Goal: Answer question/provide support: Share knowledge or assist other users

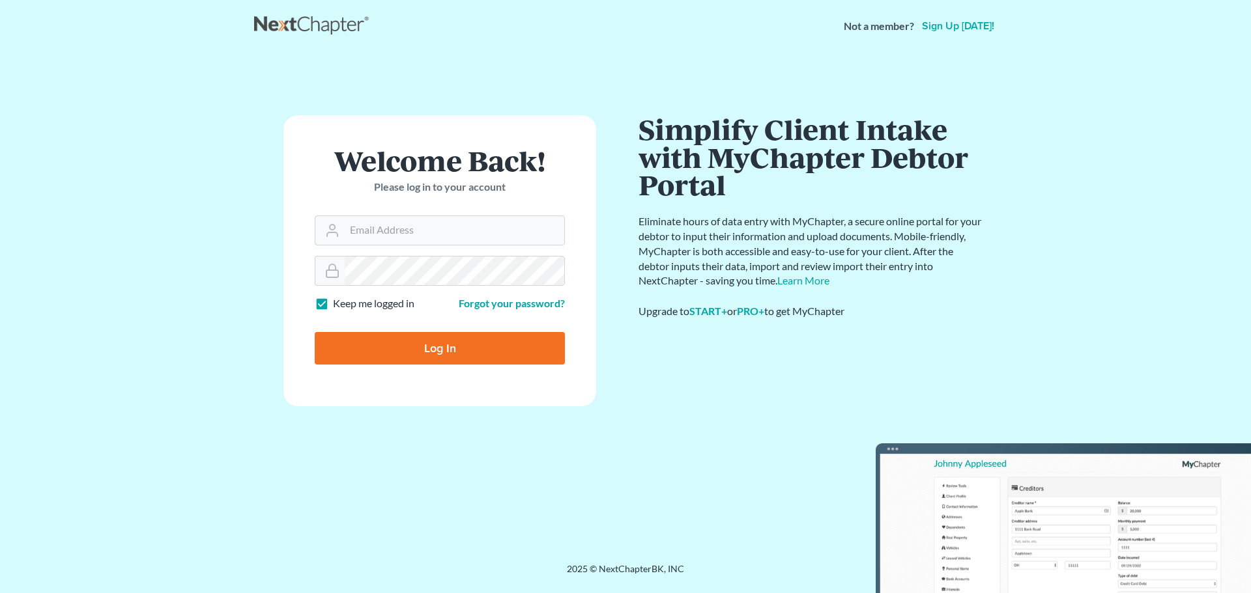
type input "[EMAIL_ADDRESS][DOMAIN_NAME]"
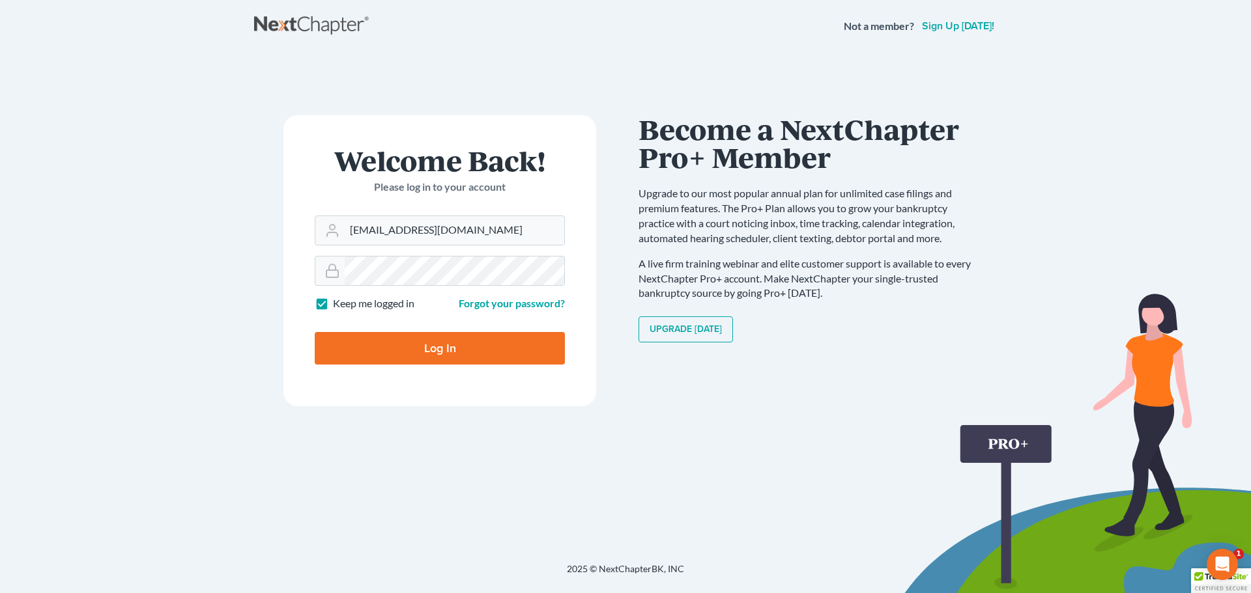
click at [455, 342] on input "Log In" at bounding box center [440, 348] width 250 height 33
type input "Thinking..."
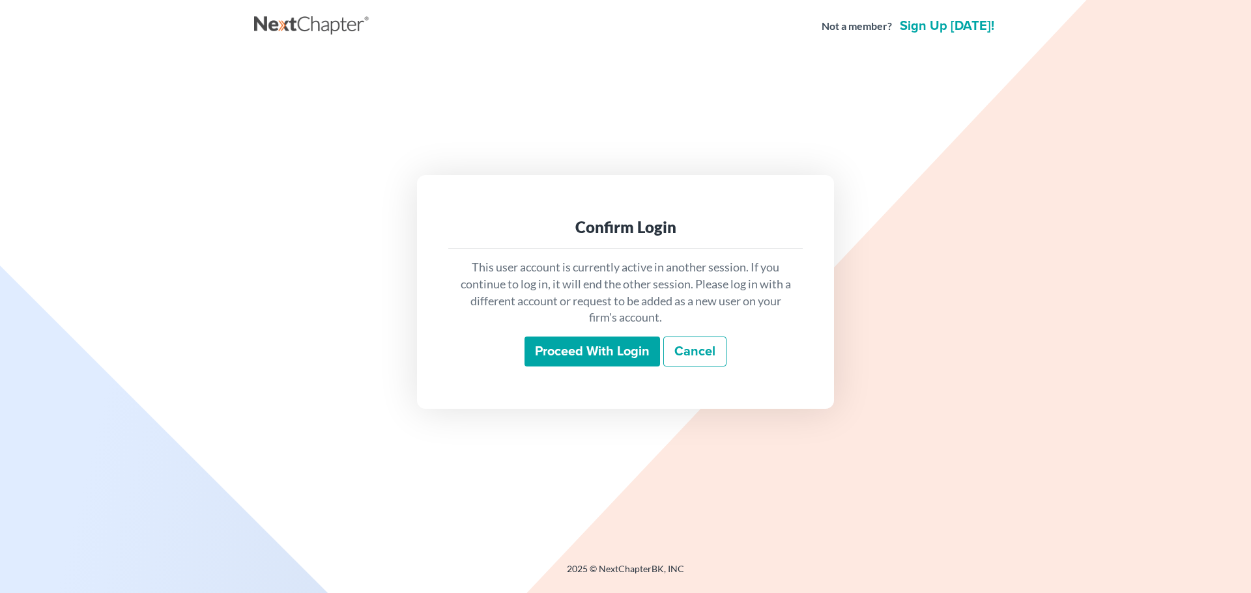
click at [577, 350] on input "Proceed with login" at bounding box center [591, 352] width 135 height 30
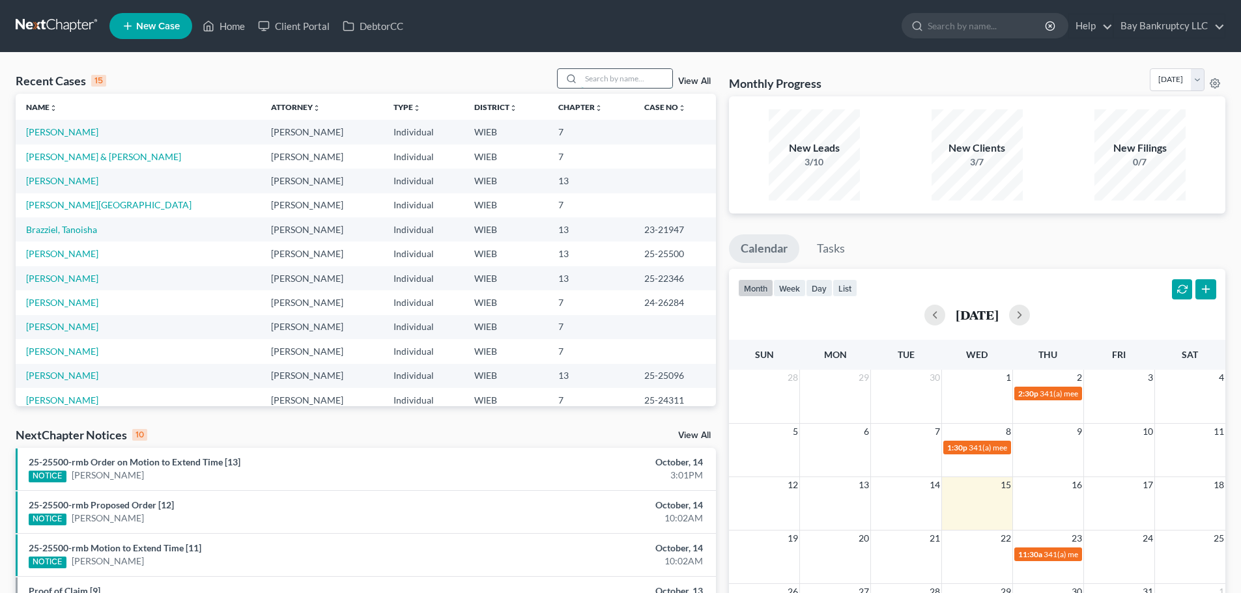
click at [594, 81] on input "search" at bounding box center [626, 78] width 91 height 19
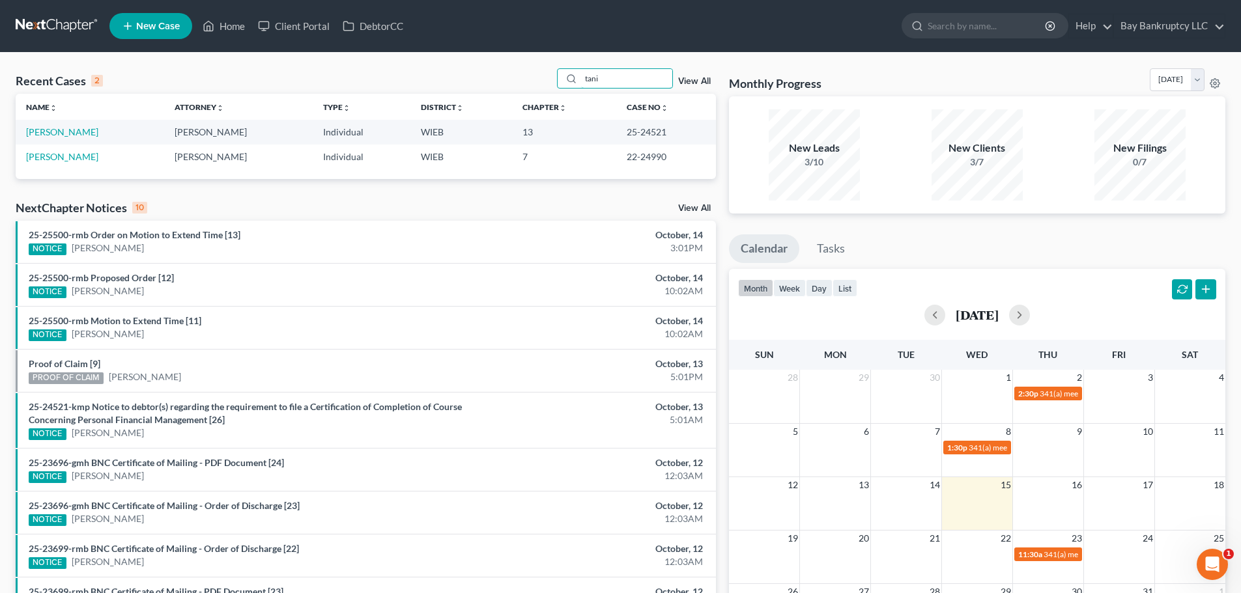
type input "tani"
drag, startPoint x: 618, startPoint y: 137, endPoint x: 662, endPoint y: 139, distance: 44.4
click at [662, 139] on td "25-24521" at bounding box center [666, 132] width 100 height 24
copy td "25-24521"
click at [66, 134] on link "[PERSON_NAME]" at bounding box center [62, 131] width 72 height 11
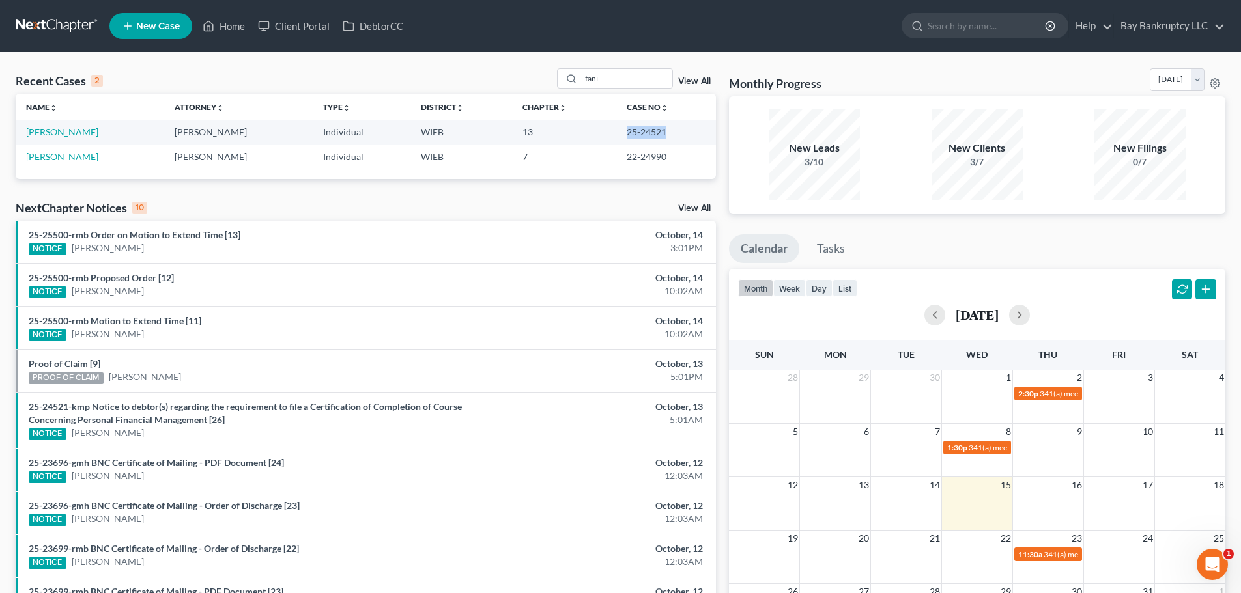
select select "1"
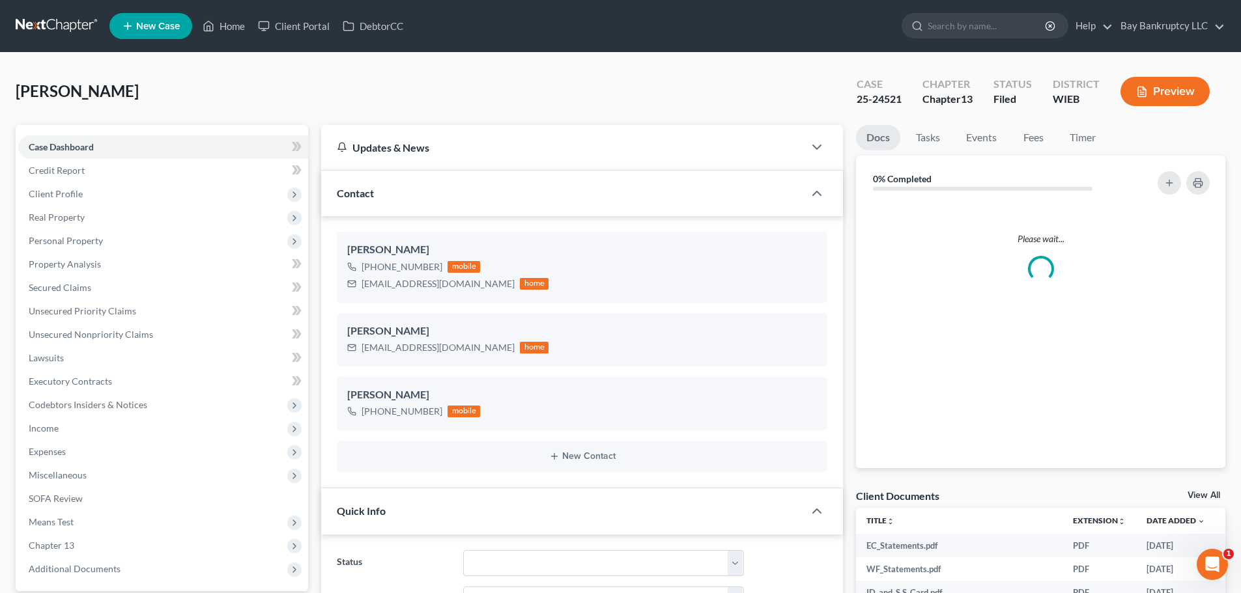
click at [97, 563] on span "Additional Documents" at bounding box center [75, 568] width 92 height 11
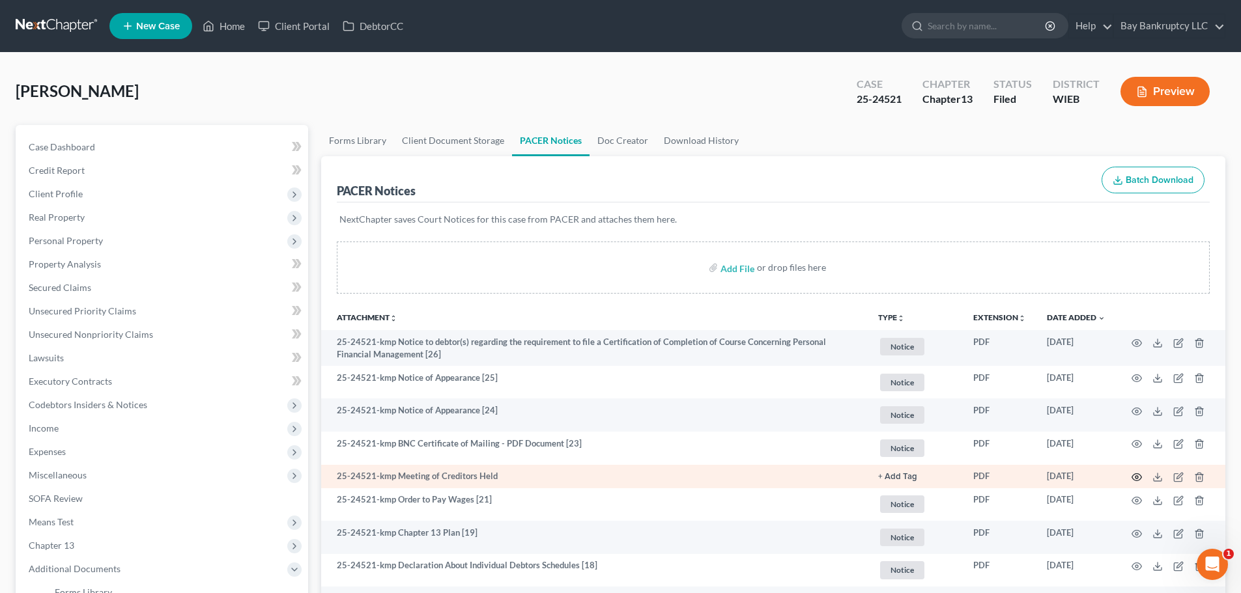
click at [1134, 476] on icon "button" at bounding box center [1136, 477] width 10 height 10
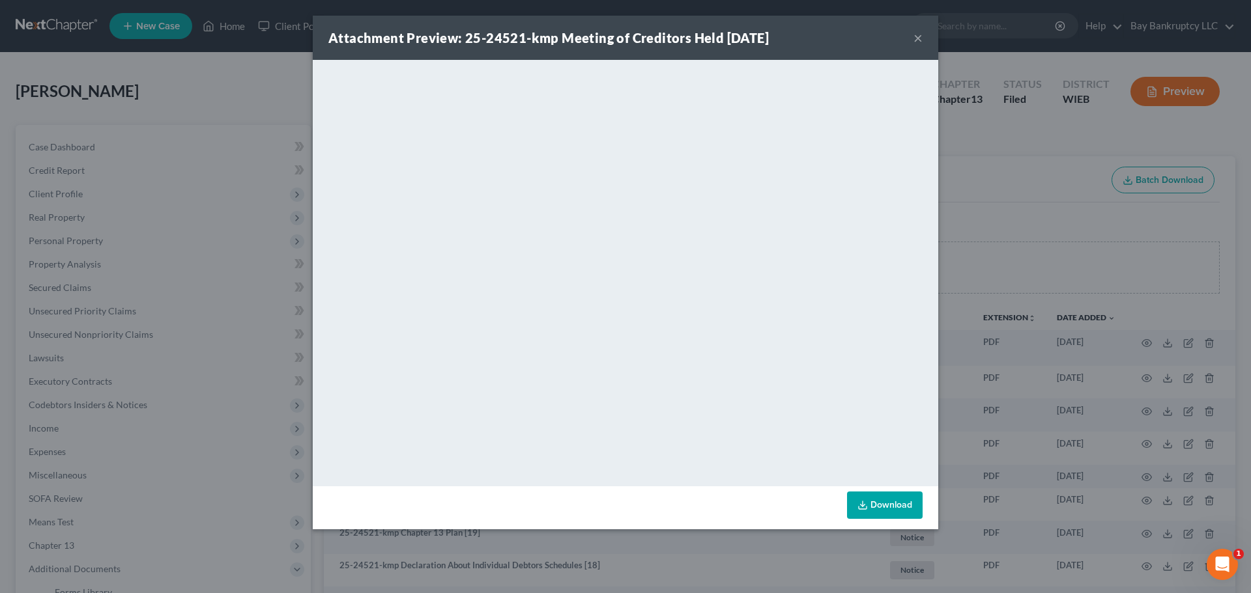
click at [918, 38] on button "×" at bounding box center [917, 38] width 9 height 16
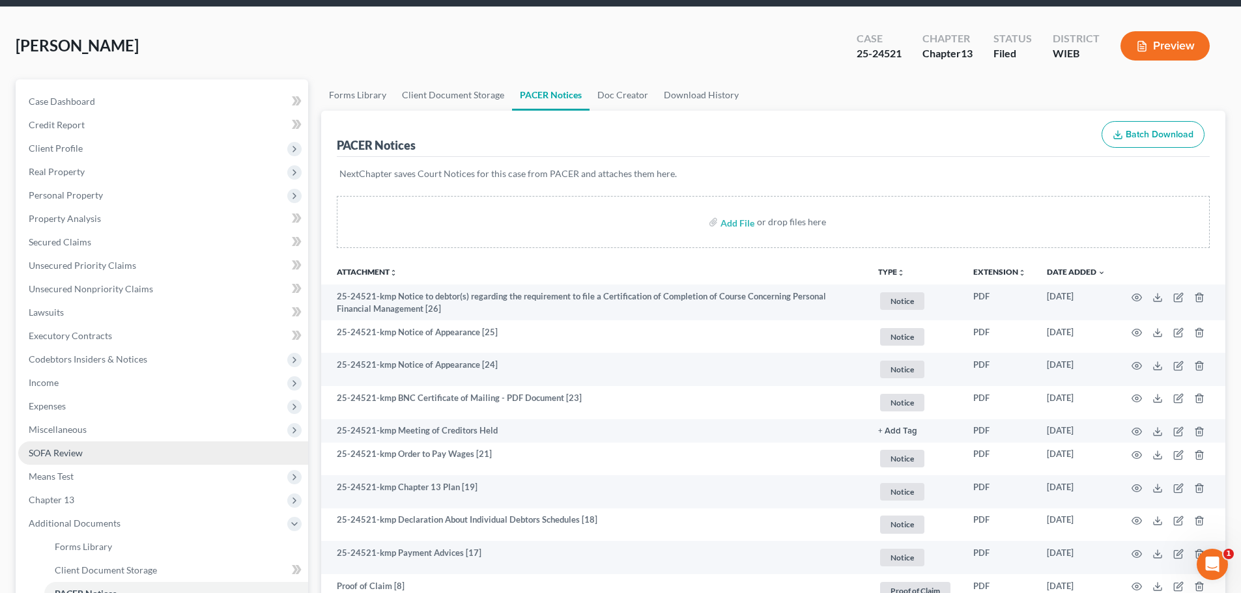
scroll to position [65, 0]
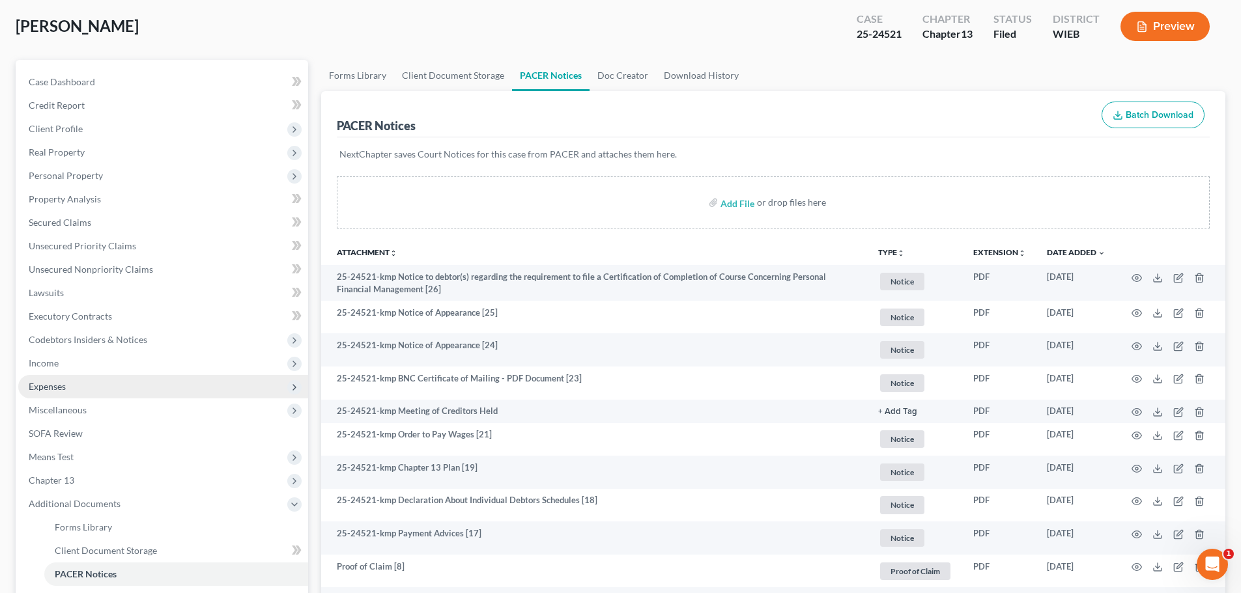
click at [64, 392] on span "Expenses" at bounding box center [163, 386] width 290 height 23
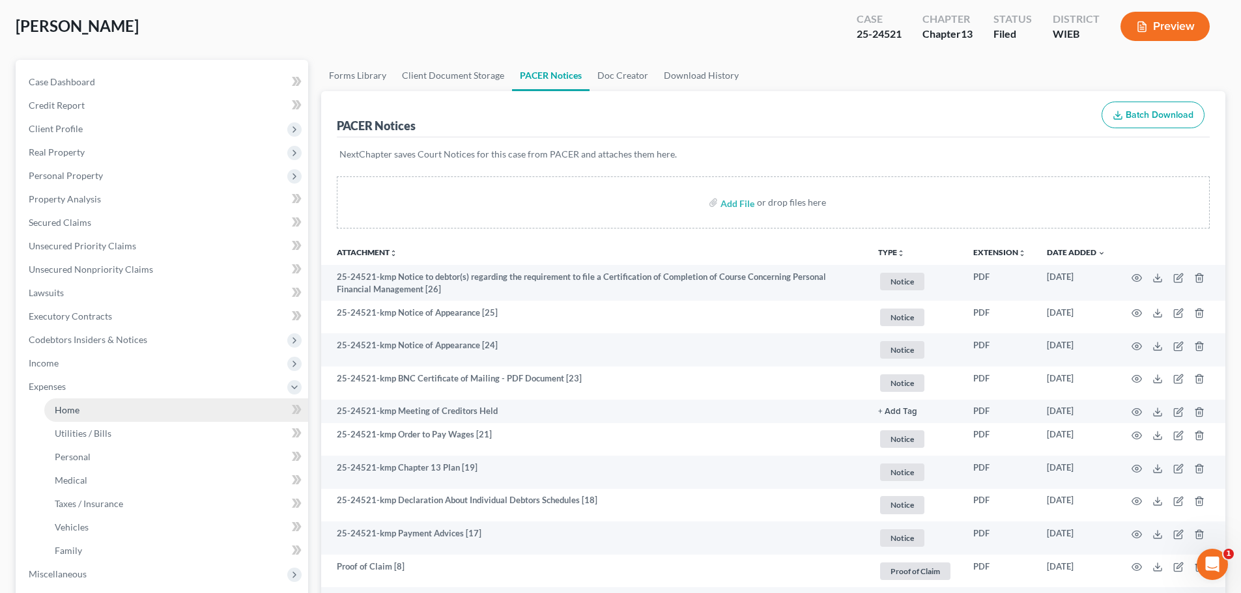
click at [64, 412] on span "Home" at bounding box center [67, 409] width 25 height 11
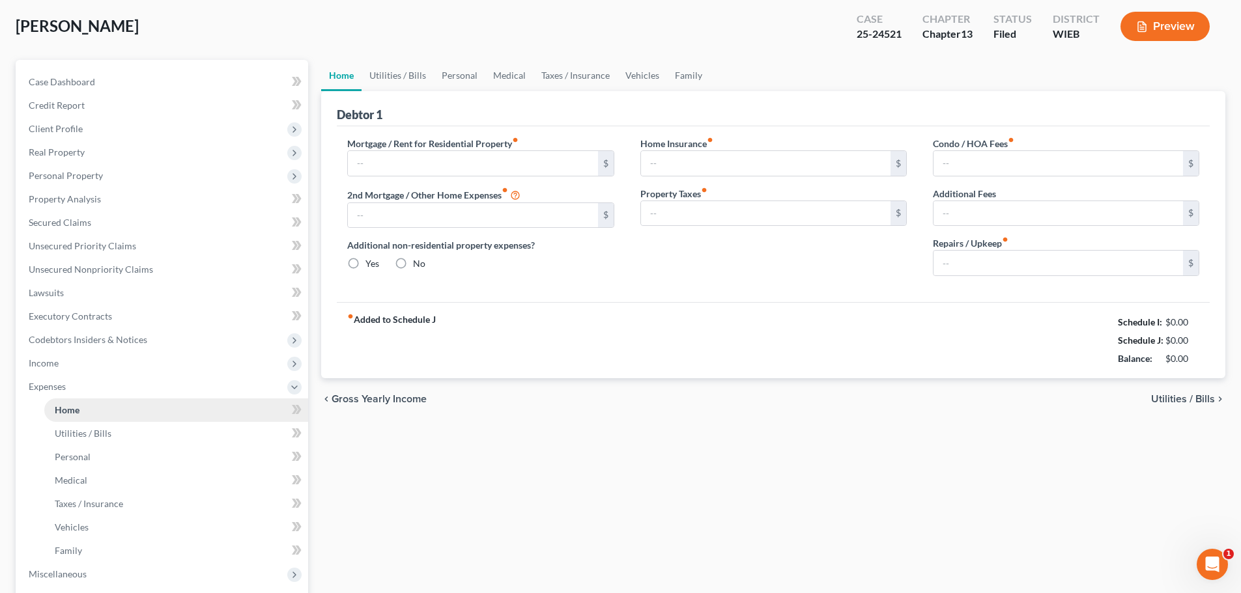
type input "800.00"
type input "0.00"
radio input "true"
type input "0.00"
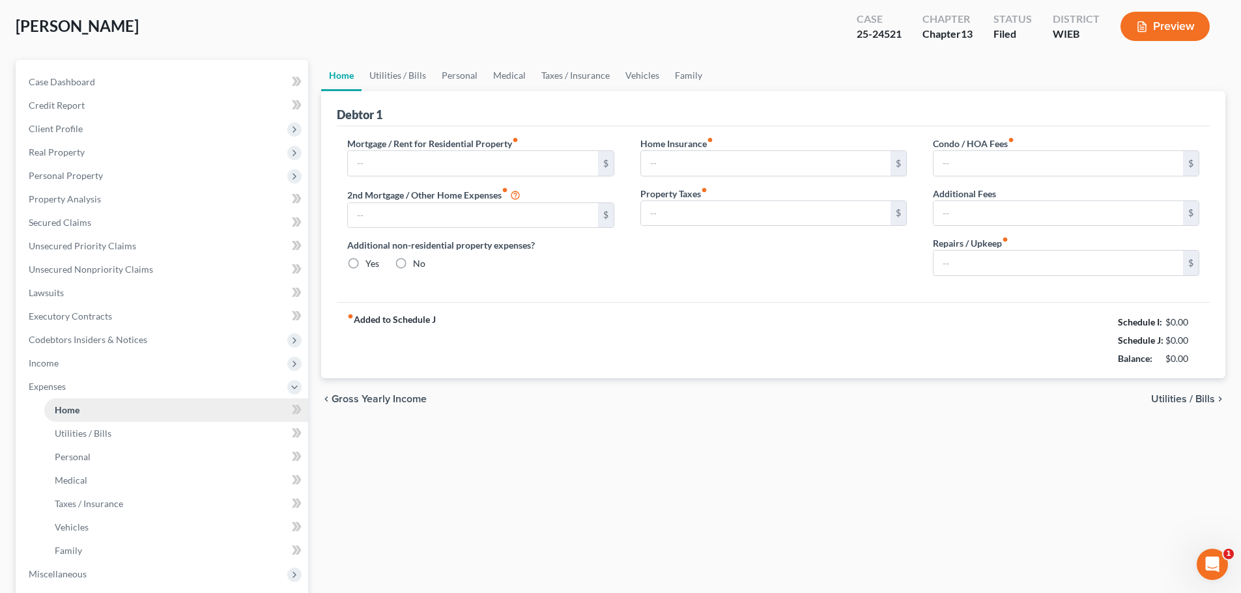
type input "0.00"
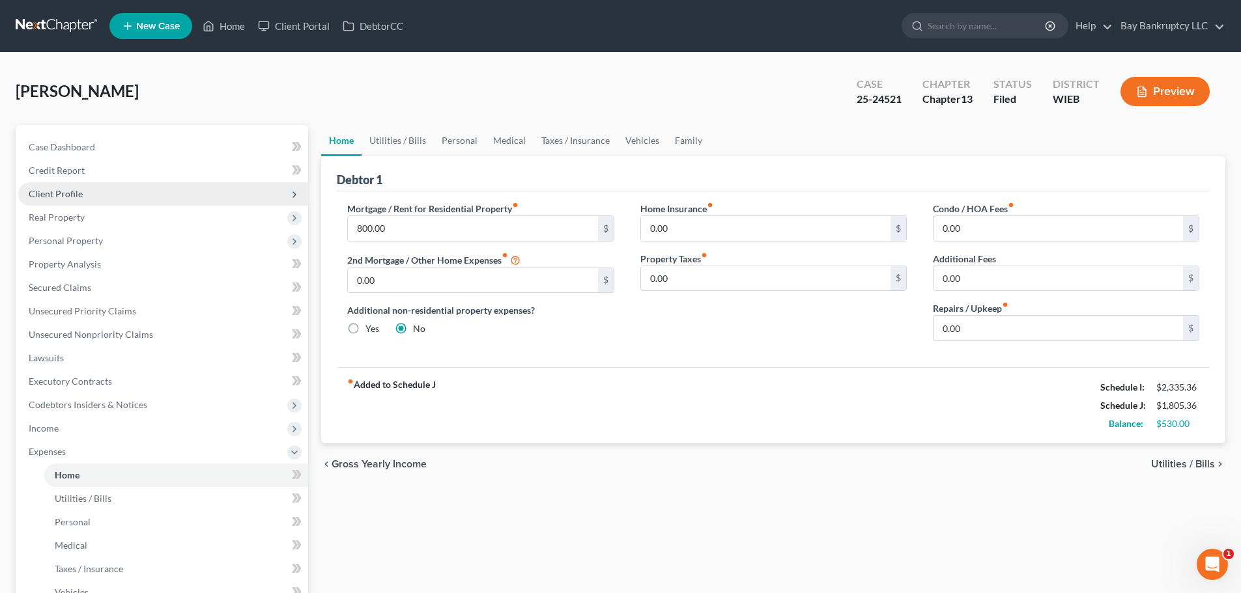
click at [72, 198] on span "Client Profile" at bounding box center [56, 193] width 54 height 11
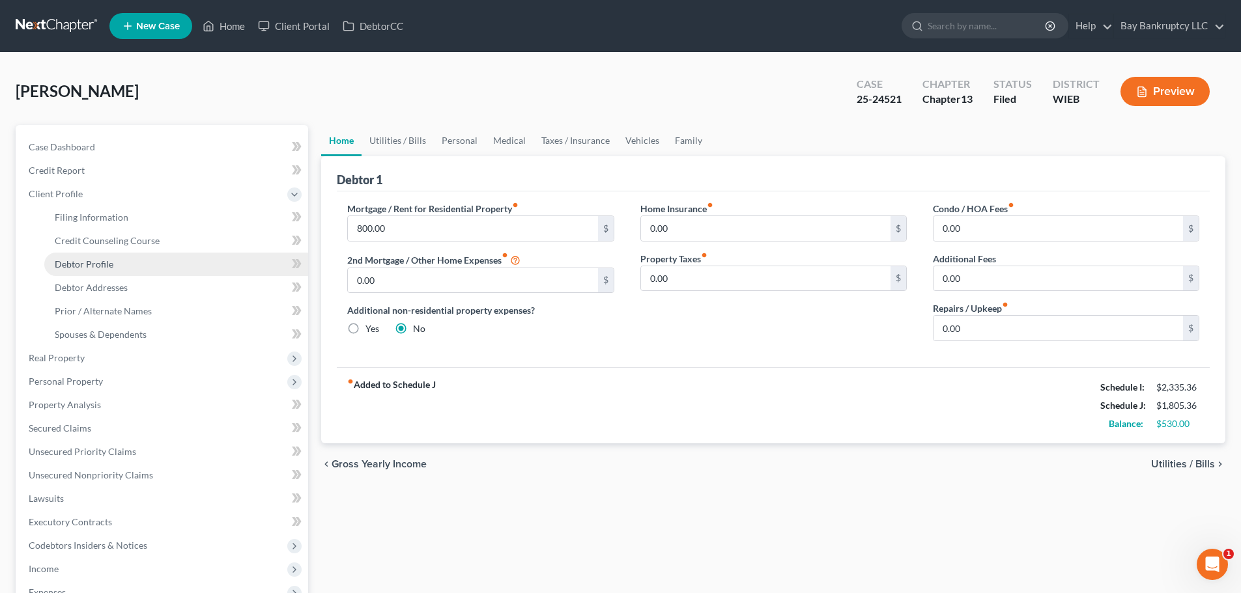
click at [82, 262] on span "Debtor Profile" at bounding box center [84, 264] width 59 height 11
select select "0"
select select "1"
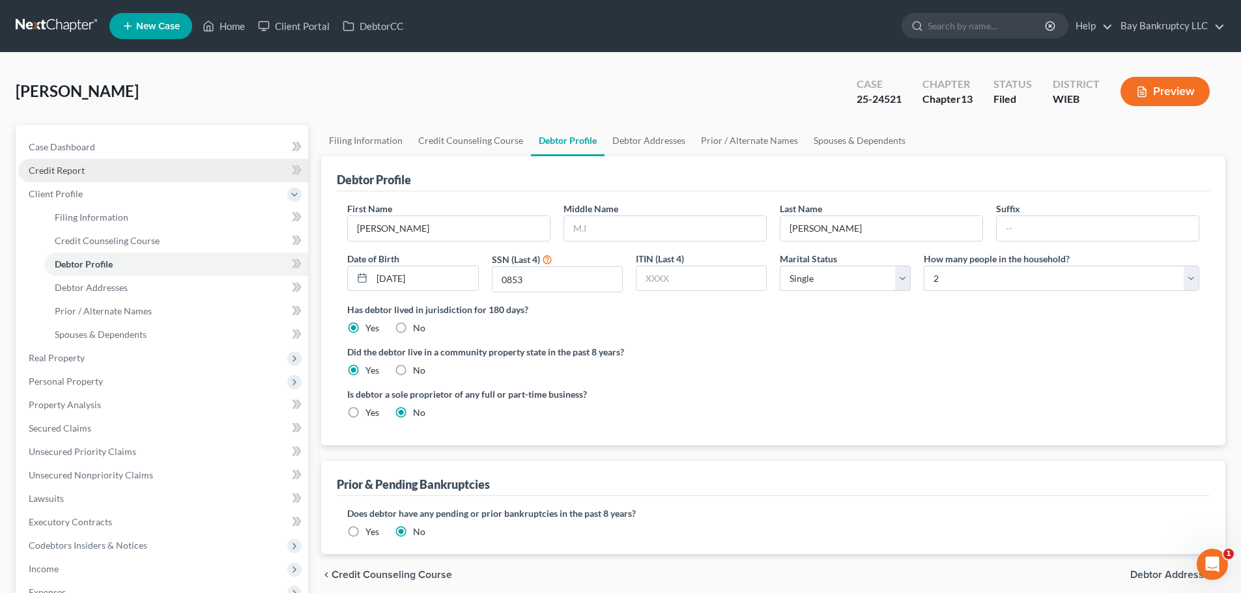
radio input "true"
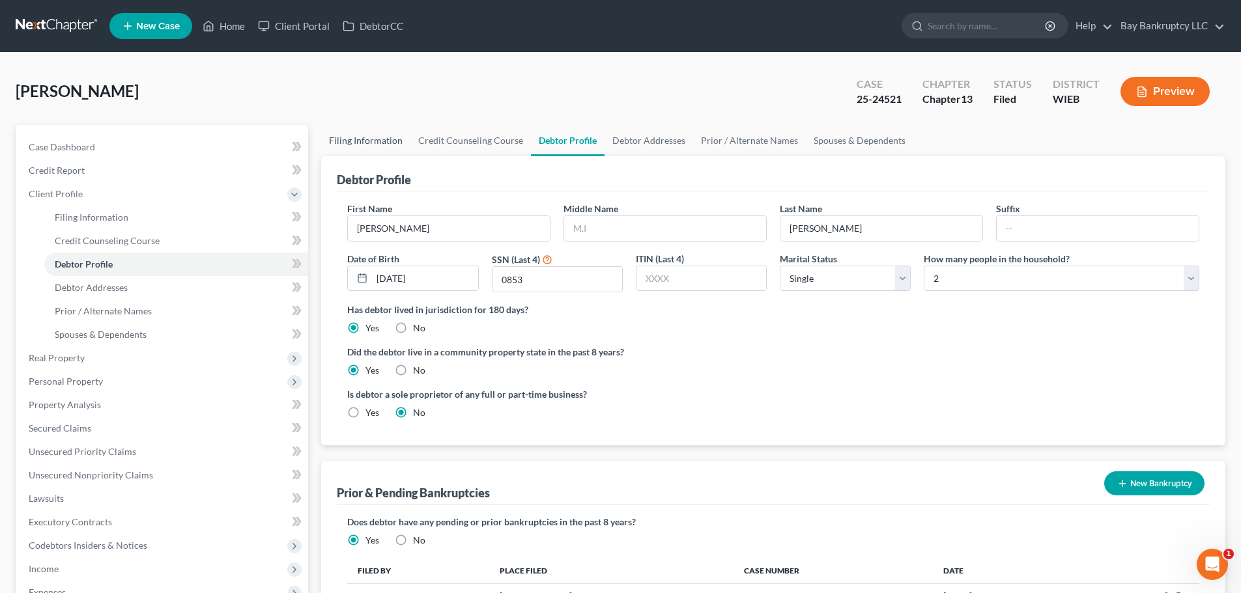
click at [361, 143] on link "Filing Information" at bounding box center [365, 140] width 89 height 31
select select "1"
select select "0"
select select "3"
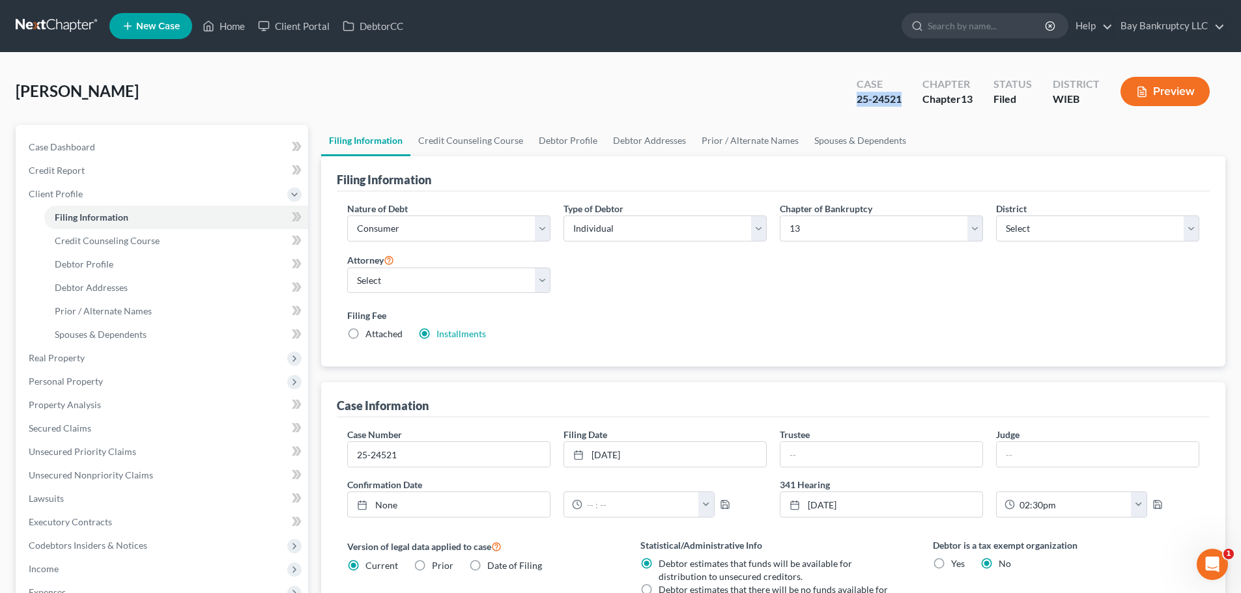
drag, startPoint x: 855, startPoint y: 102, endPoint x: 901, endPoint y: 103, distance: 46.2
click at [901, 103] on div "25-24521" at bounding box center [878, 99] width 45 height 15
copy div "25-24521"
click at [438, 137] on link "Credit Counseling Course" at bounding box center [470, 140] width 120 height 31
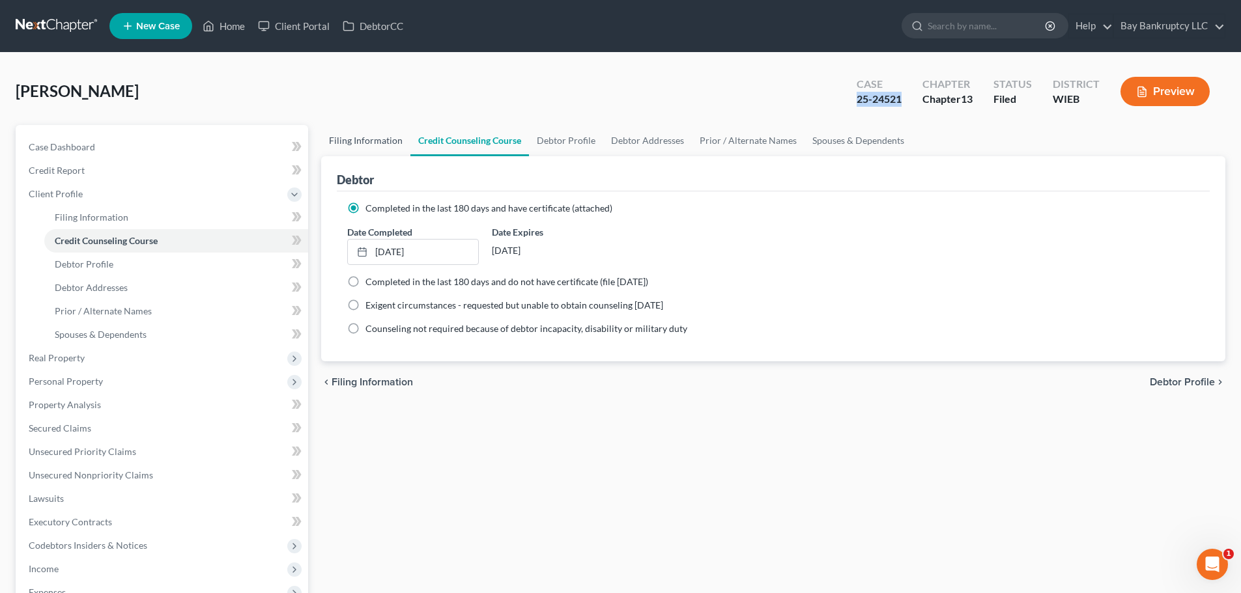
click at [388, 141] on link "Filing Information" at bounding box center [365, 140] width 89 height 31
select select "1"
select select "0"
select select "3"
select select "90"
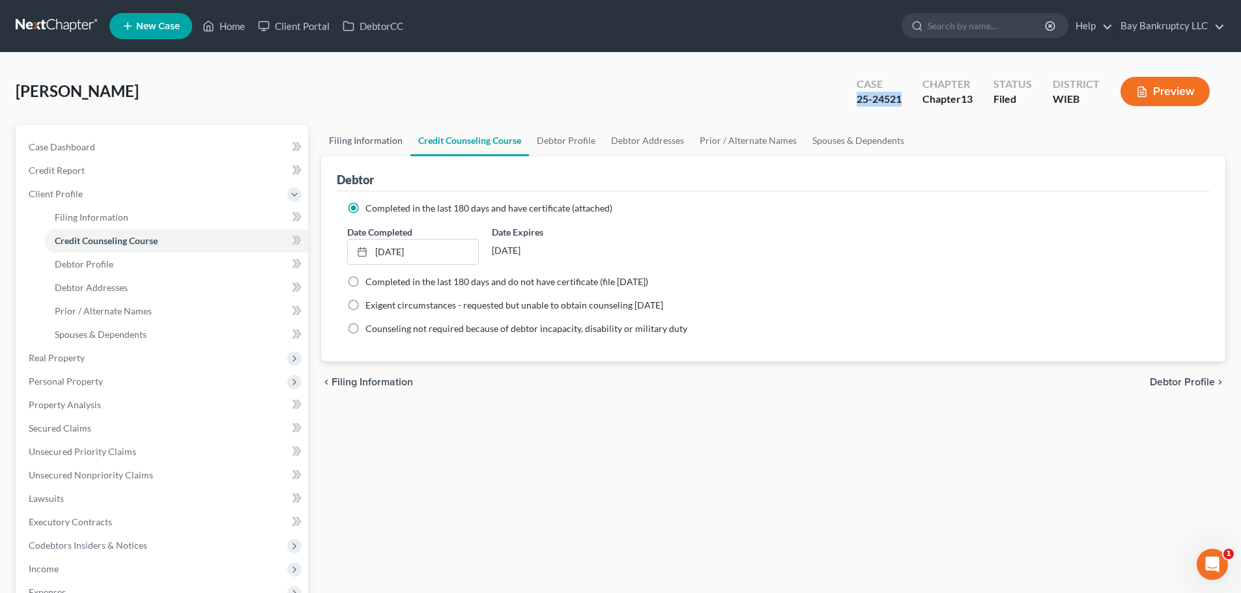
select select "0"
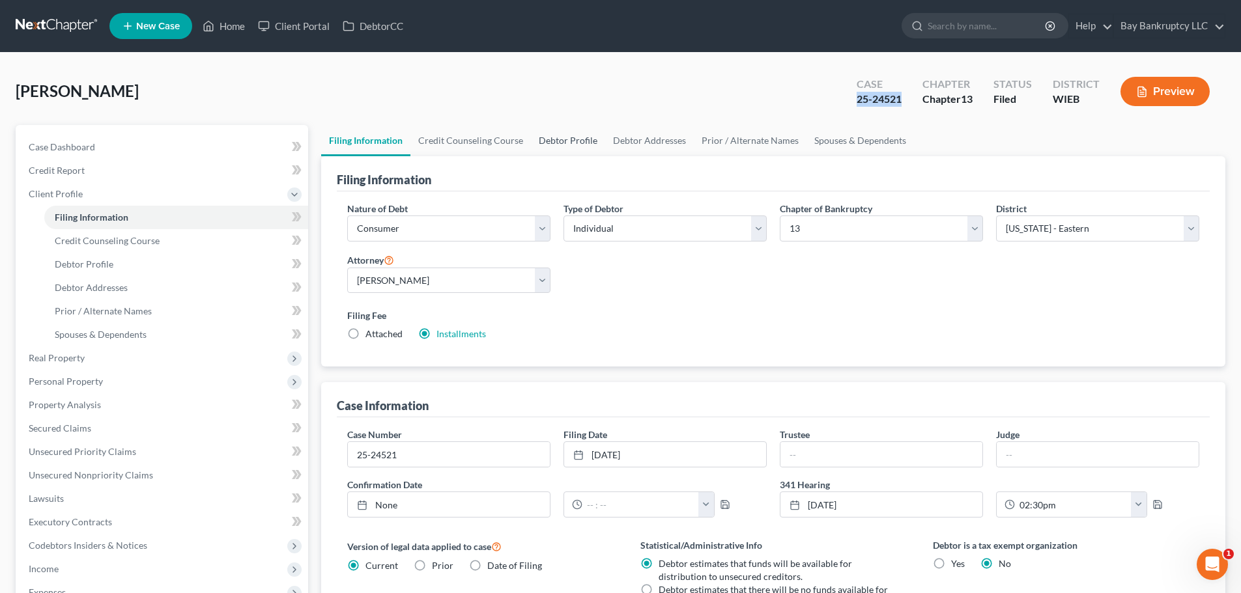
click at [575, 143] on link "Debtor Profile" at bounding box center [568, 140] width 74 height 31
select select "0"
select select "1"
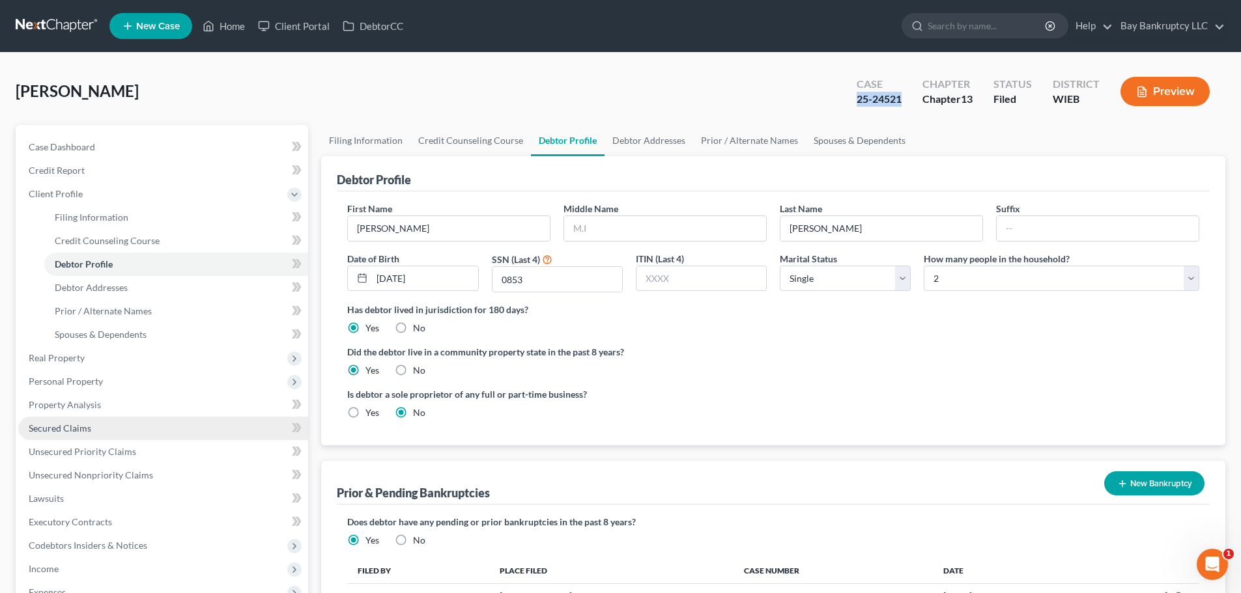
click at [81, 424] on span "Secured Claims" at bounding box center [60, 428] width 63 height 11
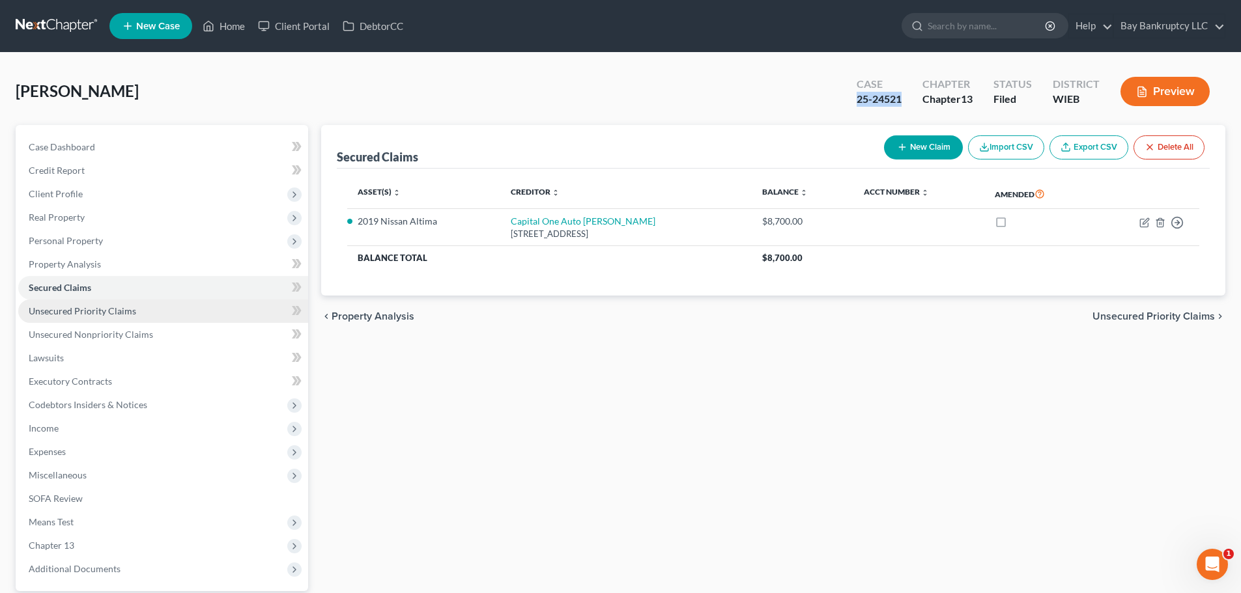
click at [95, 307] on span "Unsecured Priority Claims" at bounding box center [82, 310] width 107 height 11
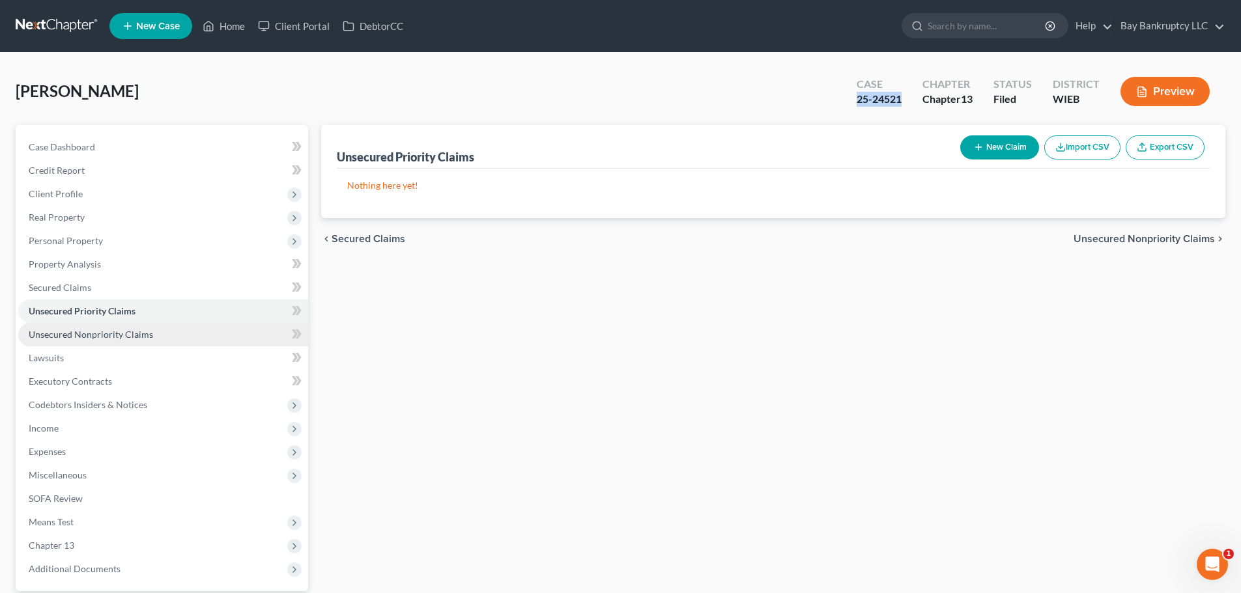
click at [96, 333] on span "Unsecured Nonpriority Claims" at bounding box center [91, 334] width 124 height 11
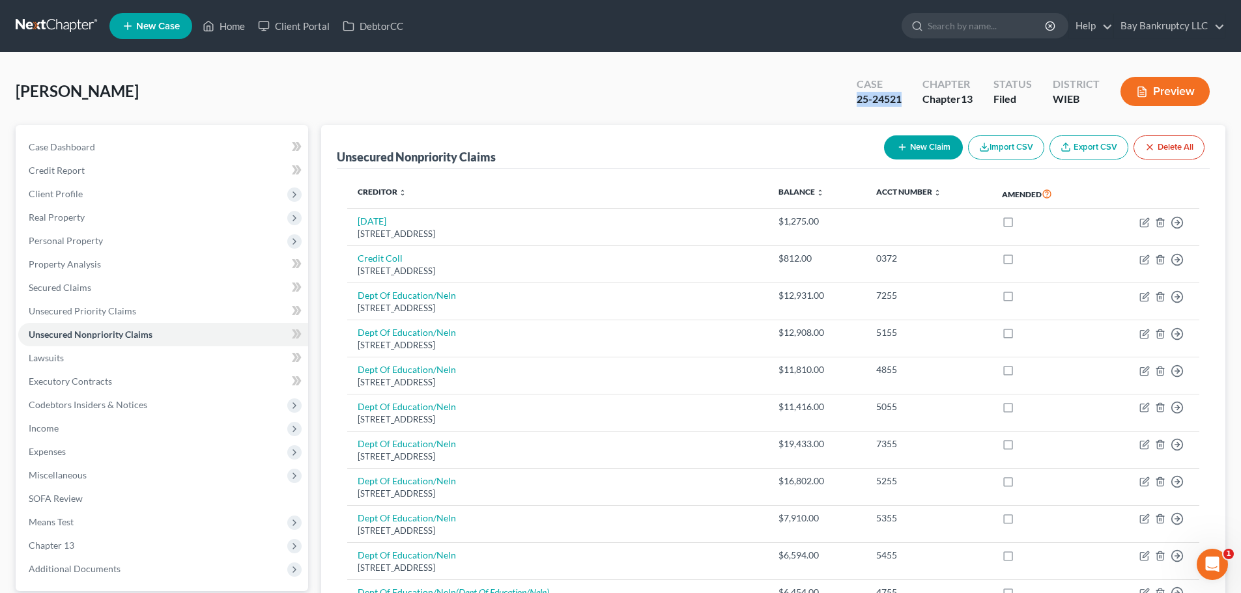
click at [833, 102] on div "[PERSON_NAME] Upgraded Case 25-24521 Chapter Chapter 13 Status Filed District W…" at bounding box center [620, 96] width 1209 height 57
drag, startPoint x: 851, startPoint y: 104, endPoint x: 903, endPoint y: 108, distance: 51.7
click at [903, 108] on div "Case 25-24521" at bounding box center [879, 93] width 66 height 38
copy div "25-24521"
click at [74, 294] on link "Secured Claims" at bounding box center [163, 287] width 290 height 23
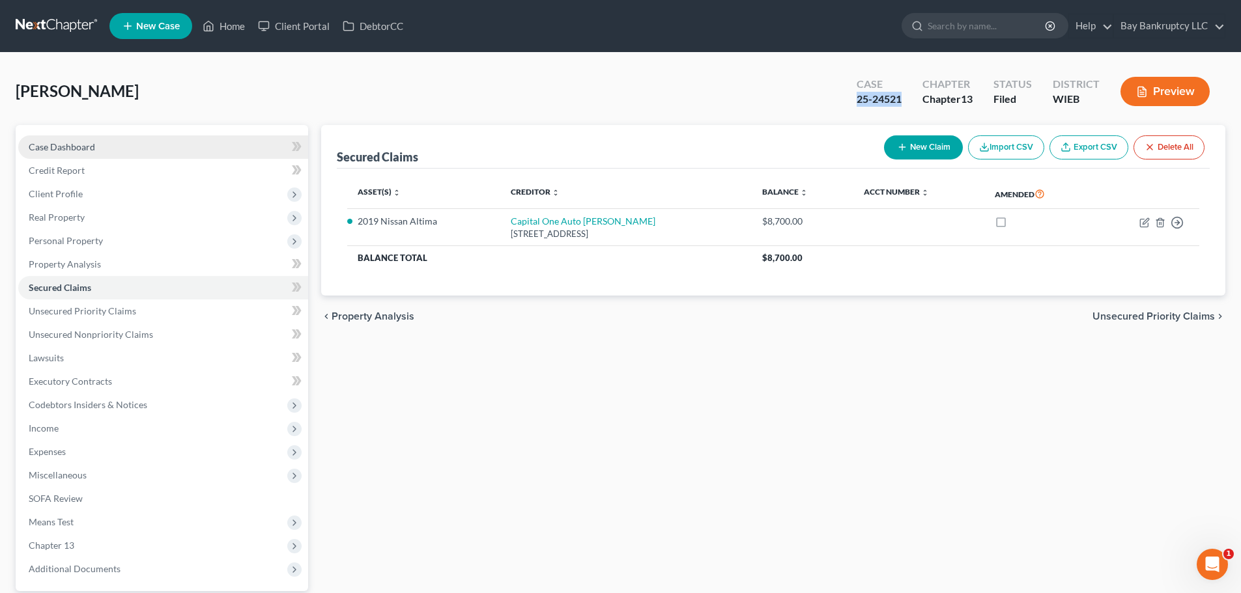
click at [85, 156] on link "Case Dashboard" at bounding box center [163, 146] width 290 height 23
select select "1"
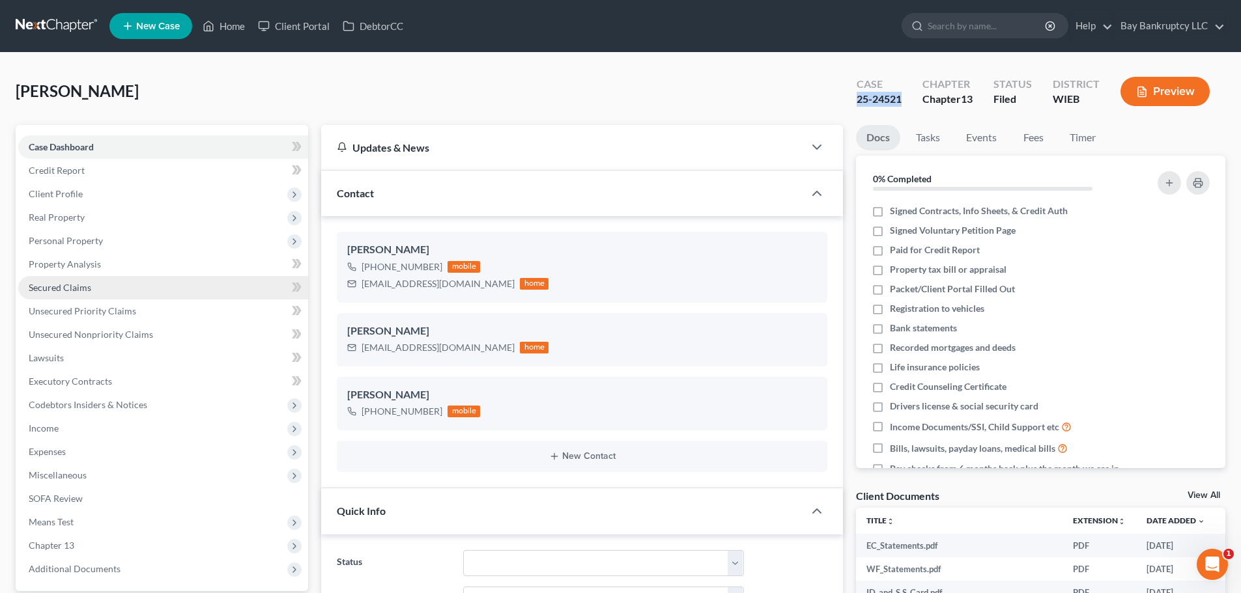
click at [66, 292] on span "Secured Claims" at bounding box center [60, 287] width 63 height 11
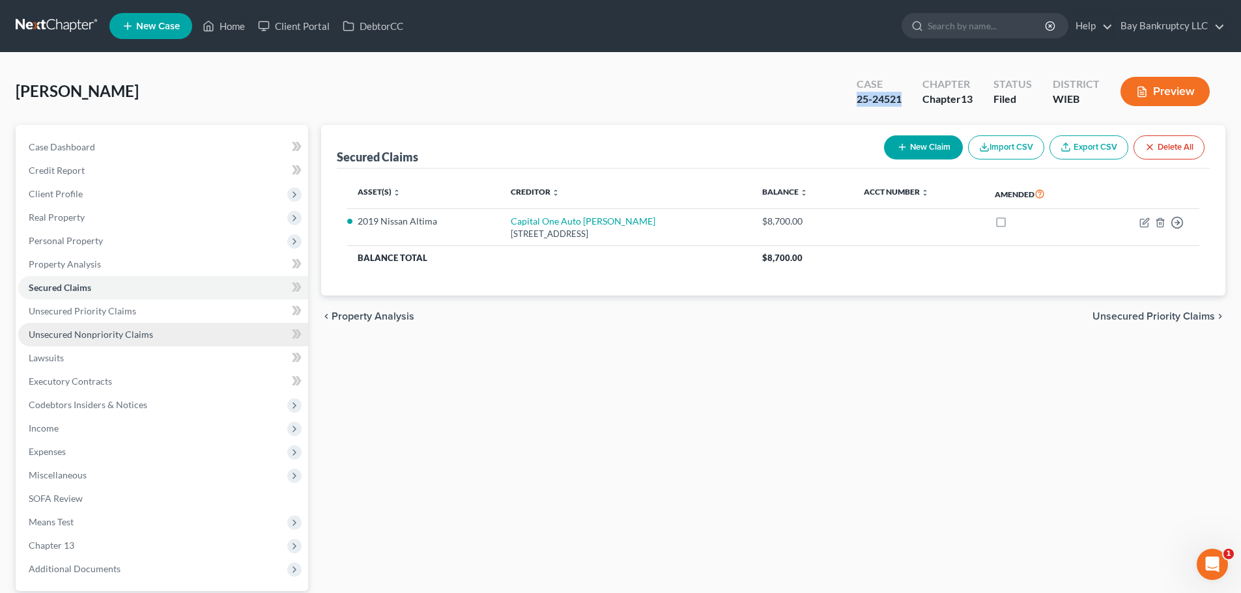
click at [111, 335] on span "Unsecured Nonpriority Claims" at bounding box center [91, 334] width 124 height 11
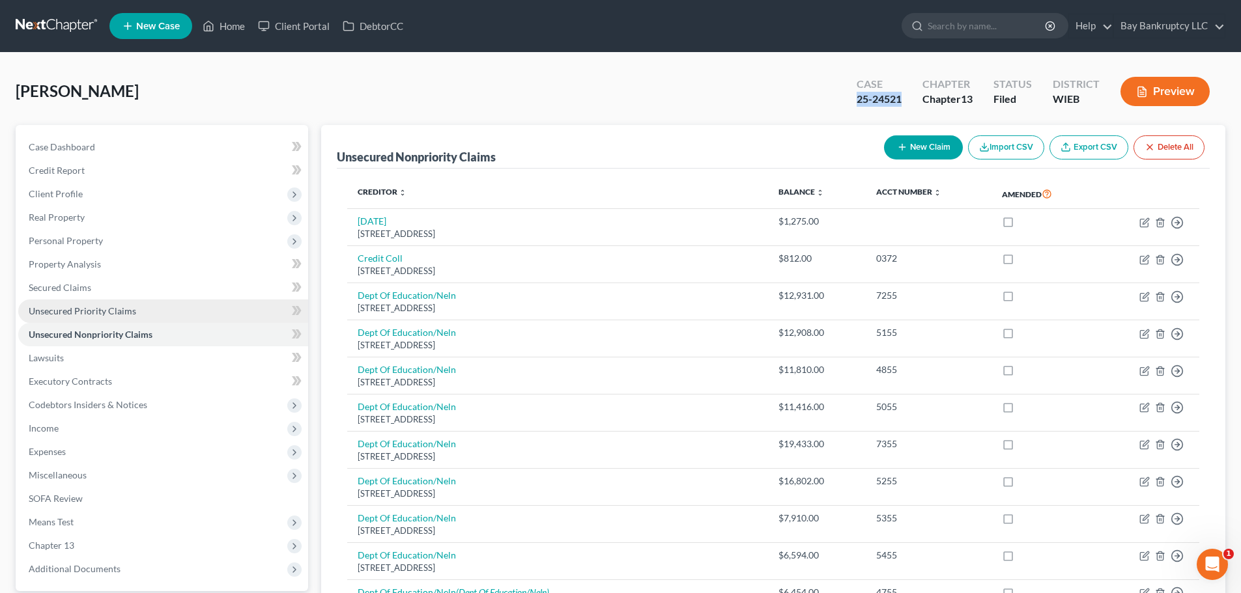
click at [102, 311] on span "Unsecured Priority Claims" at bounding box center [82, 310] width 107 height 11
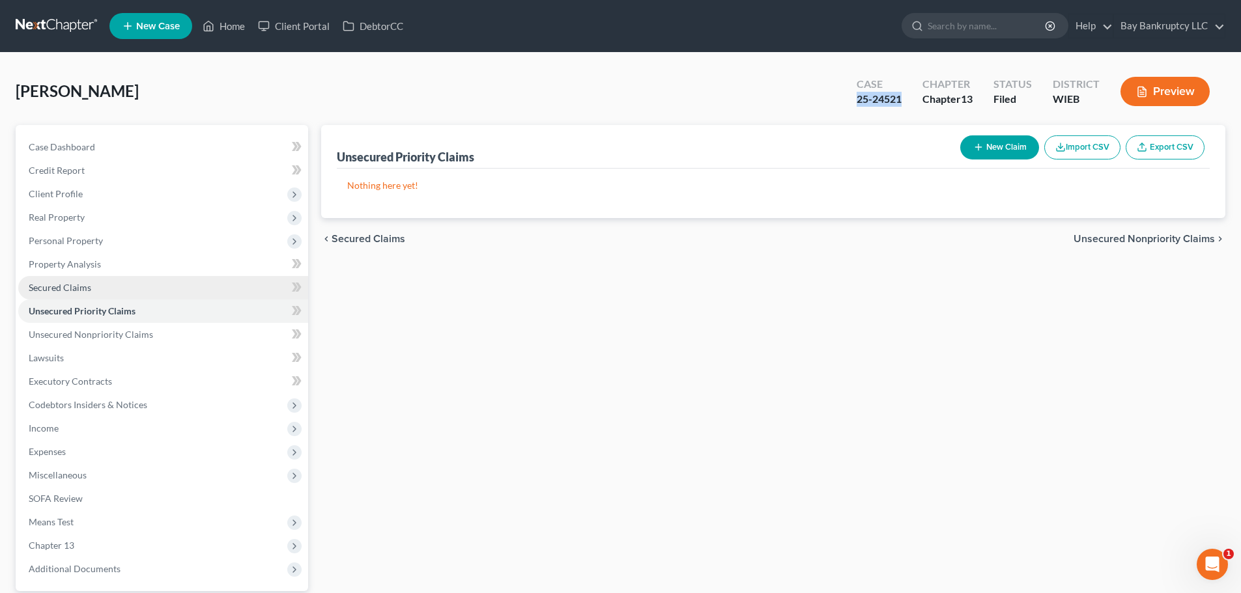
click at [68, 292] on span "Secured Claims" at bounding box center [60, 287] width 63 height 11
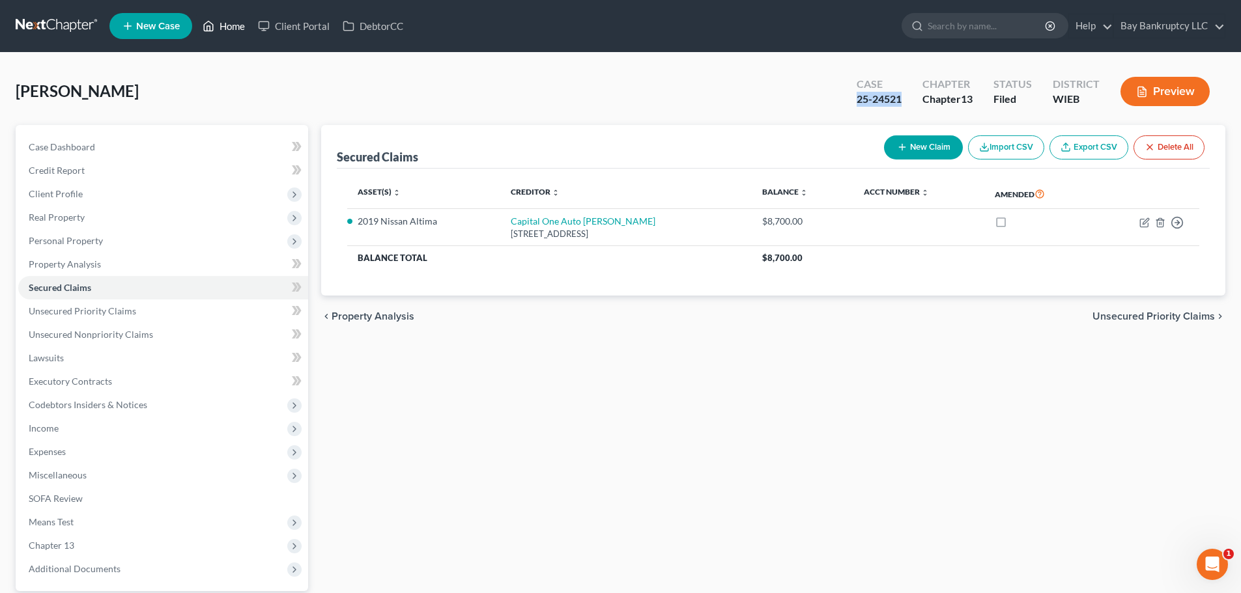
drag, startPoint x: 234, startPoint y: 28, endPoint x: 337, endPoint y: 86, distance: 117.5
click at [234, 28] on link "Home" at bounding box center [223, 25] width 55 height 23
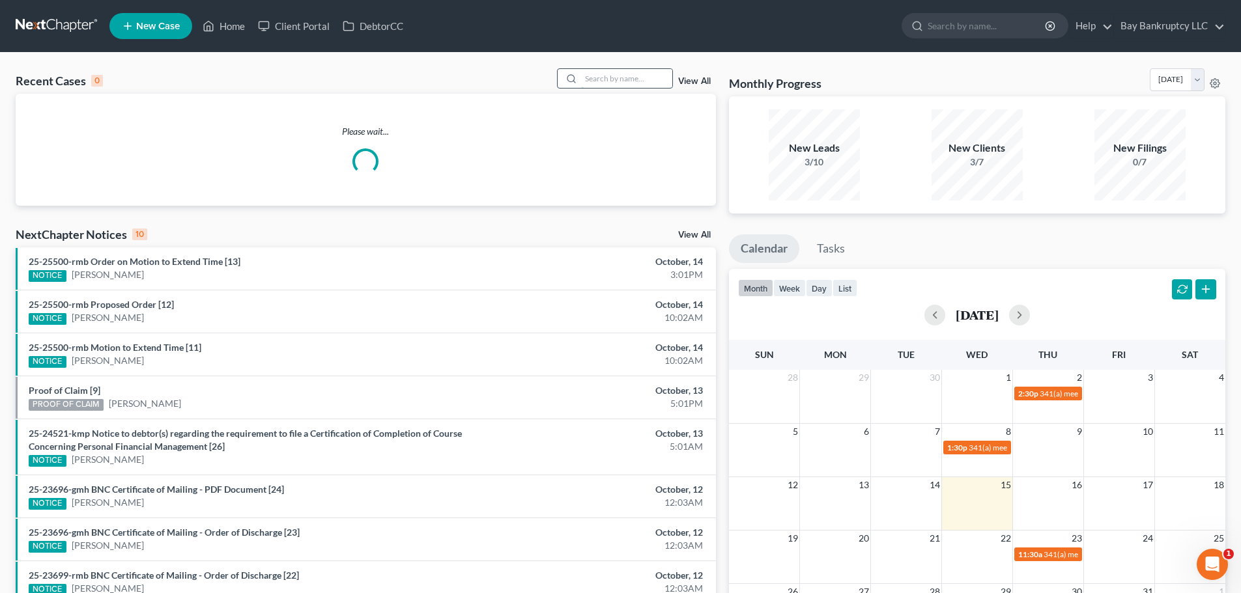
click at [592, 78] on input "search" at bounding box center [626, 78] width 91 height 19
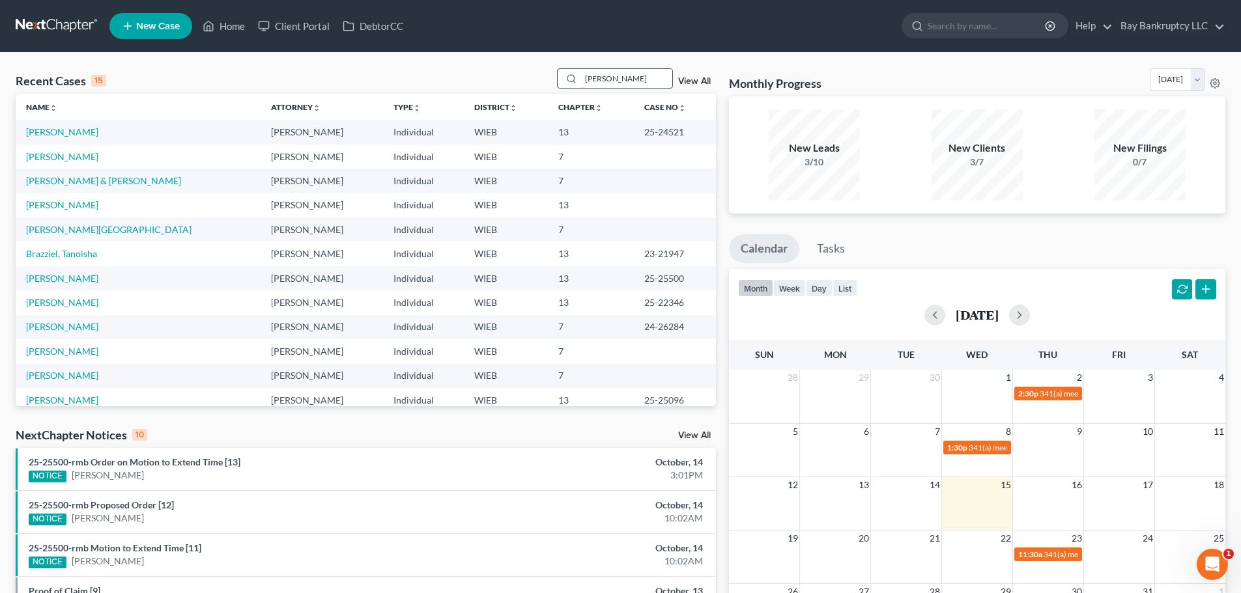
type input "[PERSON_NAME]"
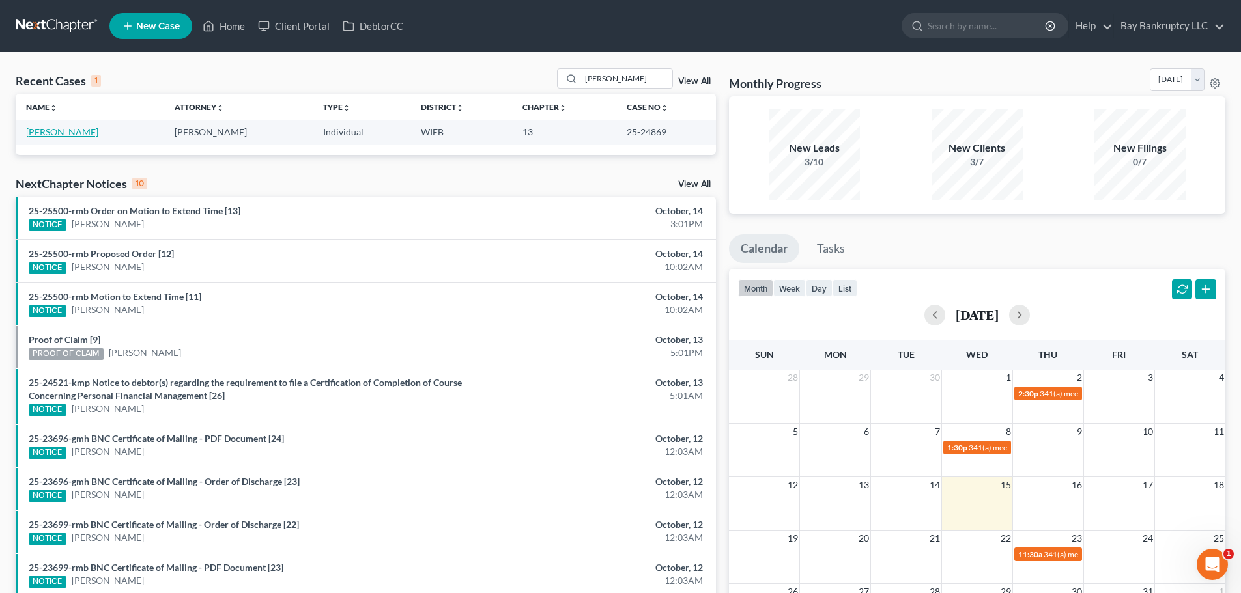
click at [68, 130] on link "[PERSON_NAME]" at bounding box center [62, 131] width 72 height 11
select select "0"
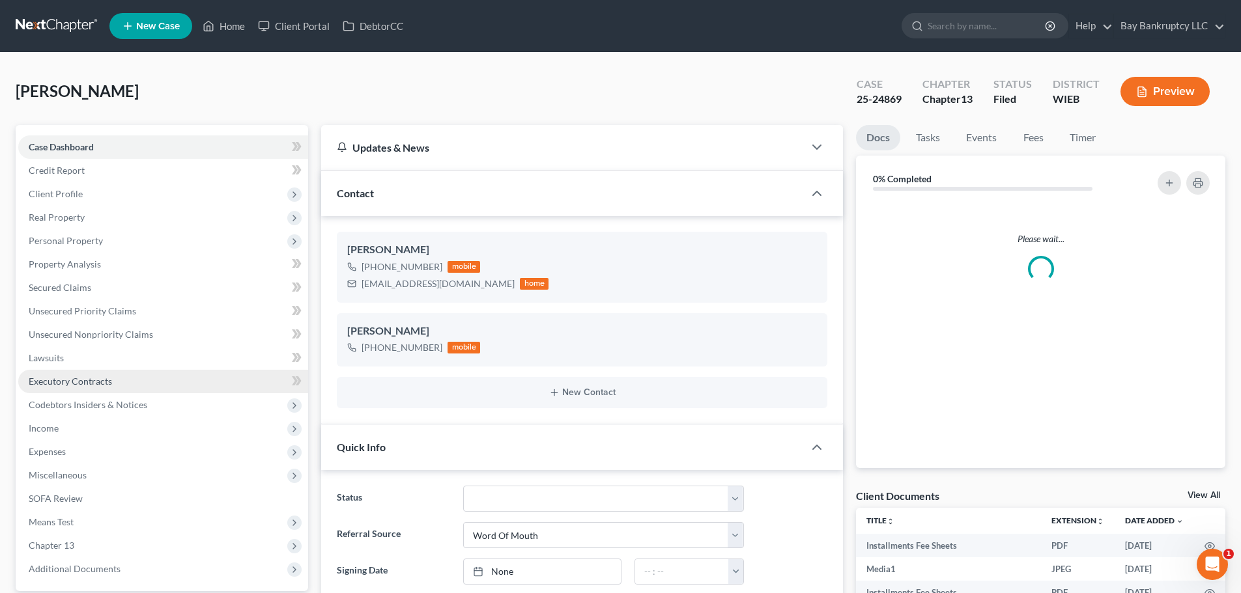
scroll to position [195, 0]
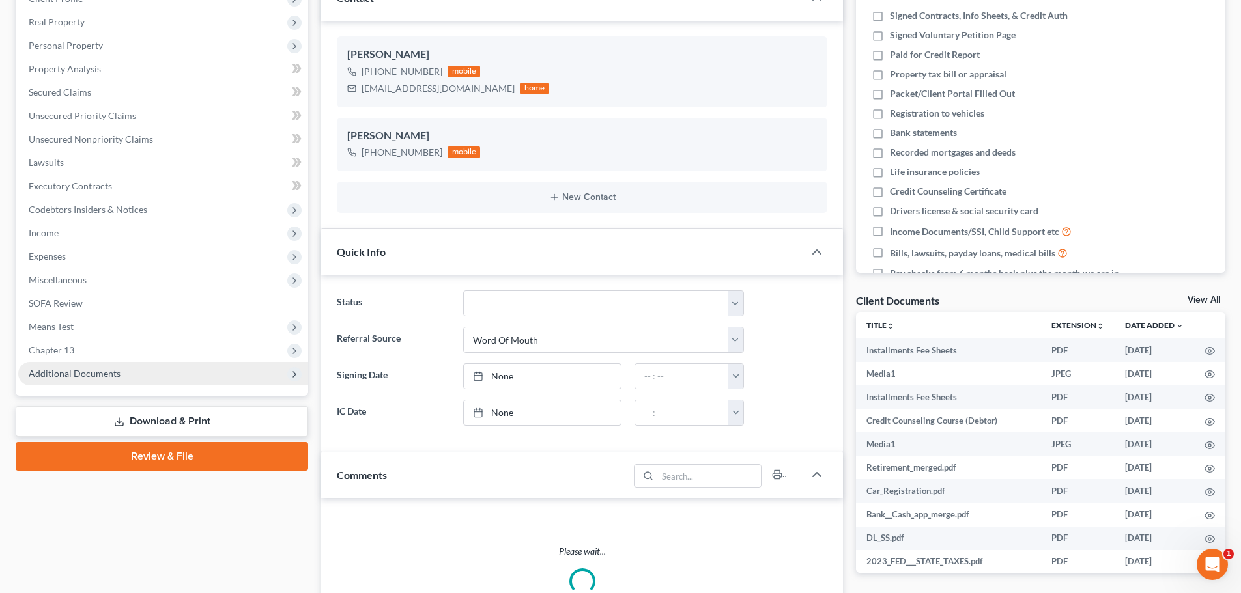
click at [109, 371] on span "Additional Documents" at bounding box center [75, 373] width 92 height 11
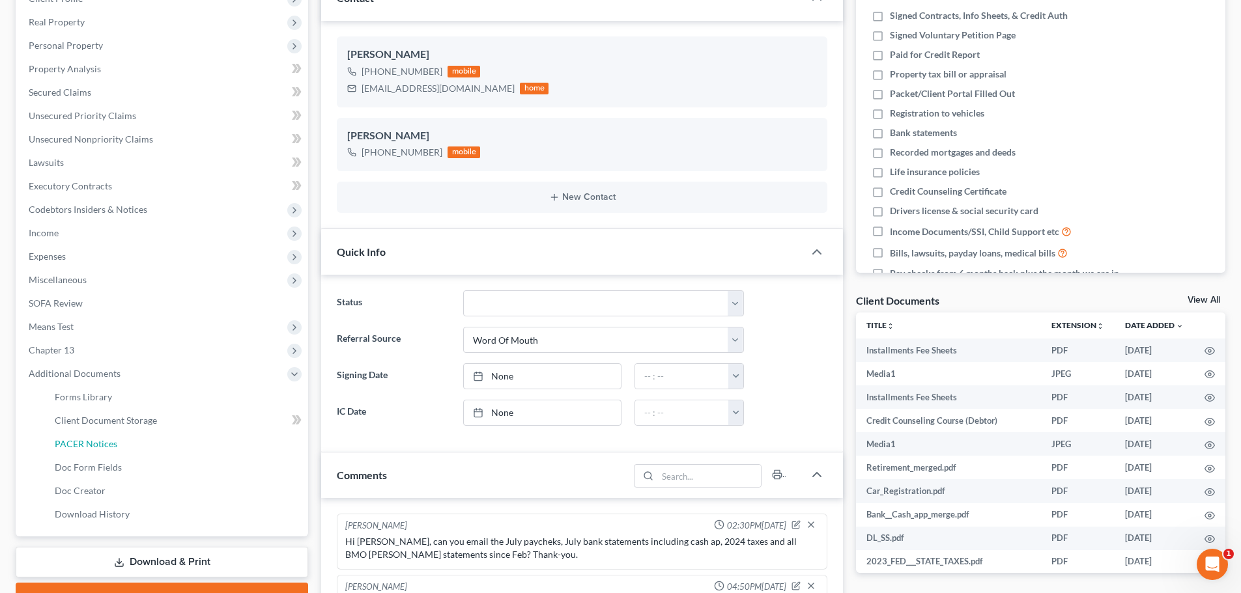
click at [100, 441] on span "PACER Notices" at bounding box center [86, 443] width 63 height 11
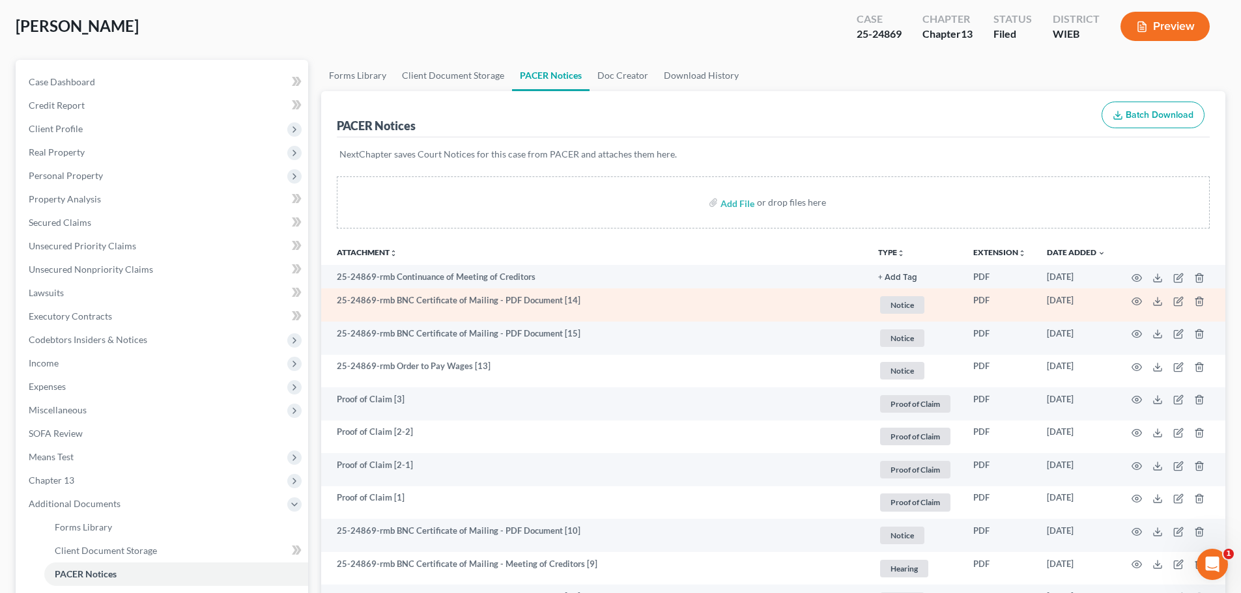
scroll to position [130, 0]
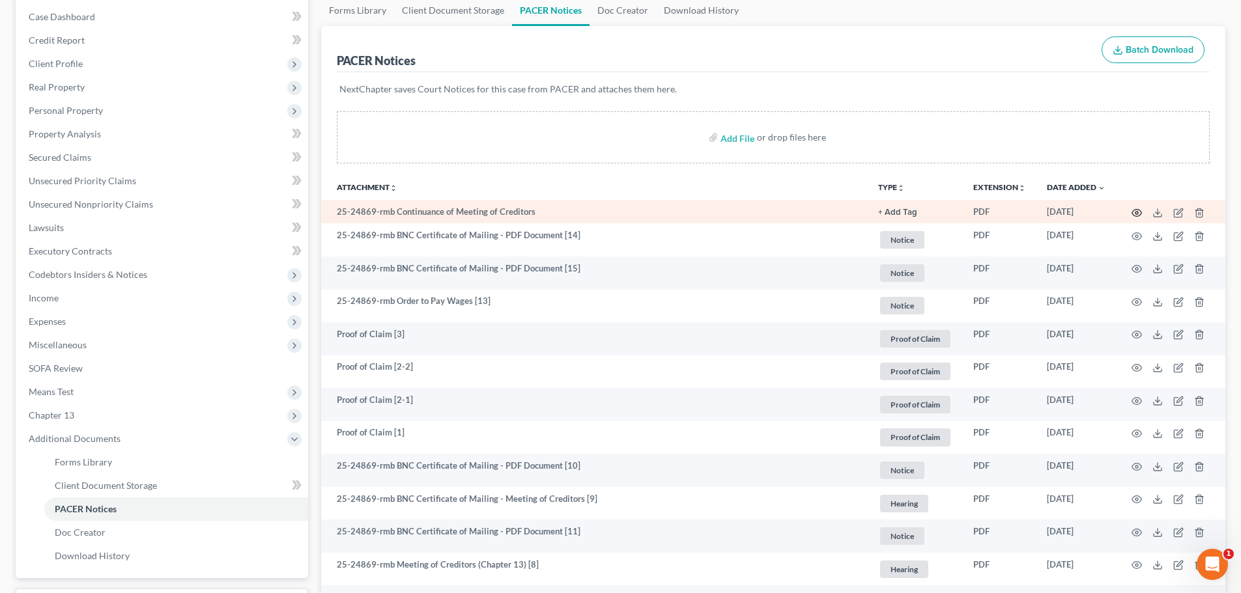
click at [1137, 213] on icon "button" at bounding box center [1136, 213] width 10 height 10
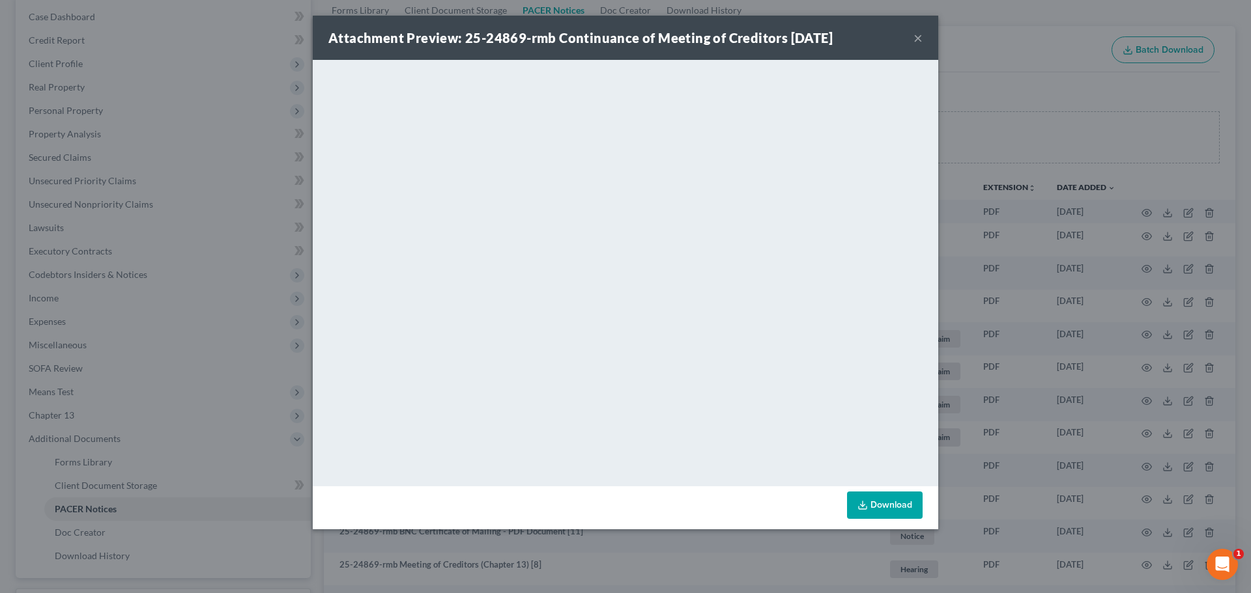
click at [918, 37] on button "×" at bounding box center [917, 38] width 9 height 16
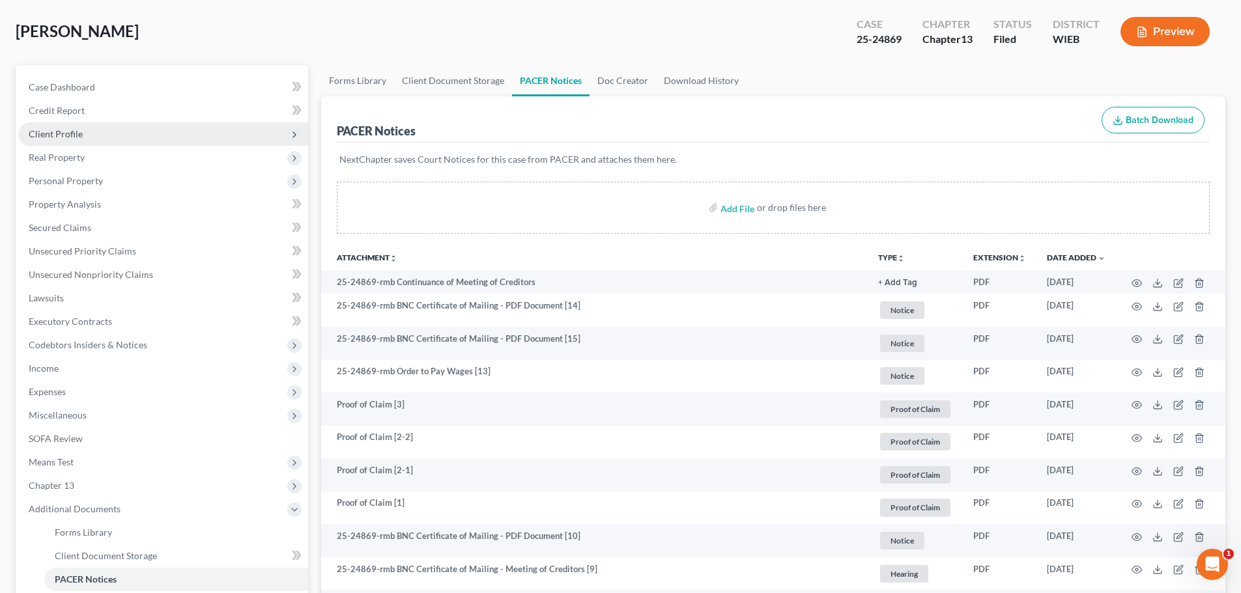
scroll to position [0, 0]
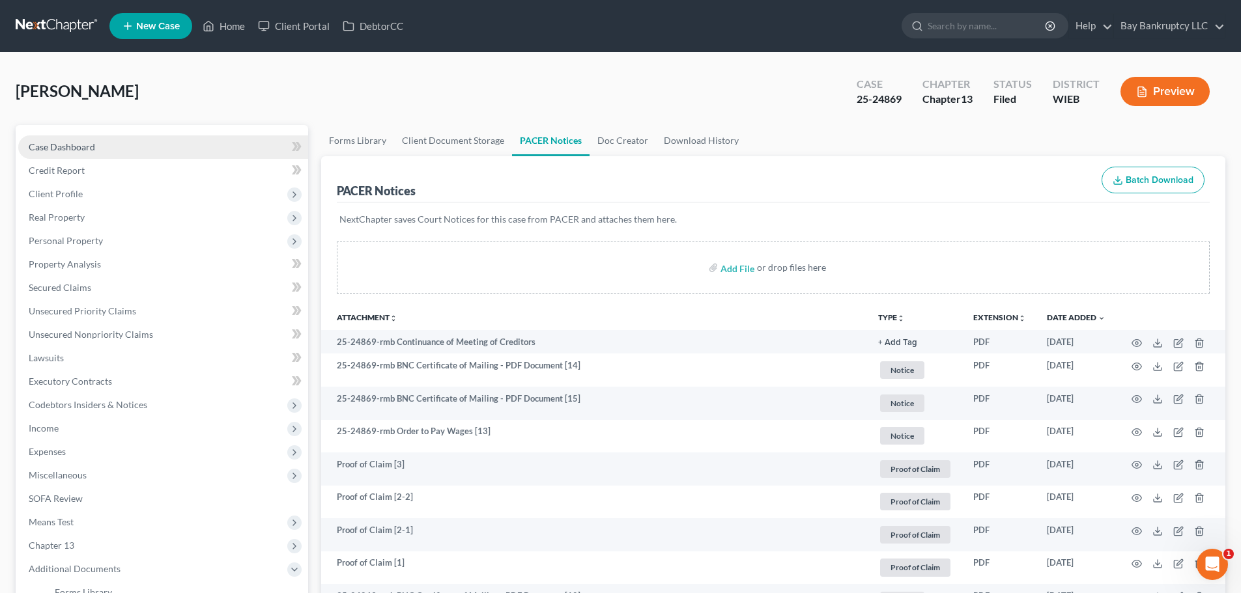
click at [84, 155] on link "Case Dashboard" at bounding box center [163, 146] width 290 height 23
select select "0"
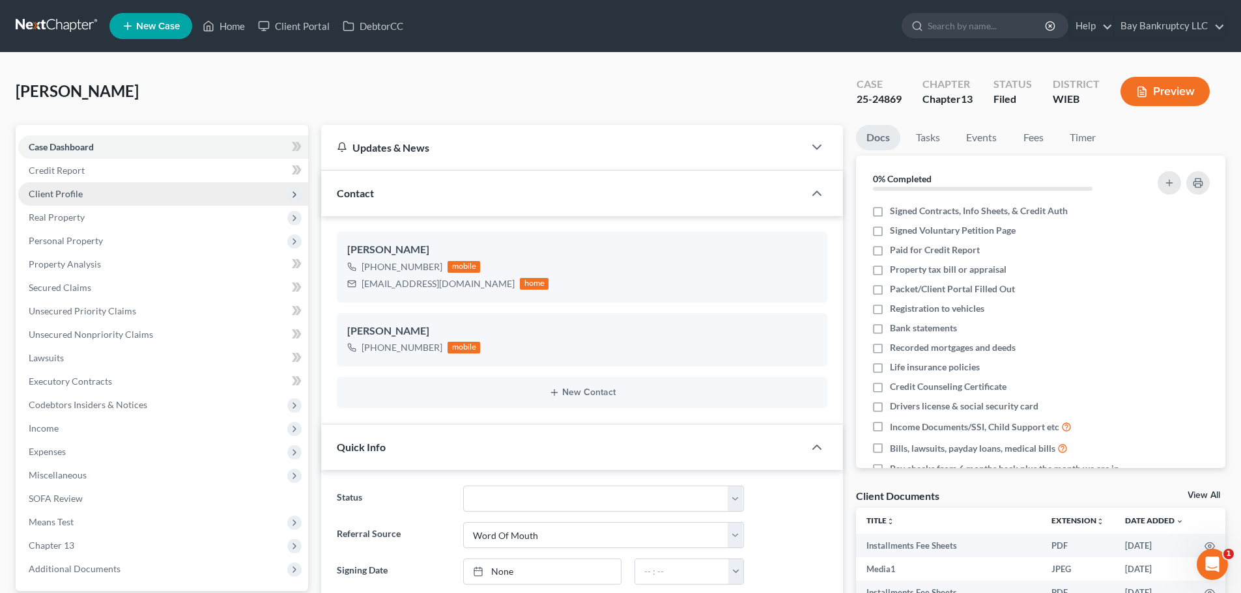
drag, startPoint x: 66, startPoint y: 185, endPoint x: 68, endPoint y: 193, distance: 8.7
click at [66, 185] on span "Client Profile" at bounding box center [163, 193] width 290 height 23
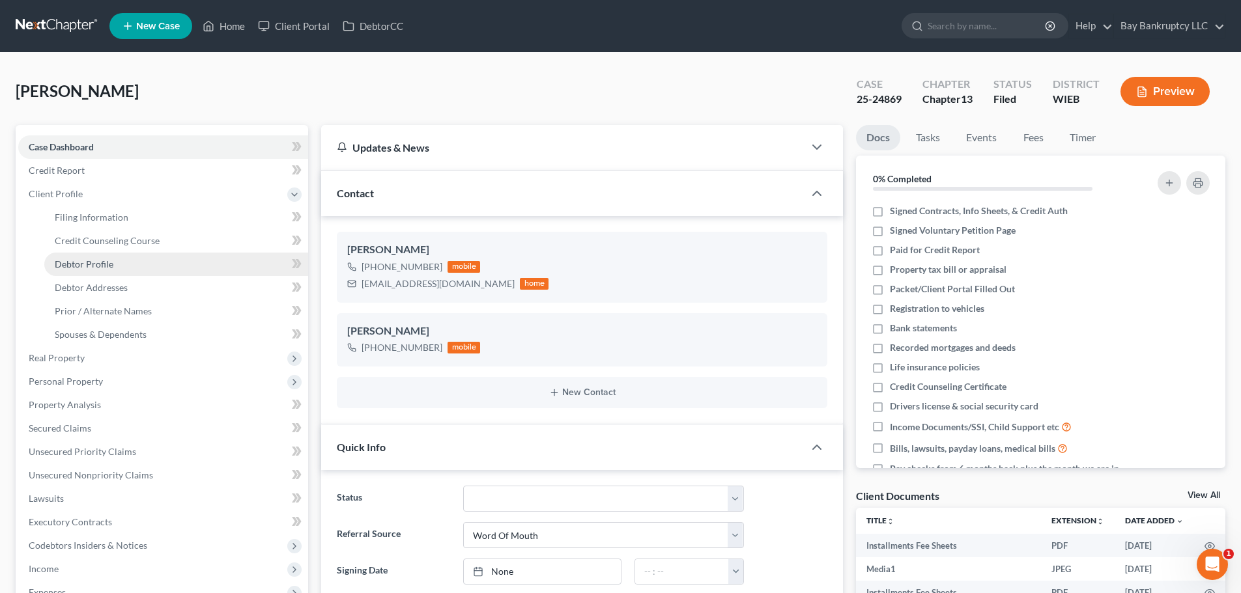
click at [89, 263] on span "Debtor Profile" at bounding box center [84, 264] width 59 height 11
select select "0"
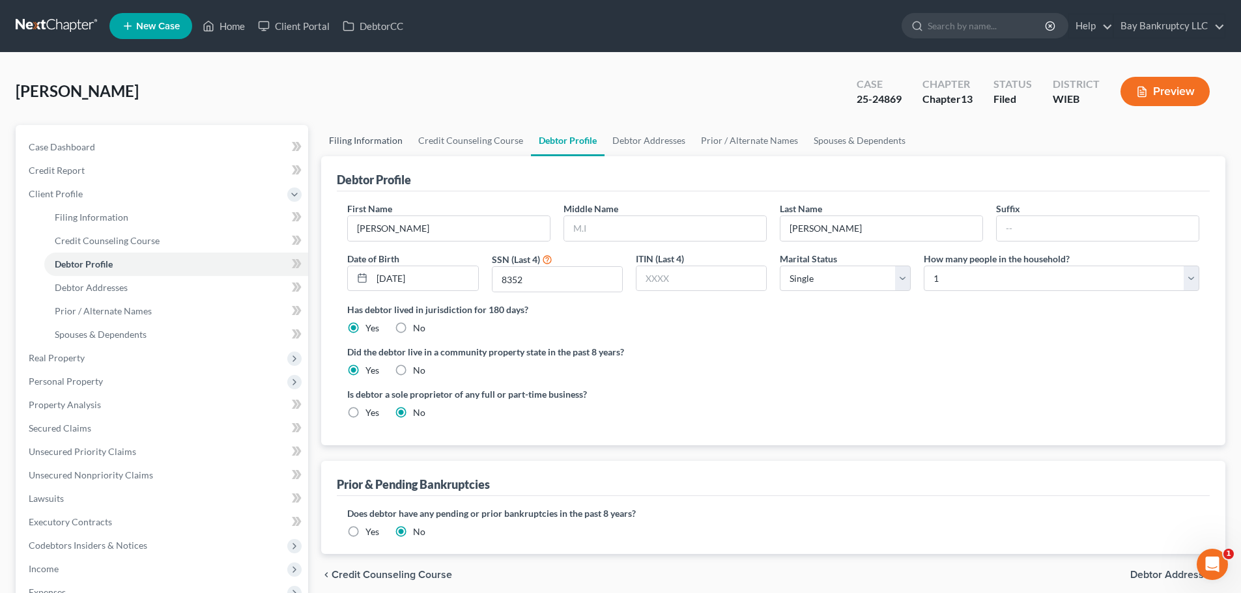
click at [388, 137] on link "Filing Information" at bounding box center [365, 140] width 89 height 31
select select "1"
select select "0"
select select "3"
select select "90"
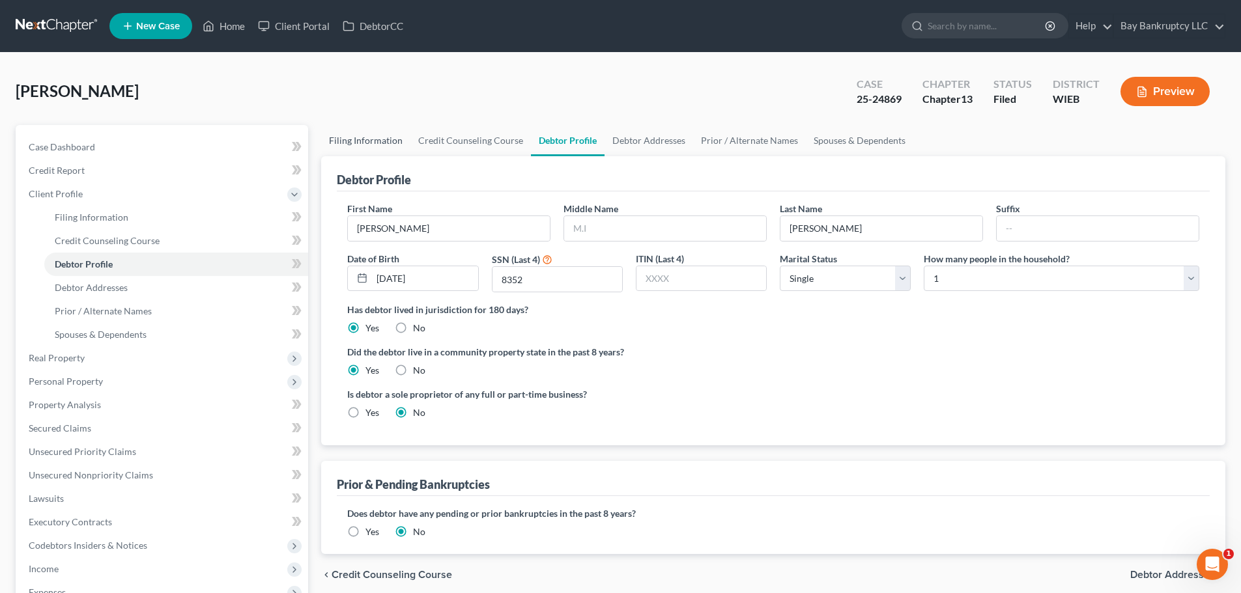
select select "0"
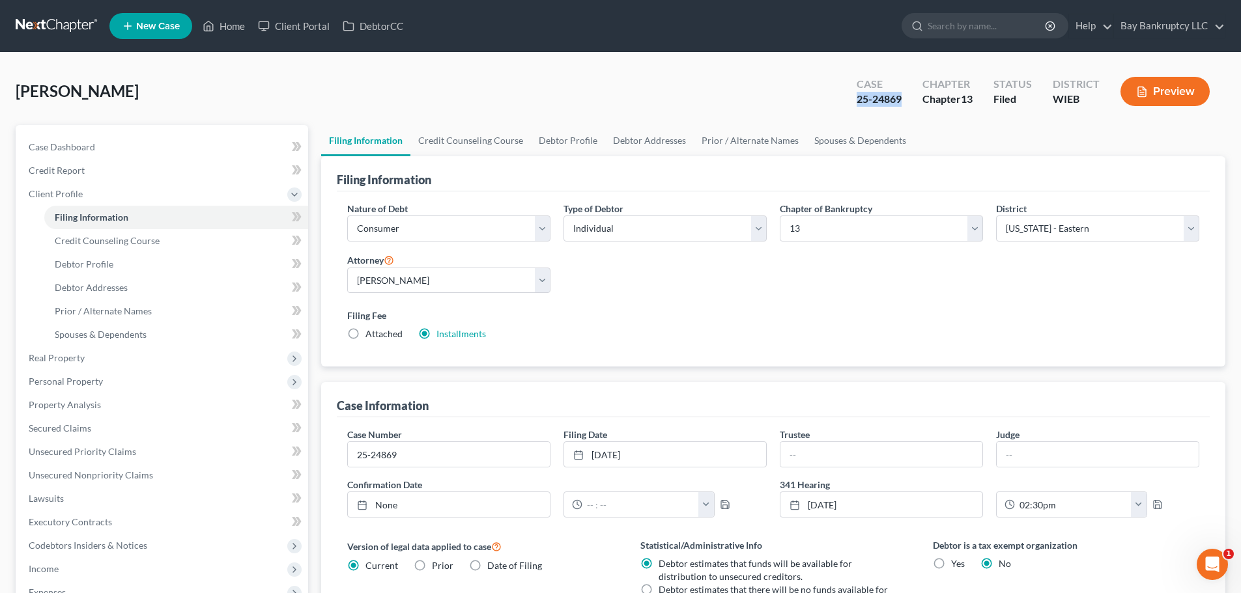
drag, startPoint x: 856, startPoint y: 107, endPoint x: 901, endPoint y: 106, distance: 45.0
click at [901, 106] on div "Case 25-24869" at bounding box center [879, 93] width 66 height 38
copy div "25-24869"
click at [79, 431] on span "Secured Claims" at bounding box center [60, 428] width 63 height 11
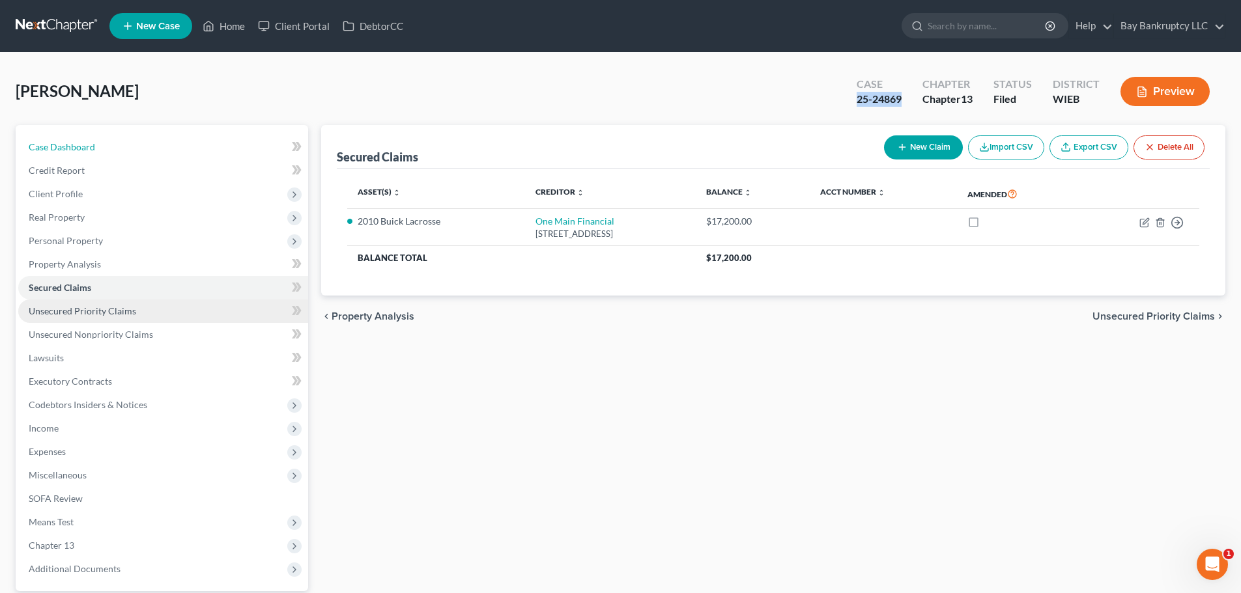
drag, startPoint x: 89, startPoint y: 150, endPoint x: 225, endPoint y: 318, distance: 216.8
click at [89, 150] on span "Case Dashboard" at bounding box center [62, 146] width 66 height 11
select select "0"
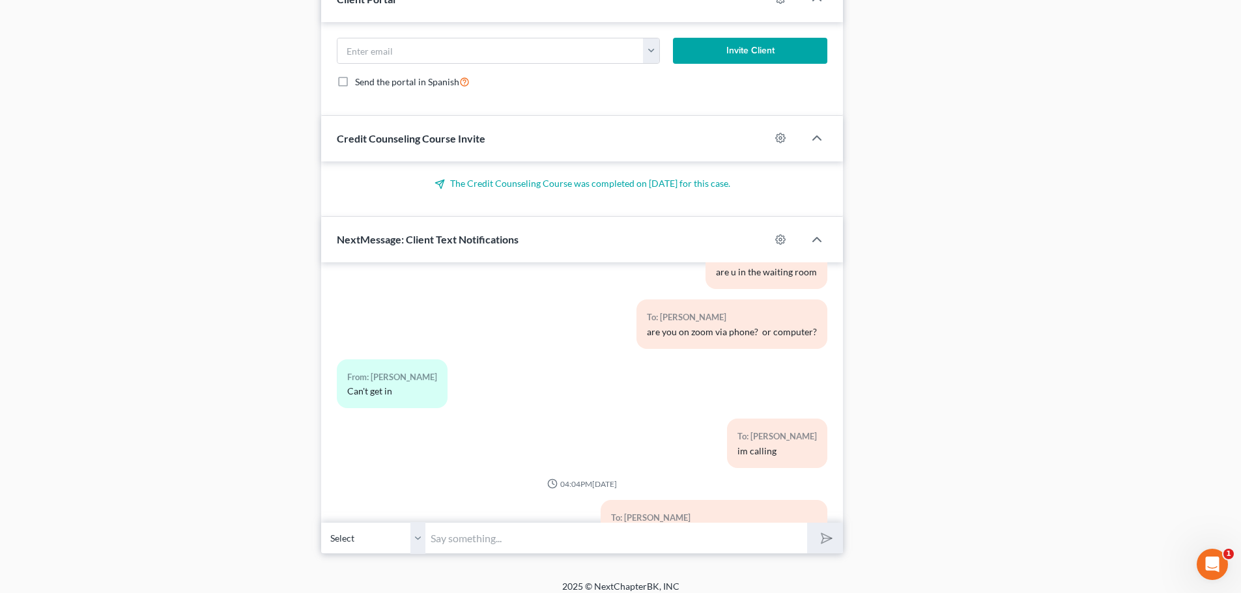
scroll to position [1110, 0]
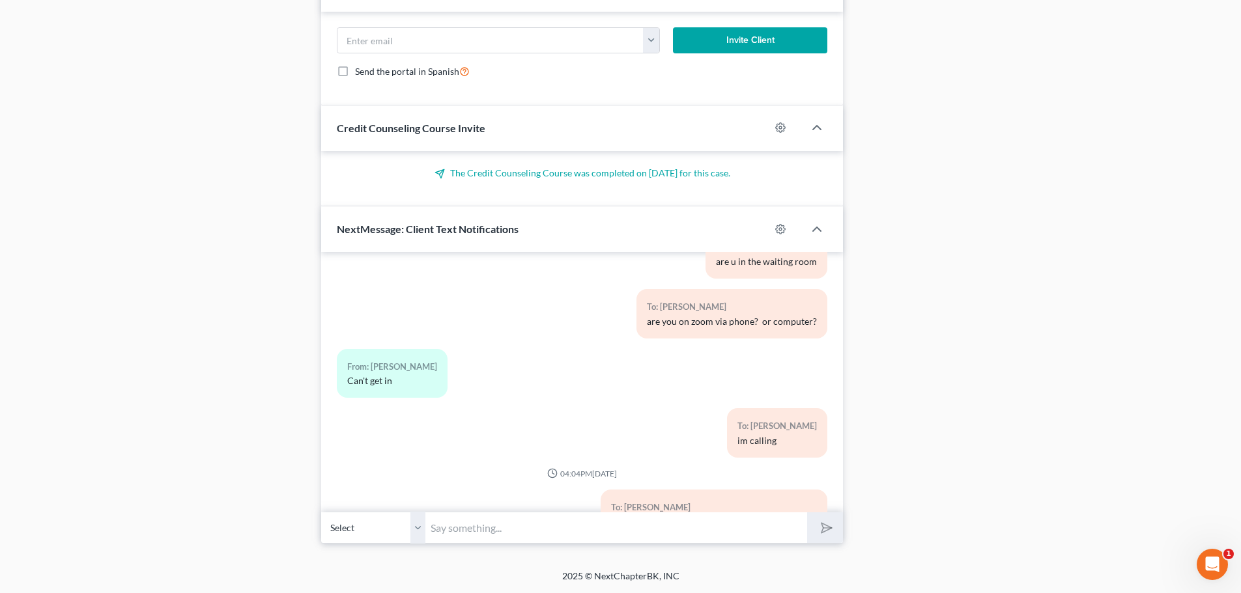
click at [490, 526] on input "text" at bounding box center [616, 528] width 382 height 32
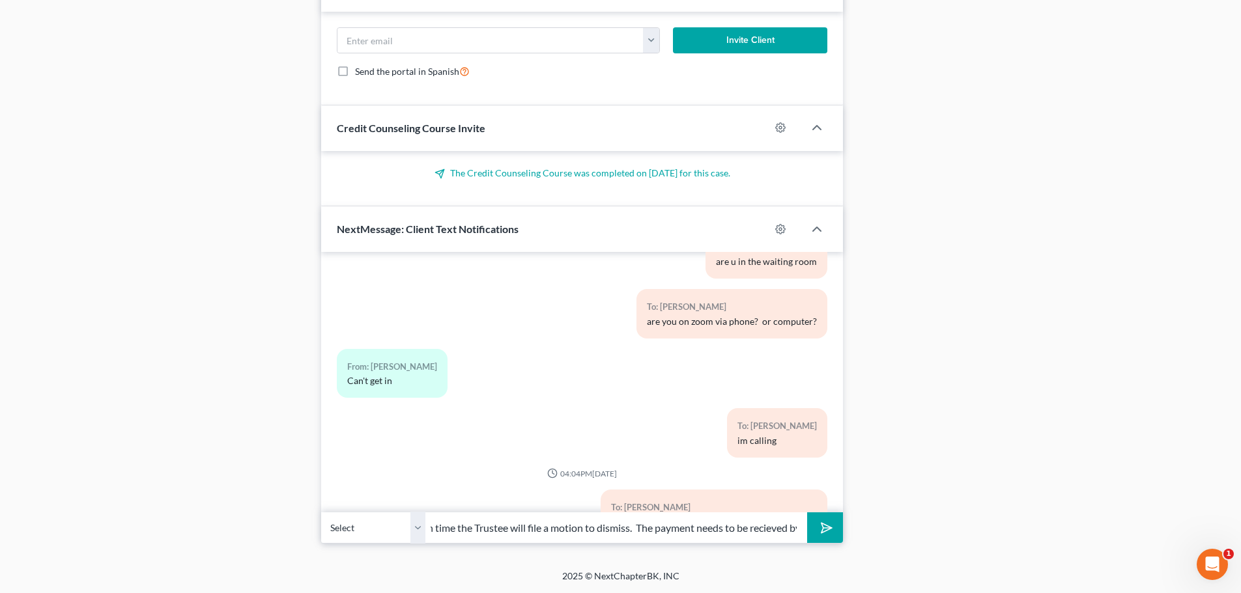
scroll to position [0, 0]
click at [701, 533] on input "Hi [PERSON_NAME]-make sure your first payment is on time. If it is not on time …" at bounding box center [616, 528] width 382 height 32
type input "Hi [PERSON_NAME]-make sure your first payment is on time. If it is not on time …"
click at [825, 534] on icon "submit" at bounding box center [824, 528] width 18 height 18
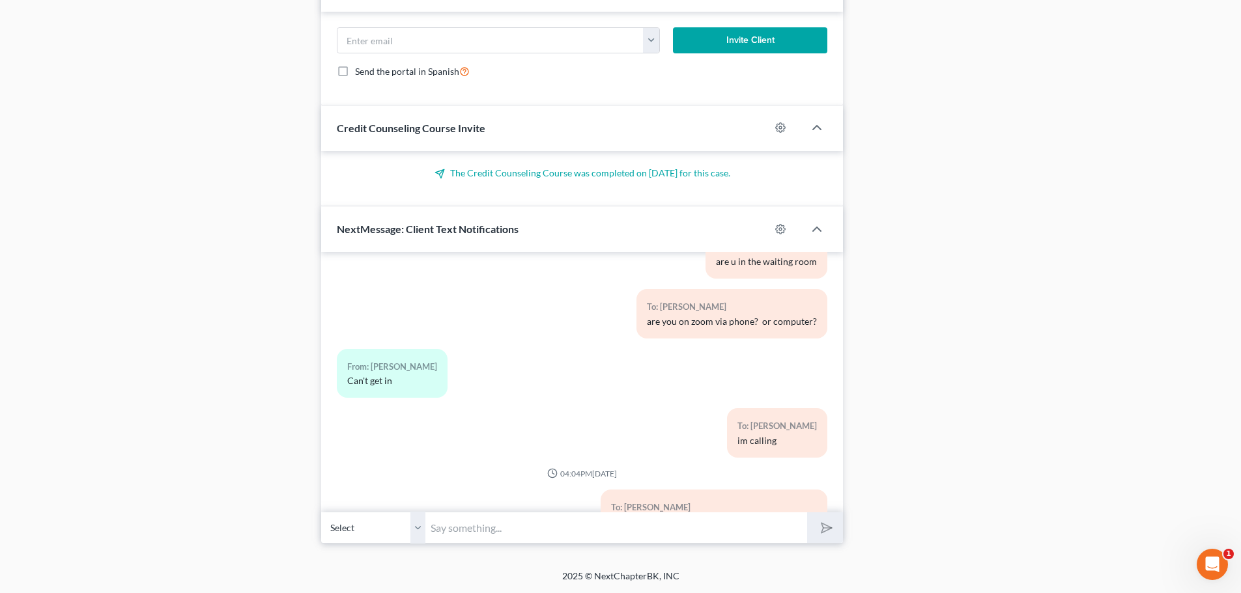
scroll to position [6180, 0]
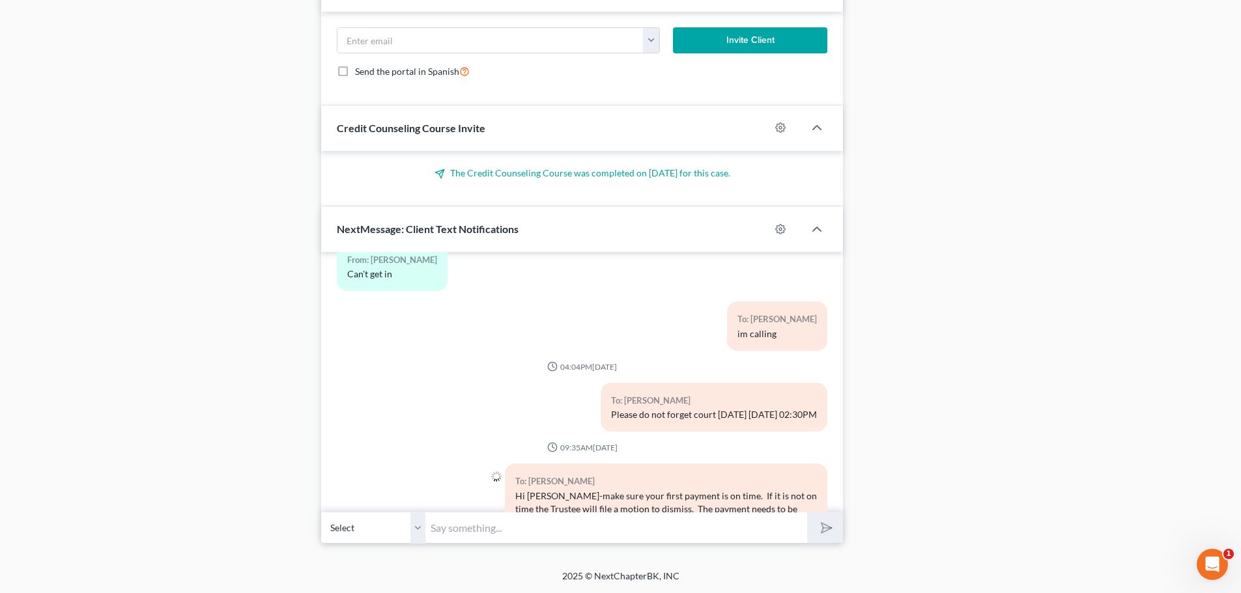
click at [538, 528] on input "text" at bounding box center [616, 528] width 382 height 32
type input "t"
type input "if you pay online, you will need to make the payment by the 20th"
click at [810, 526] on button "submit" at bounding box center [825, 528] width 36 height 31
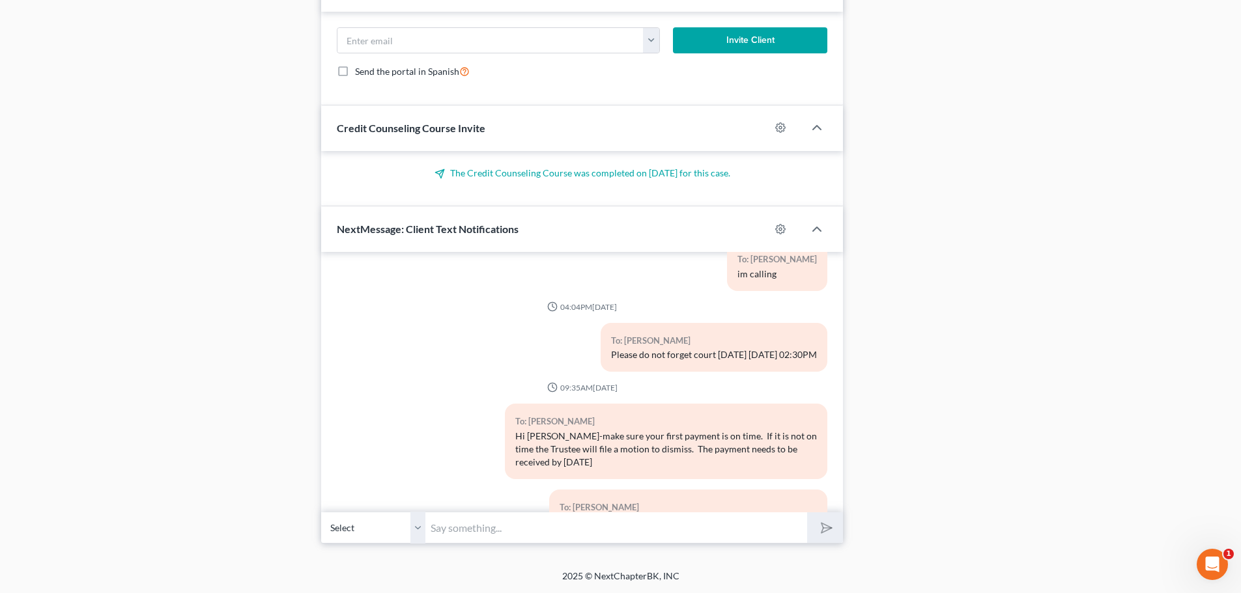
click at [729, 524] on input "text" at bounding box center [616, 528] width 382 height 32
type input "sorry, that would be the 19th"
click at [832, 518] on button "submit" at bounding box center [825, 528] width 36 height 31
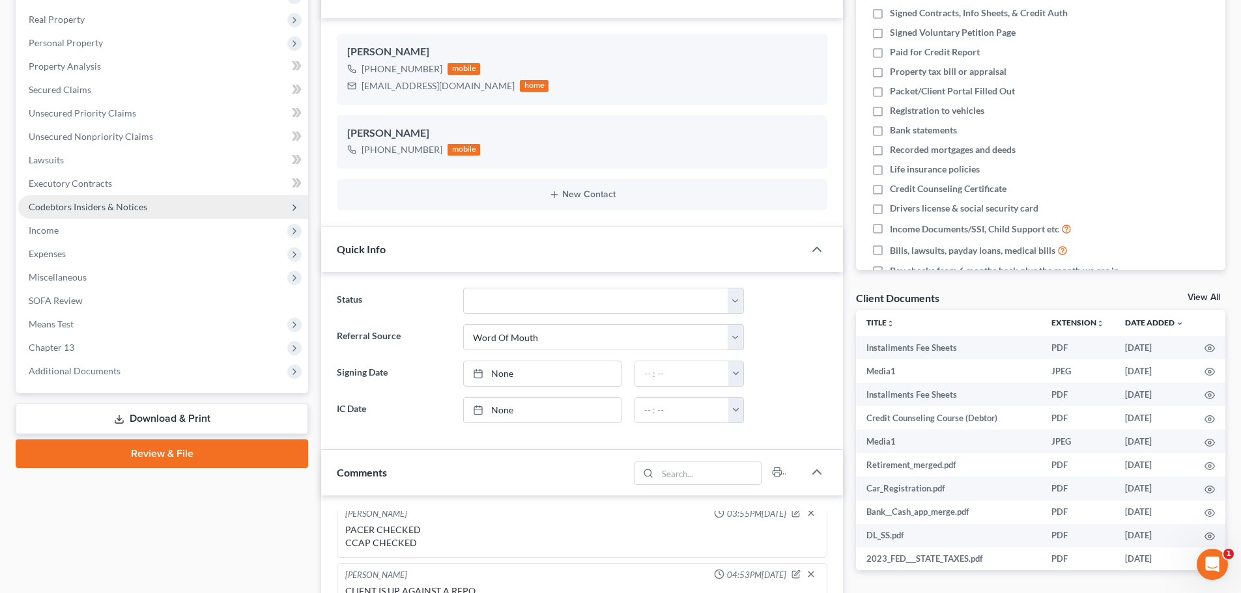
scroll to position [133, 0]
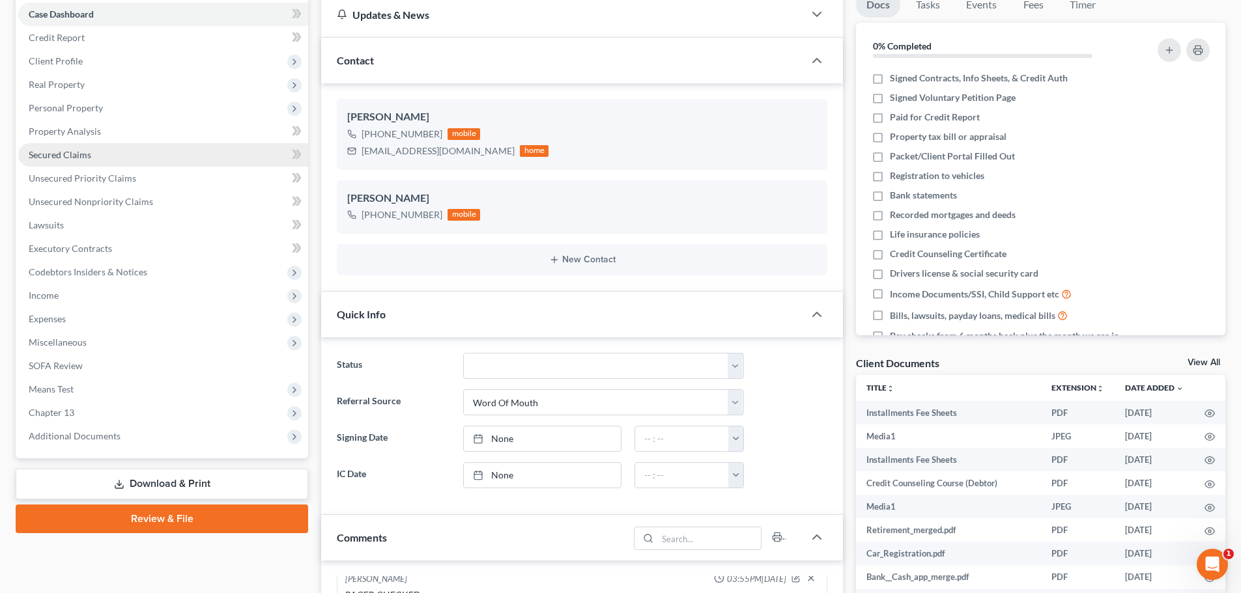
click at [57, 145] on link "Secured Claims" at bounding box center [163, 154] width 290 height 23
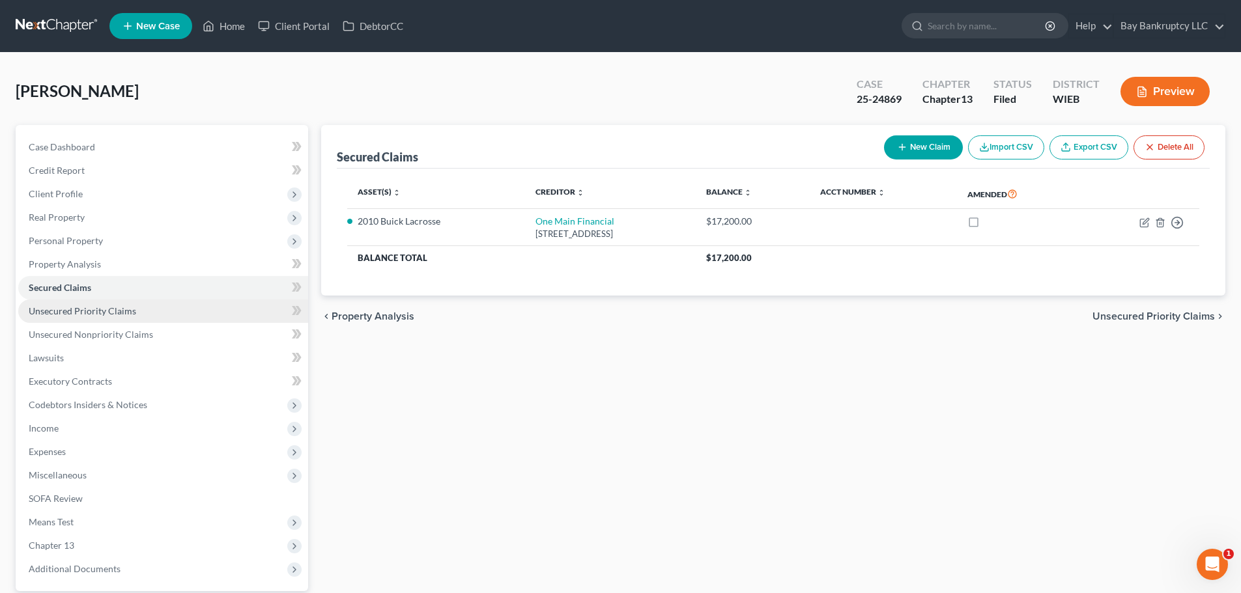
click at [117, 309] on span "Unsecured Priority Claims" at bounding box center [82, 310] width 107 height 11
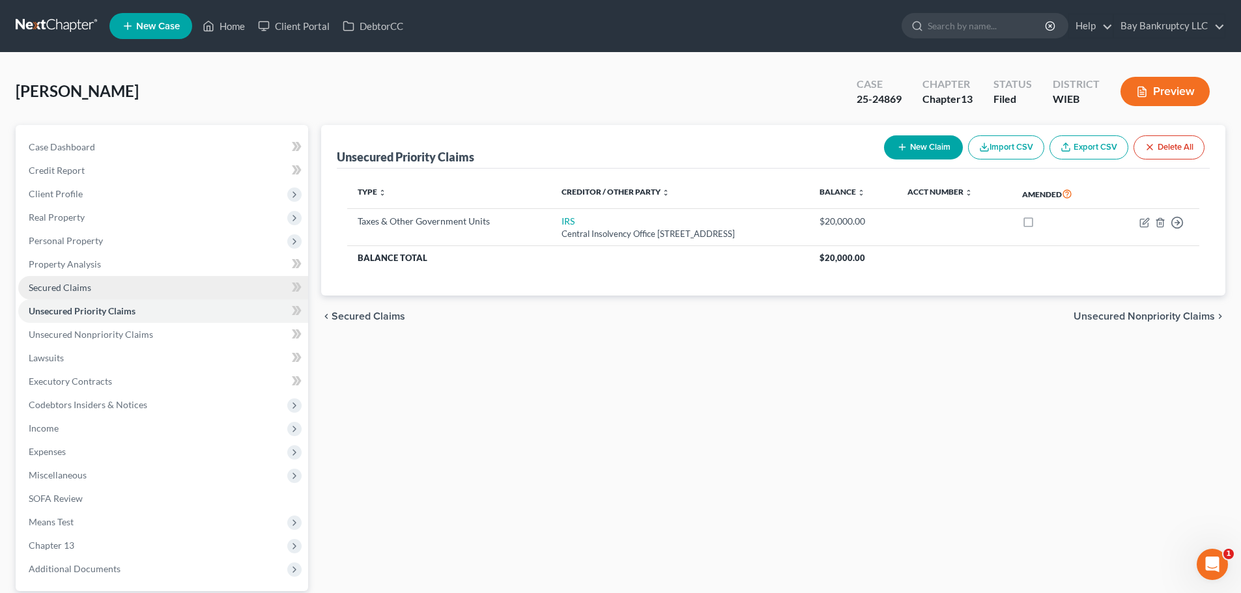
click at [72, 292] on span "Secured Claims" at bounding box center [60, 287] width 63 height 11
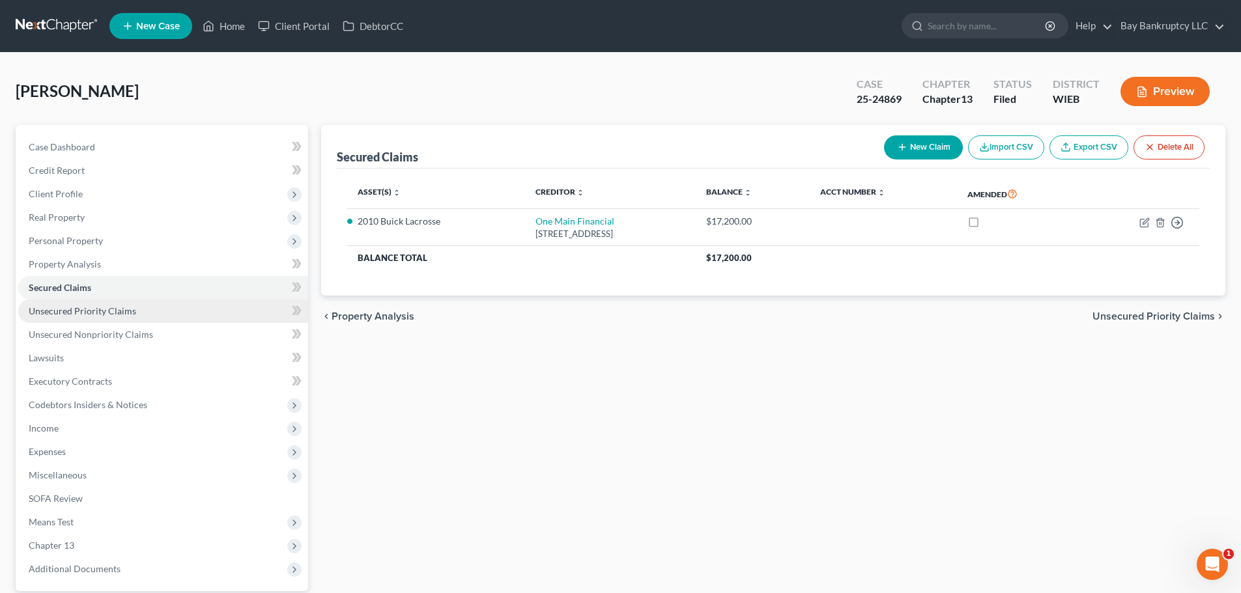
click at [130, 302] on link "Unsecured Priority Claims" at bounding box center [163, 311] width 290 height 23
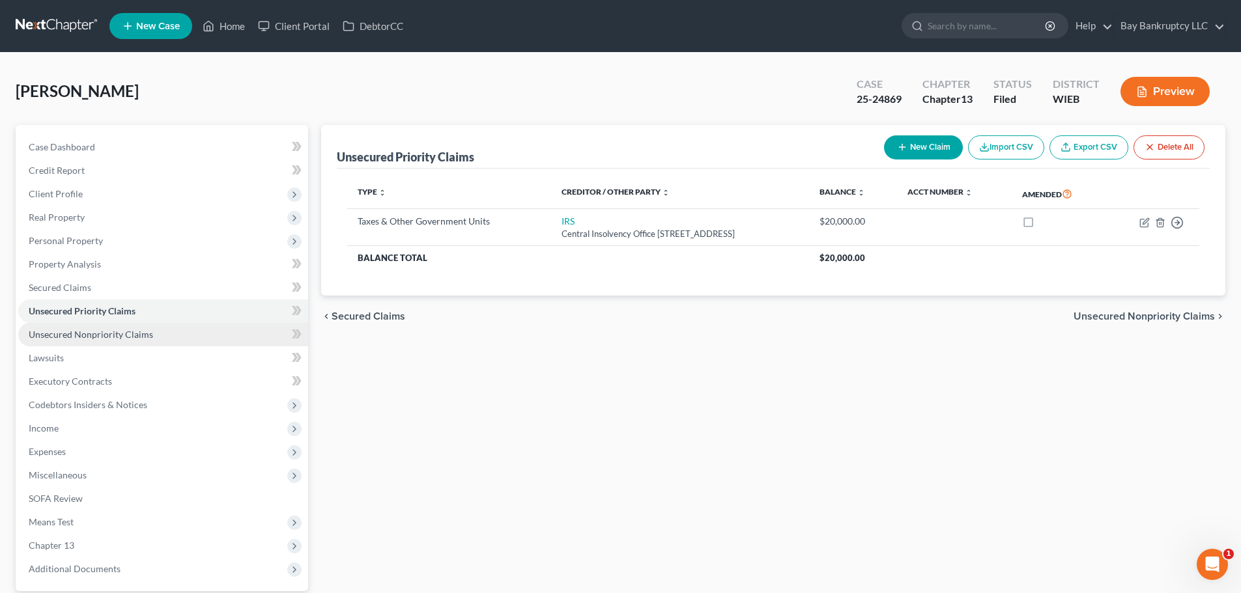
click at [128, 334] on span "Unsecured Nonpriority Claims" at bounding box center [91, 334] width 124 height 11
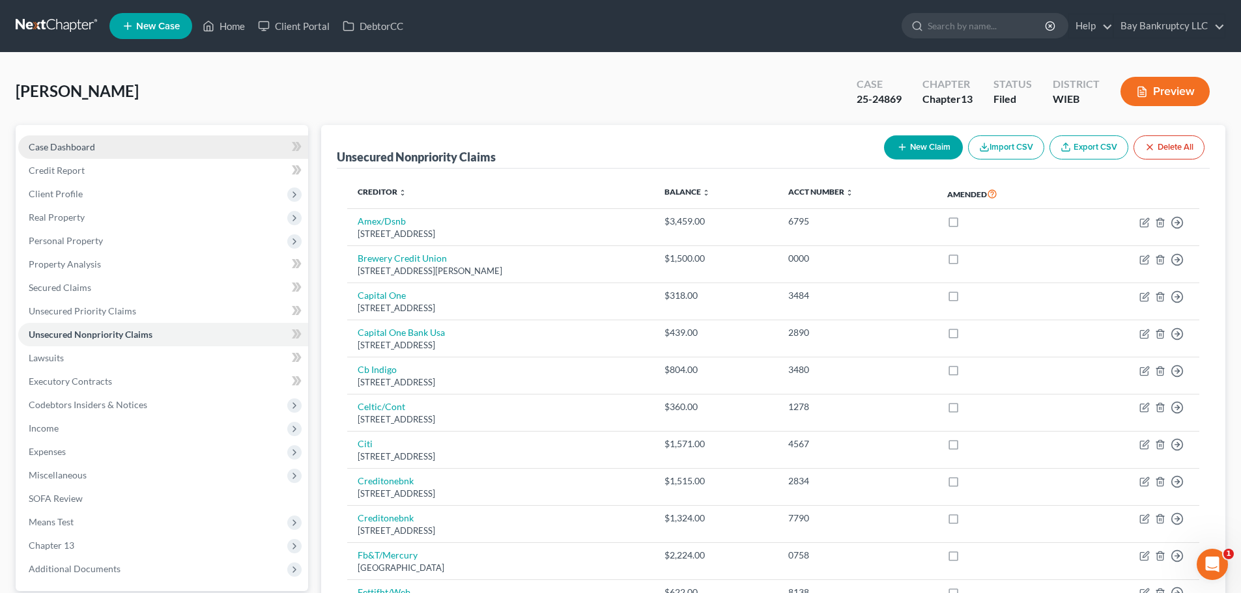
click at [79, 146] on span "Case Dashboard" at bounding box center [62, 146] width 66 height 11
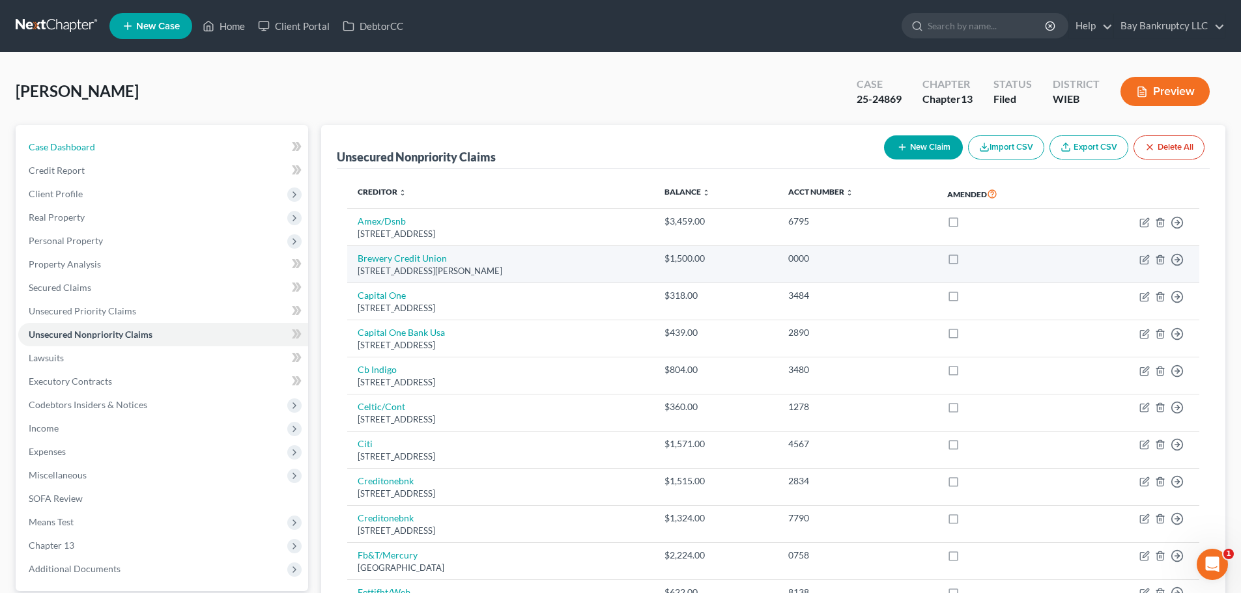
select select "0"
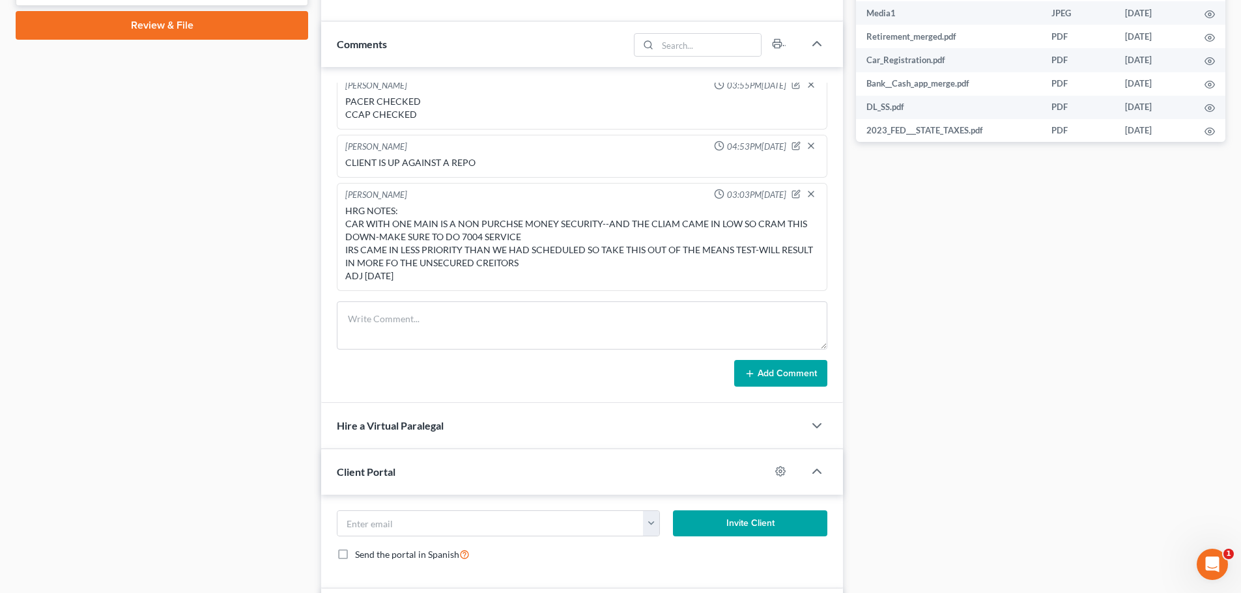
scroll to position [737, 0]
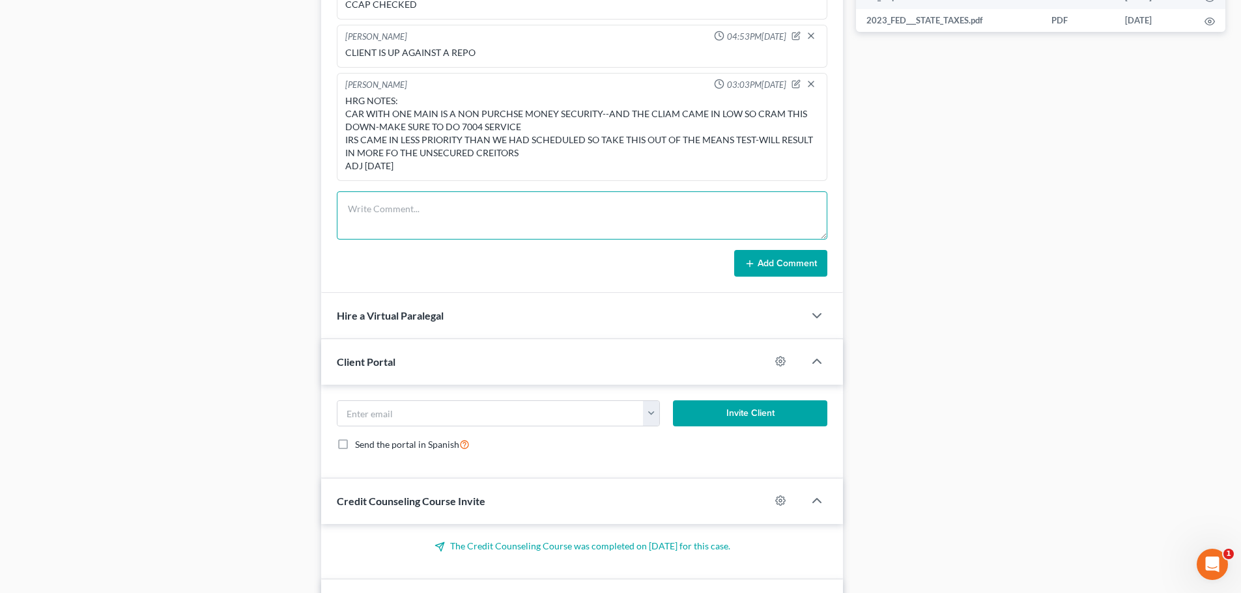
click at [404, 214] on textarea at bounding box center [582, 215] width 490 height 48
type textarea "ALL CLAIMS ARE IN"
click at [795, 259] on button "Add Comment" at bounding box center [780, 263] width 93 height 27
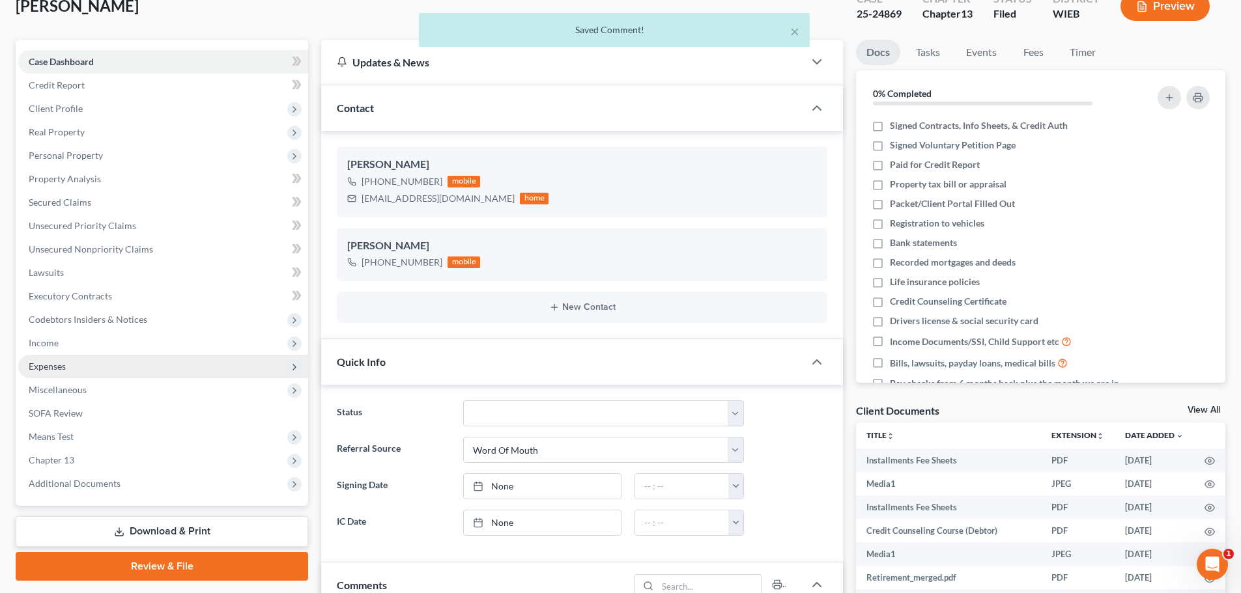
click at [62, 369] on span "Expenses" at bounding box center [47, 366] width 37 height 11
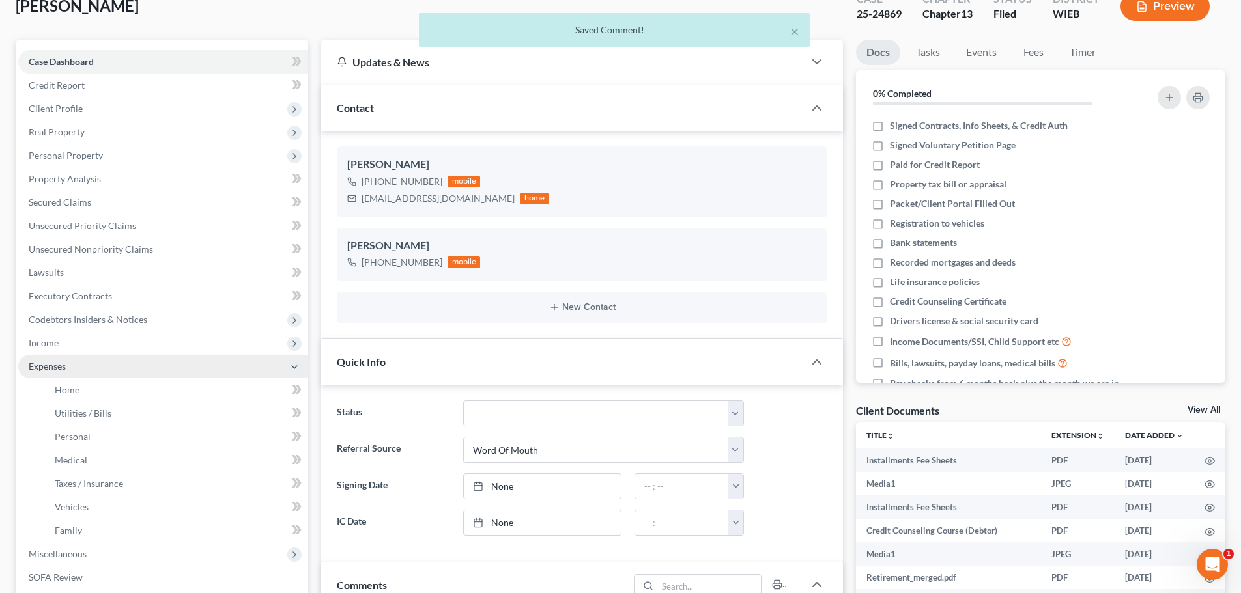
scroll to position [358, 0]
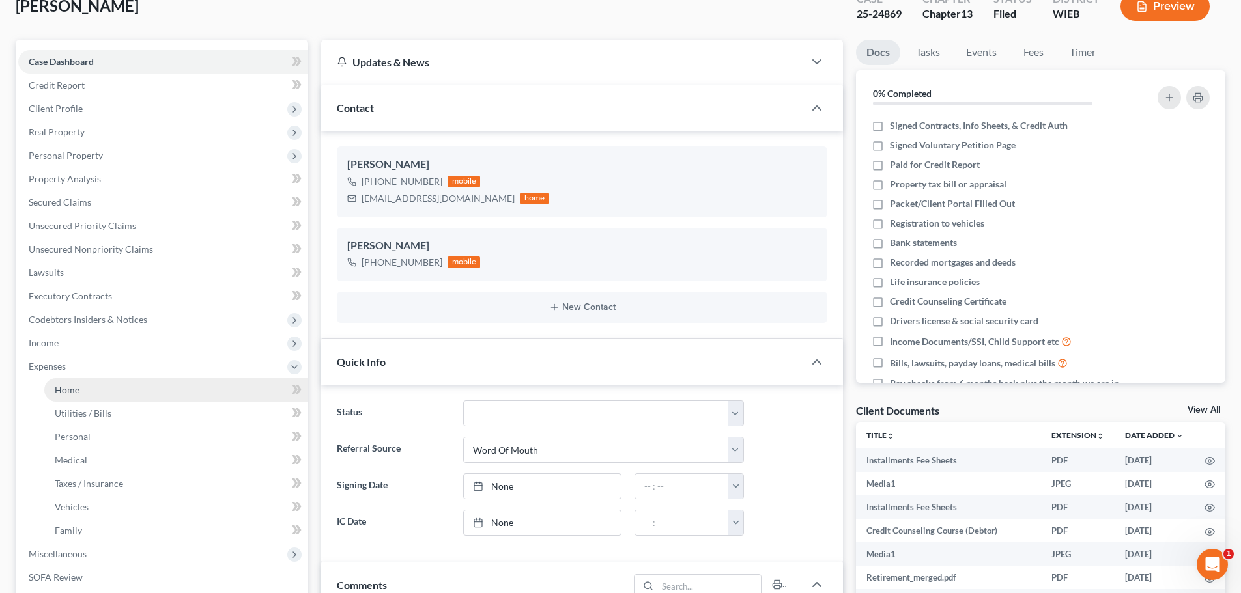
click at [73, 393] on span "Home" at bounding box center [67, 389] width 25 height 11
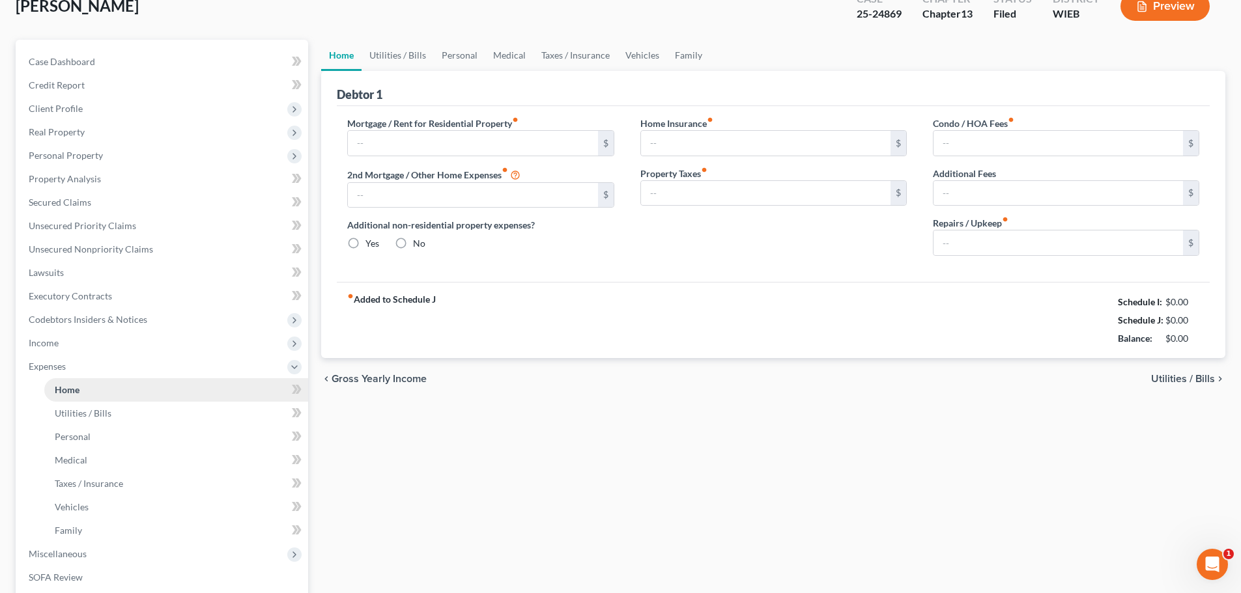
type input "865.00"
type input "0.00"
radio input "true"
type input "55.00"
type input "0.00"
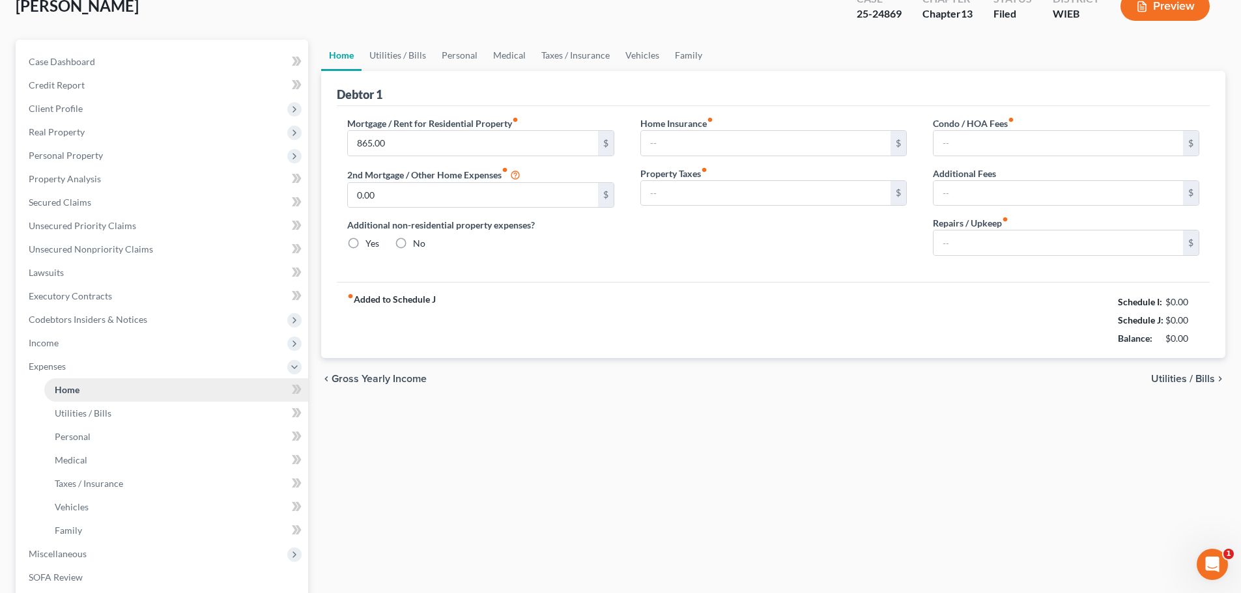
type input "0.00"
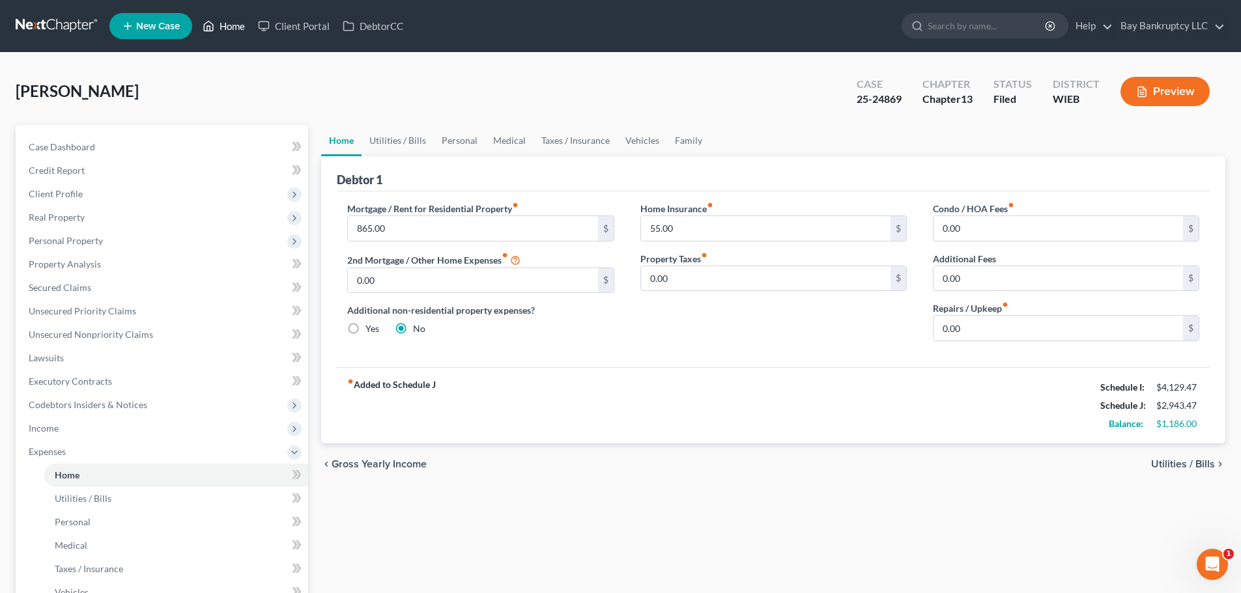
drag, startPoint x: 234, startPoint y: 24, endPoint x: 683, endPoint y: 115, distance: 457.9
click at [234, 24] on link "Home" at bounding box center [223, 25] width 55 height 23
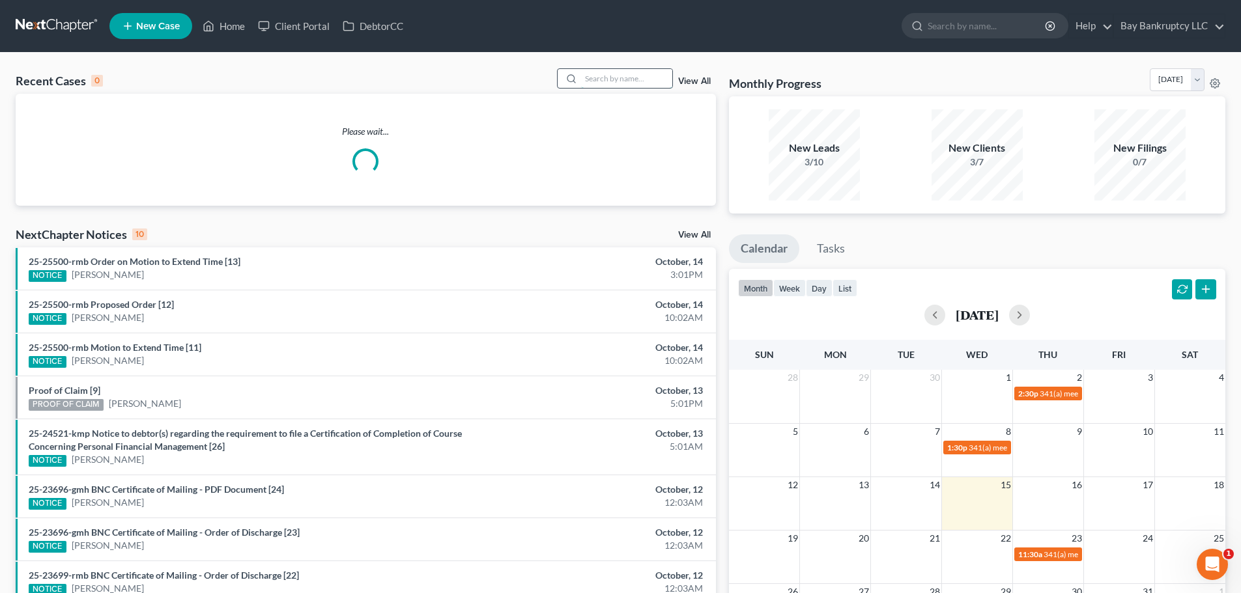
click at [604, 79] on input "search" at bounding box center [626, 78] width 91 height 19
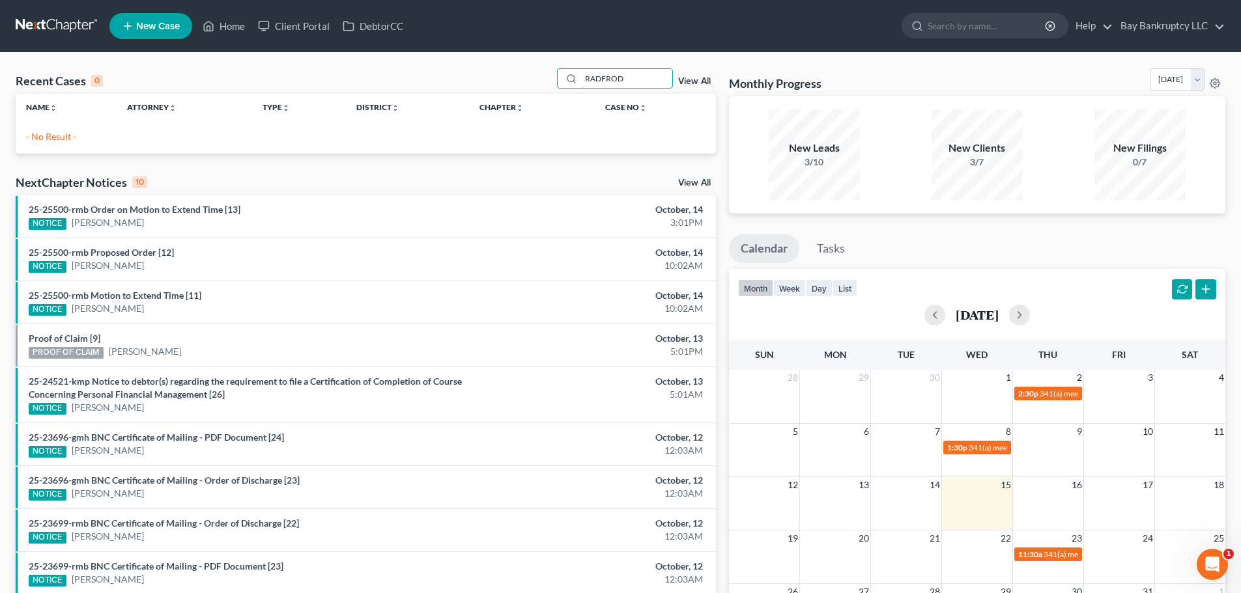
drag, startPoint x: 639, startPoint y: 80, endPoint x: 511, endPoint y: 97, distance: 128.8
click at [511, 97] on div "Recent Cases 0 RADFROD View All Name unfold_more expand_more expand_less Attorn…" at bounding box center [366, 110] width 700 height 85
type input "[PERSON_NAME]"
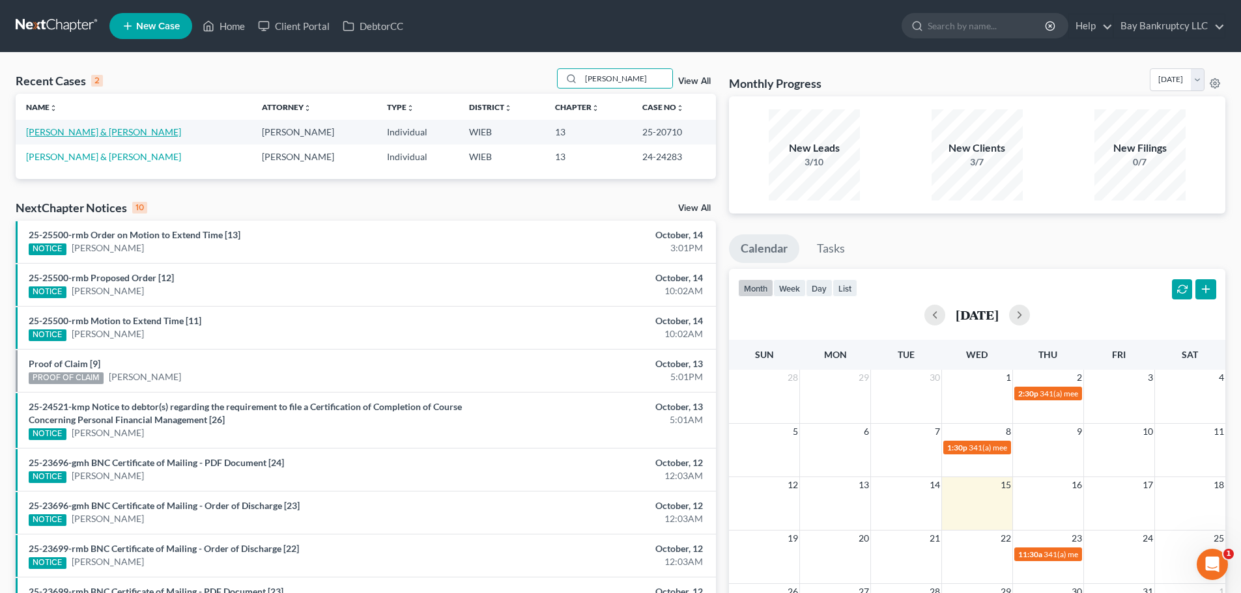
drag, startPoint x: 103, startPoint y: 132, endPoint x: 102, endPoint y: 164, distance: 31.9
click at [103, 132] on link "[PERSON_NAME] & [PERSON_NAME]" at bounding box center [103, 131] width 155 height 11
select select "1"
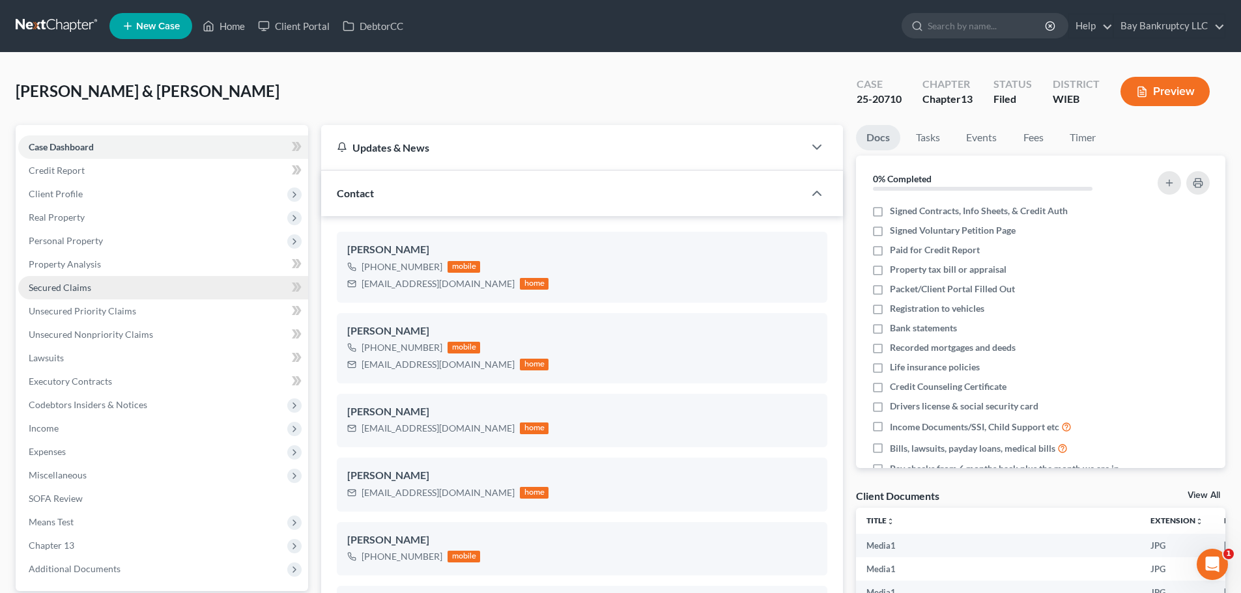
click at [70, 285] on span "Secured Claims" at bounding box center [60, 287] width 63 height 11
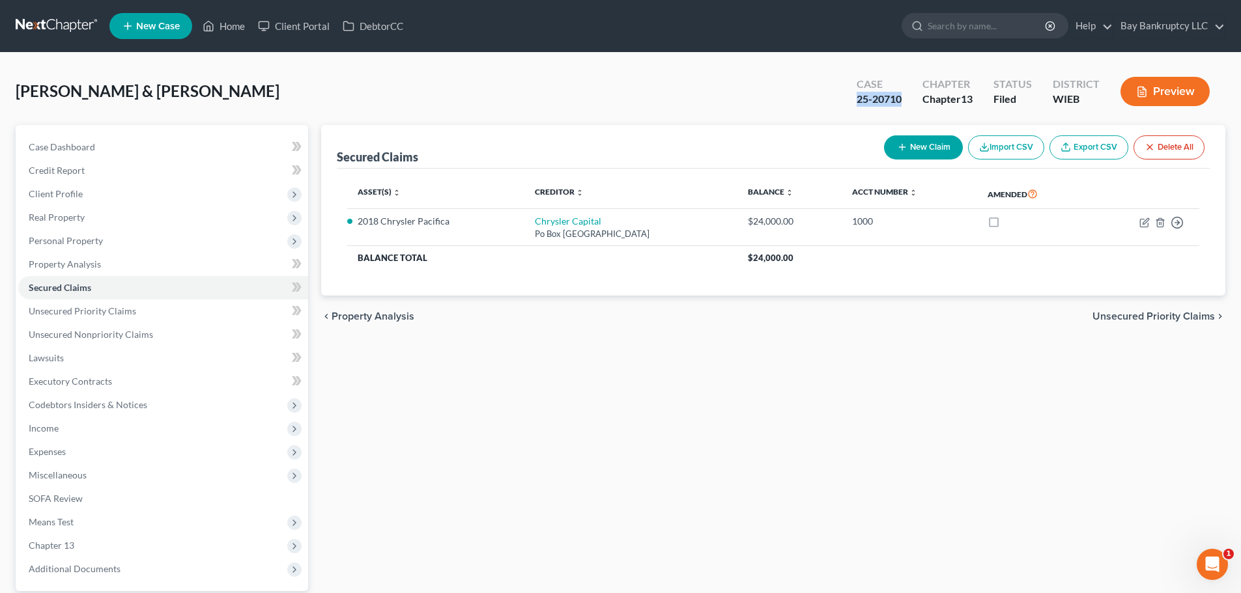
drag, startPoint x: 851, startPoint y: 102, endPoint x: 902, endPoint y: 107, distance: 51.0
click at [902, 107] on div "Case 25-20710" at bounding box center [879, 93] width 66 height 38
copy div "25-20710"
click at [527, 107] on div "[PERSON_NAME] & [PERSON_NAME] Upgraded Case 25-20710 Chapter Chapter 13 Status …" at bounding box center [620, 96] width 1209 height 57
drag, startPoint x: 221, startPoint y: 26, endPoint x: 394, endPoint y: 138, distance: 206.3
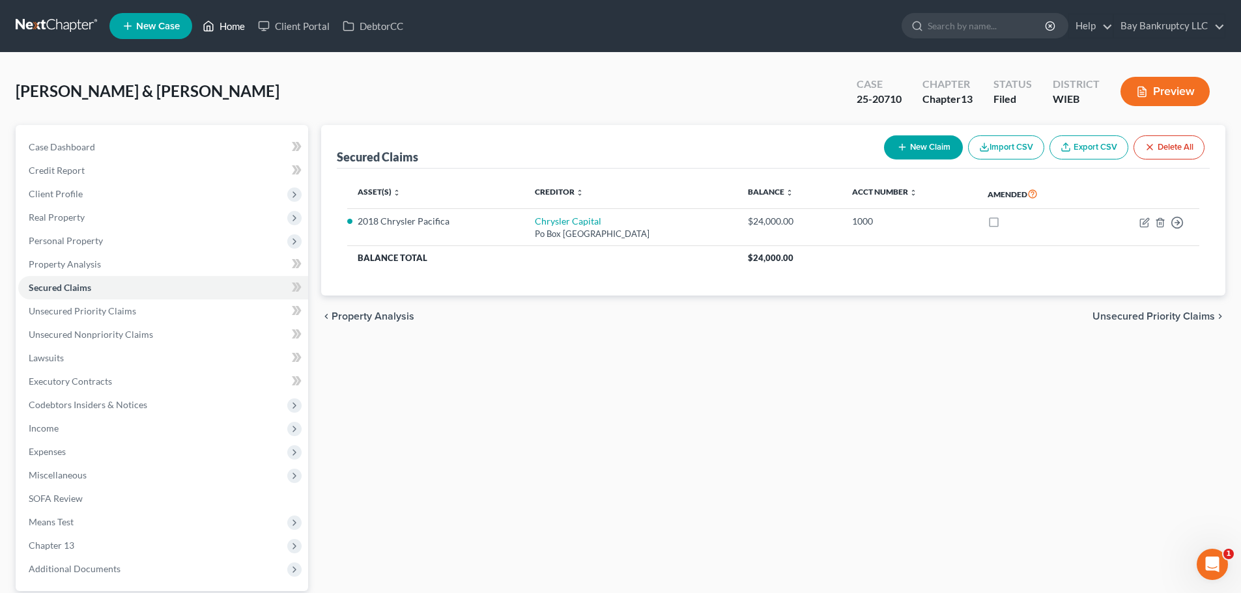
click at [221, 26] on link "Home" at bounding box center [223, 25] width 55 height 23
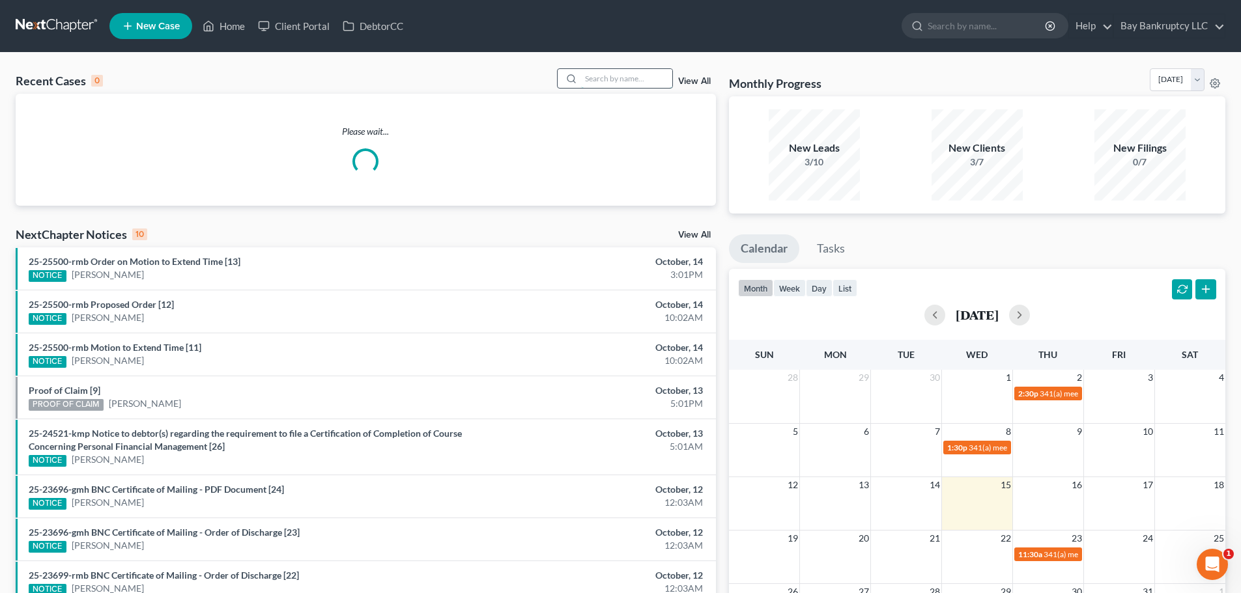
click at [604, 82] on input "search" at bounding box center [626, 78] width 91 height 19
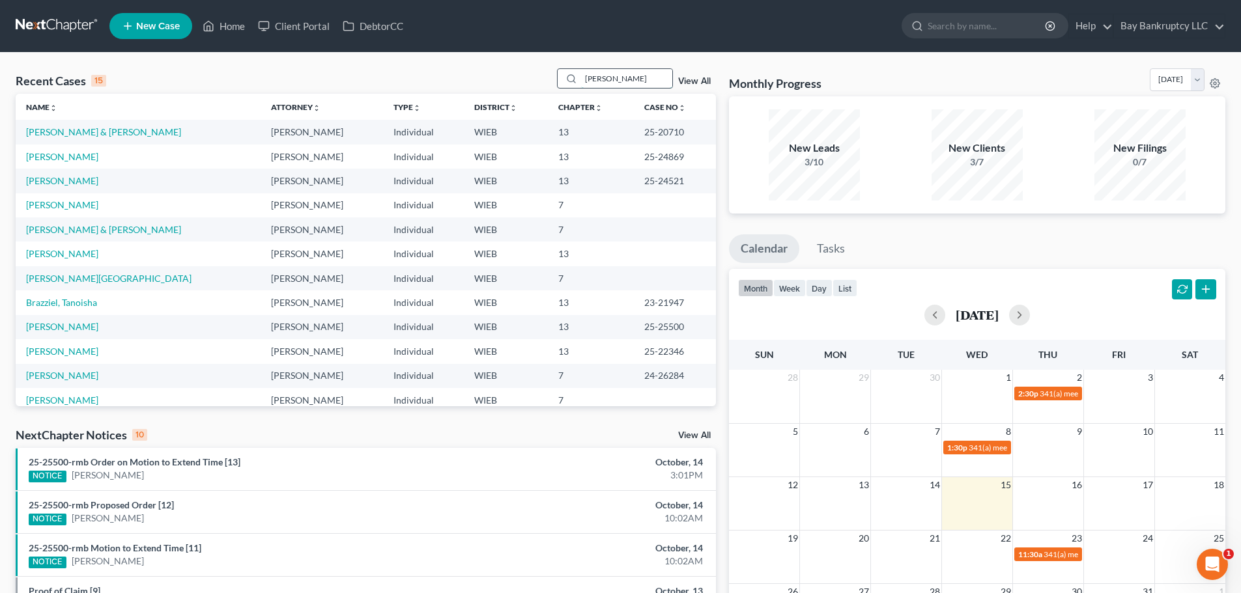
type input "[PERSON_NAME]"
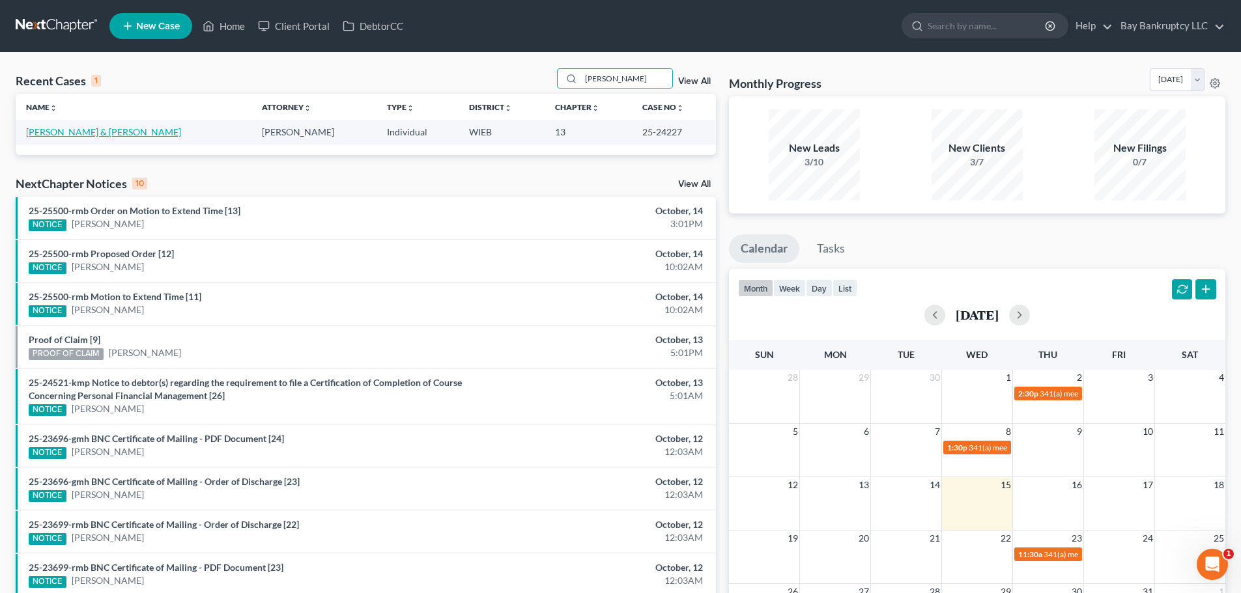
click at [96, 131] on link "[PERSON_NAME] & [PERSON_NAME]" at bounding box center [103, 131] width 155 height 11
select select "4"
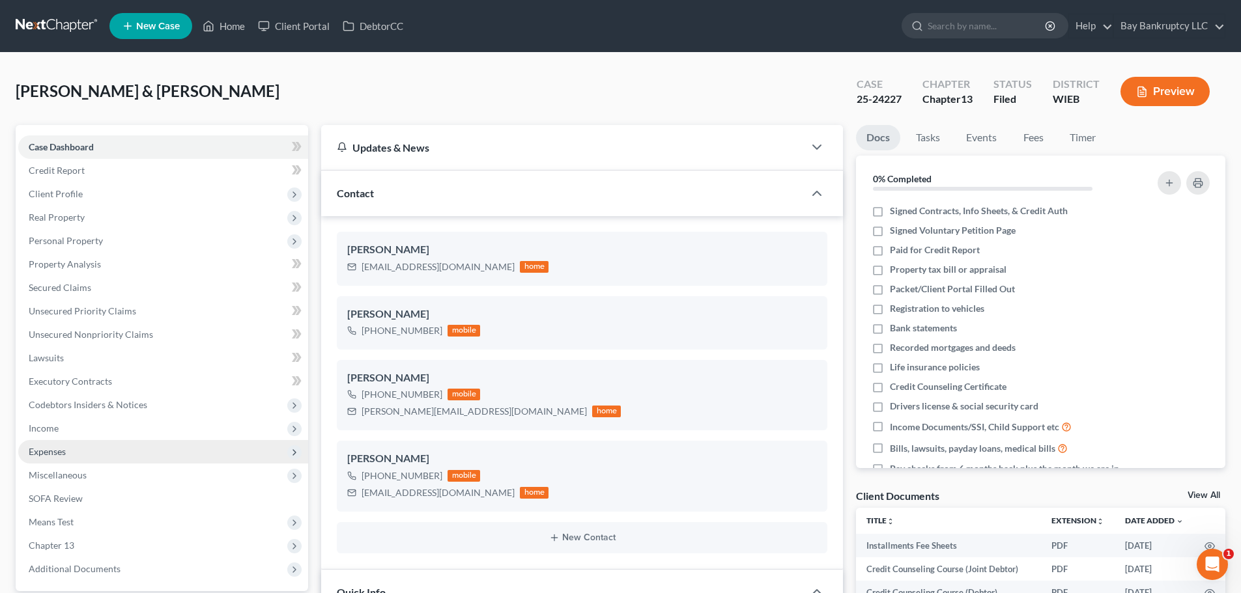
scroll to position [602, 0]
click at [60, 445] on span "Expenses" at bounding box center [163, 451] width 290 height 23
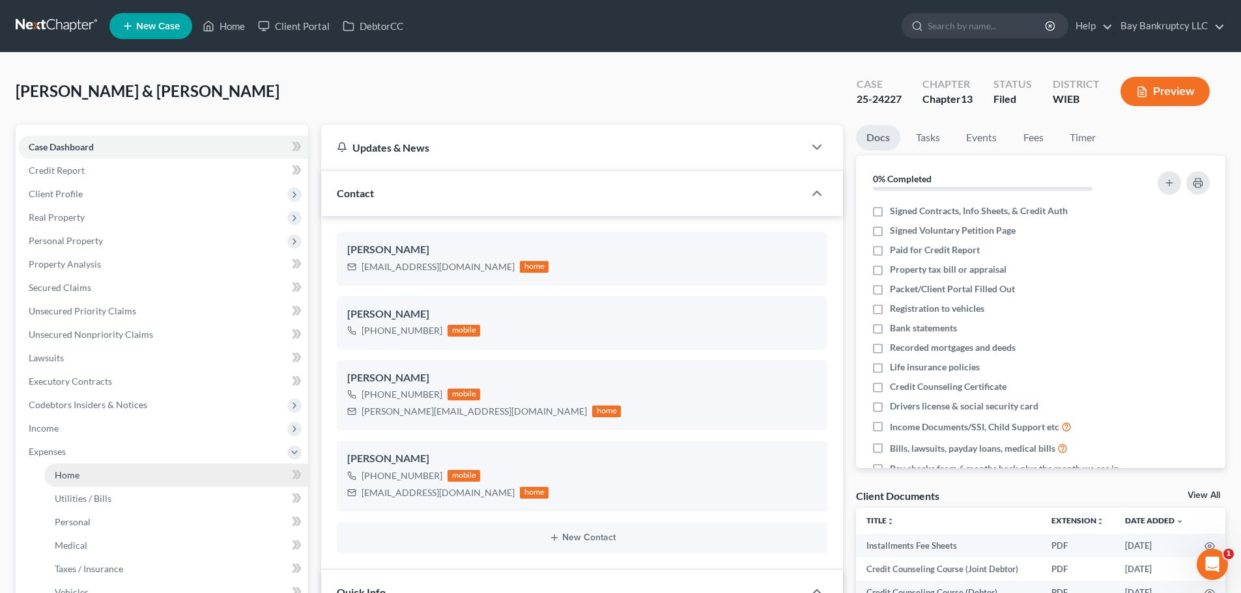
click at [78, 474] on span "Home" at bounding box center [67, 475] width 25 height 11
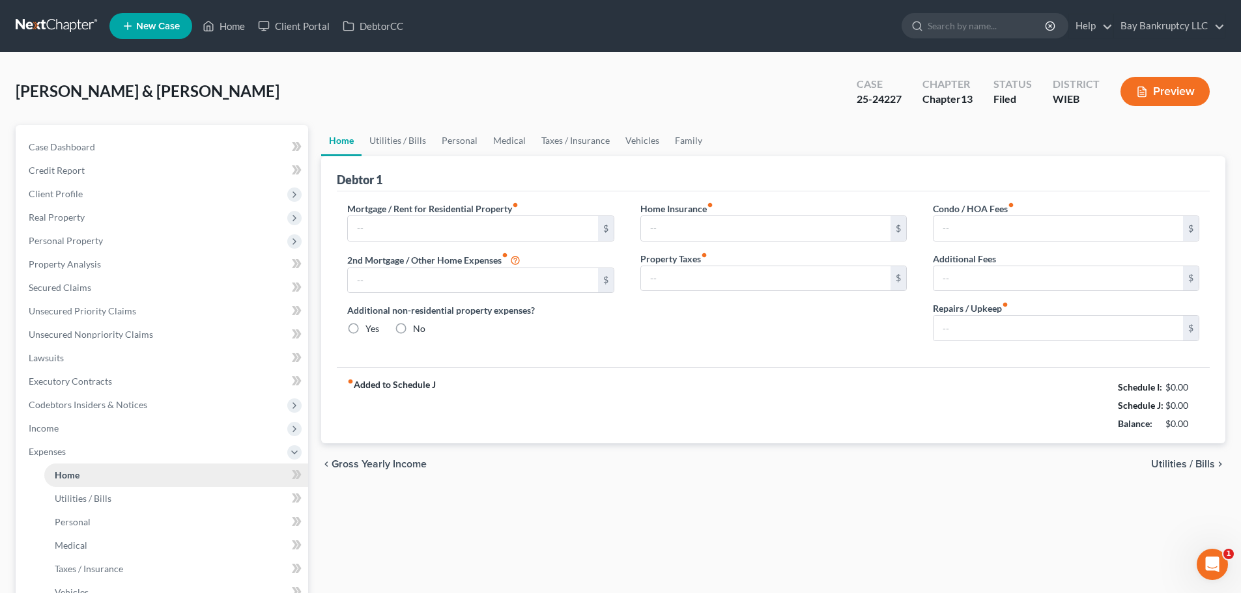
type input "2,700.00"
type input "0.00"
radio input "true"
type input "0.00"
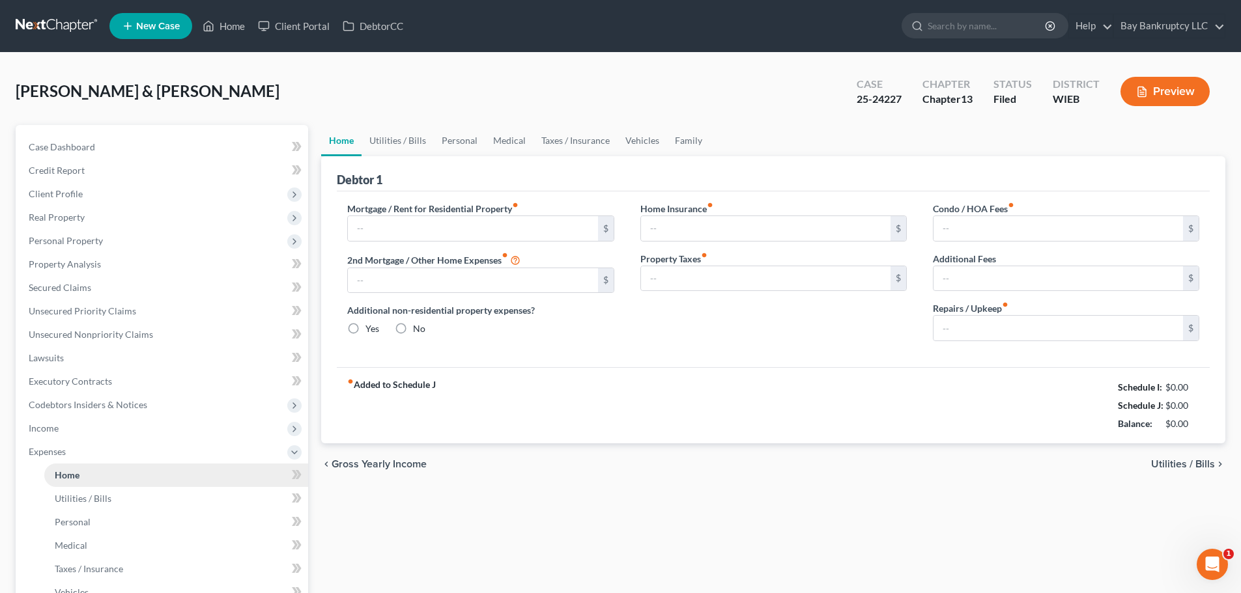
type input "0.00"
drag, startPoint x: 855, startPoint y: 108, endPoint x: 901, endPoint y: 102, distance: 47.3
click at [901, 102] on div "Case 25-24227" at bounding box center [879, 93] width 66 height 38
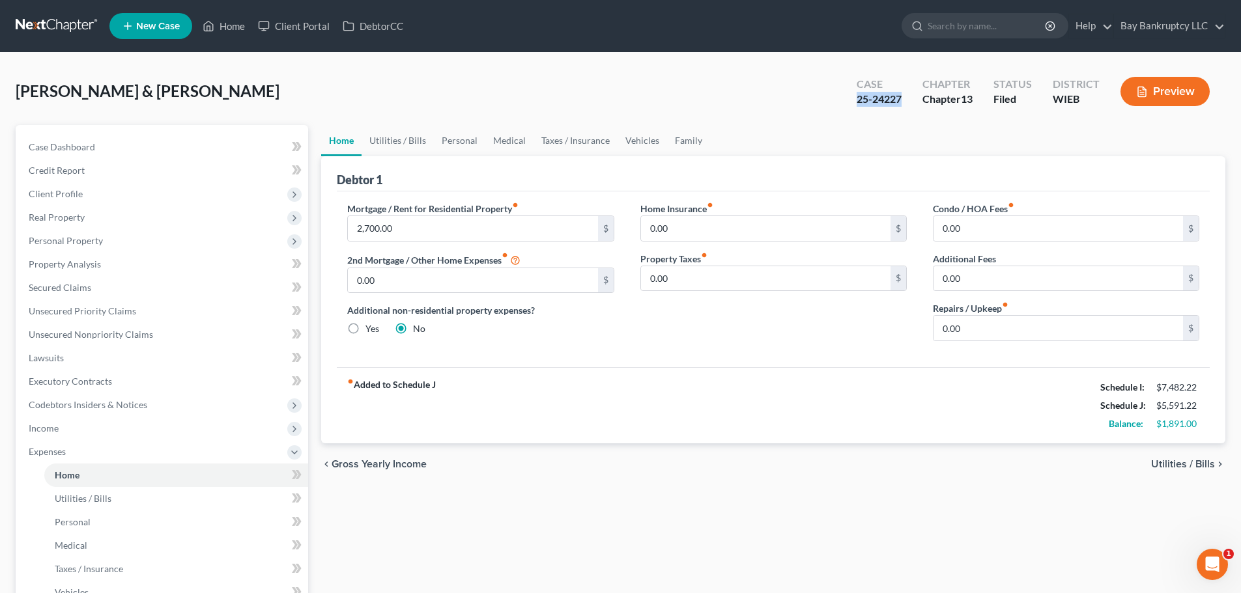
copy div "25-24227"
drag, startPoint x: 87, startPoint y: 296, endPoint x: 548, endPoint y: 57, distance: 519.7
click at [87, 296] on link "Secured Claims" at bounding box center [163, 287] width 290 height 23
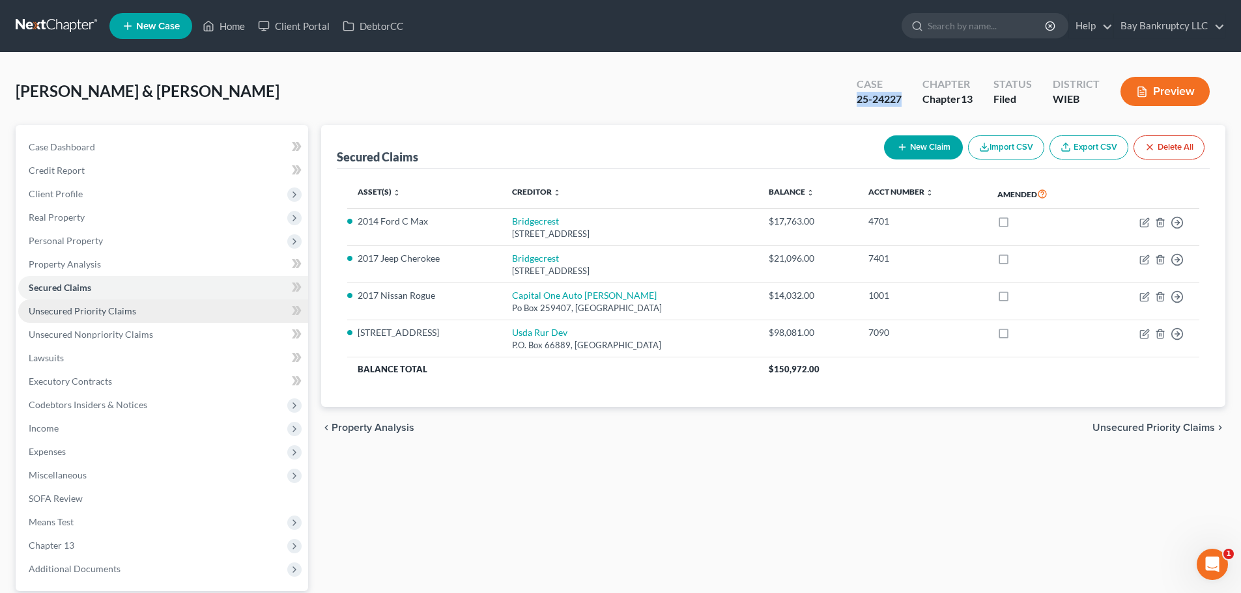
click at [88, 312] on span "Unsecured Priority Claims" at bounding box center [82, 310] width 107 height 11
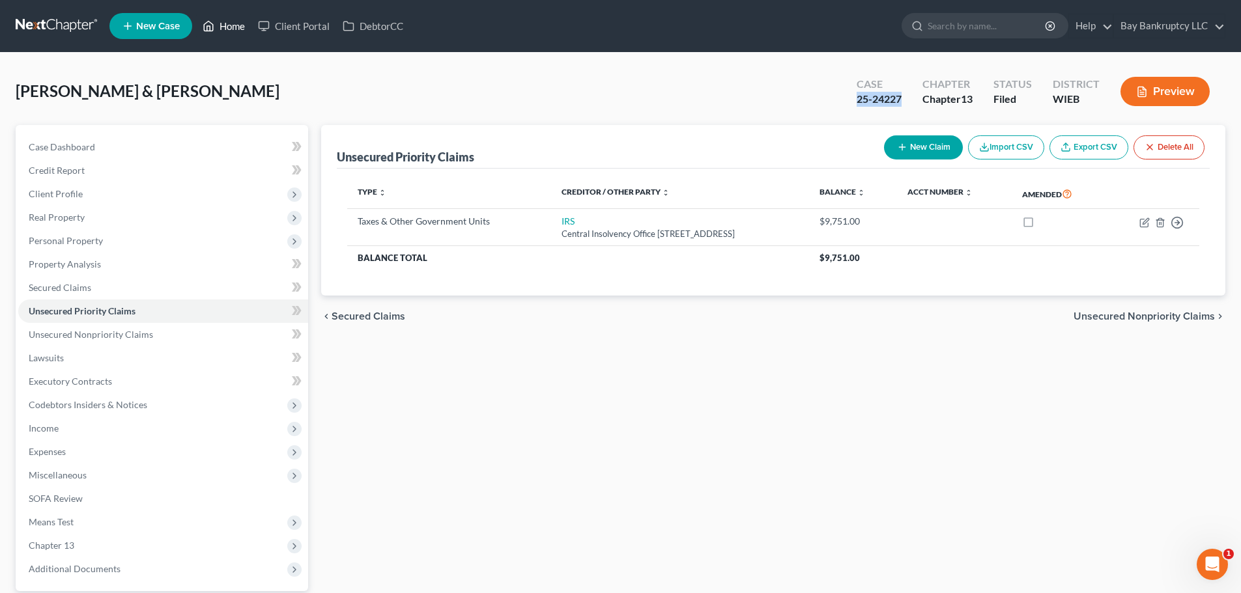
click at [236, 29] on link "Home" at bounding box center [223, 25] width 55 height 23
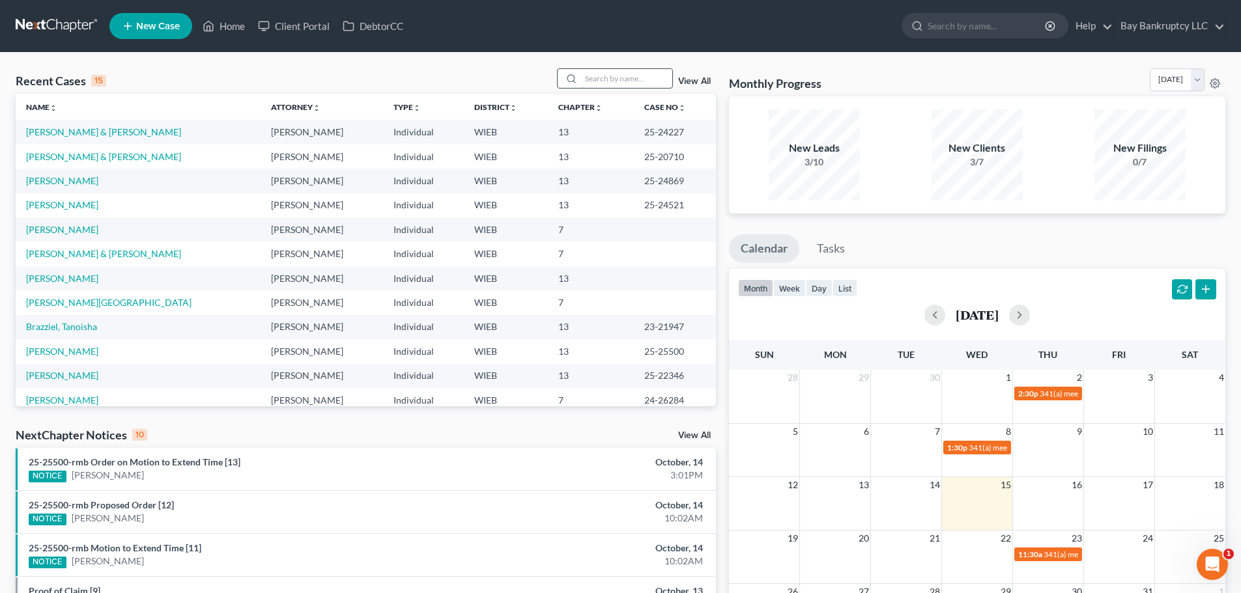
click at [614, 81] on input "search" at bounding box center [626, 78] width 91 height 19
type input "[PERSON_NAME]"
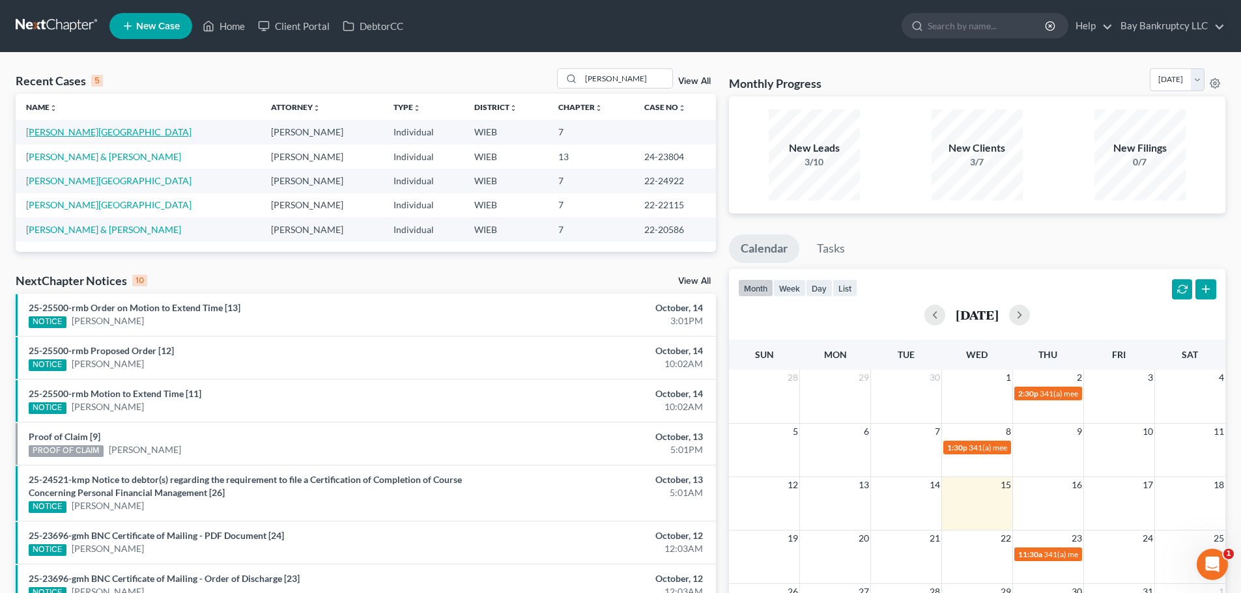
click at [78, 133] on link "[PERSON_NAME][GEOGRAPHIC_DATA]" at bounding box center [108, 131] width 165 height 11
select select "1"
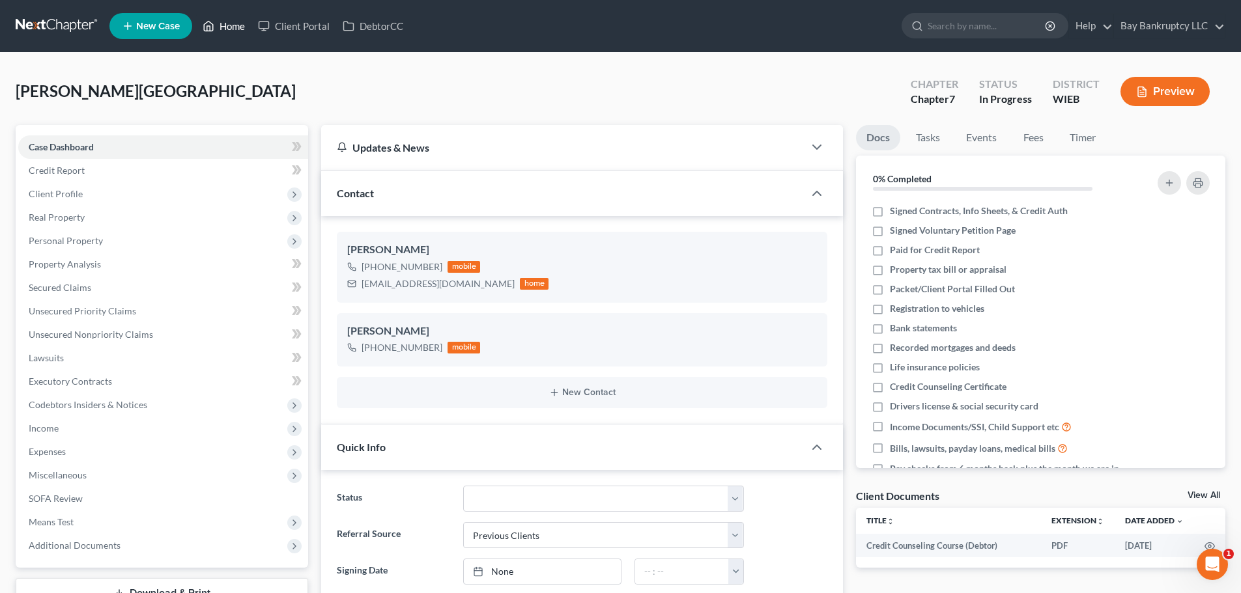
click at [243, 25] on link "Home" at bounding box center [223, 25] width 55 height 23
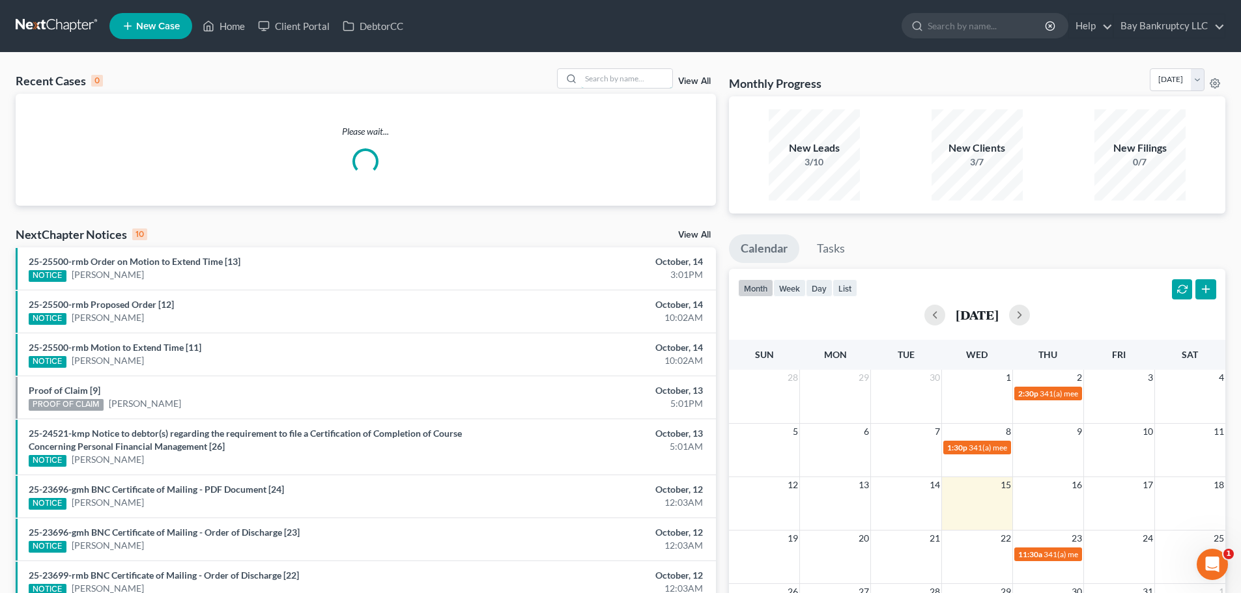
click at [628, 83] on input "search" at bounding box center [626, 78] width 91 height 19
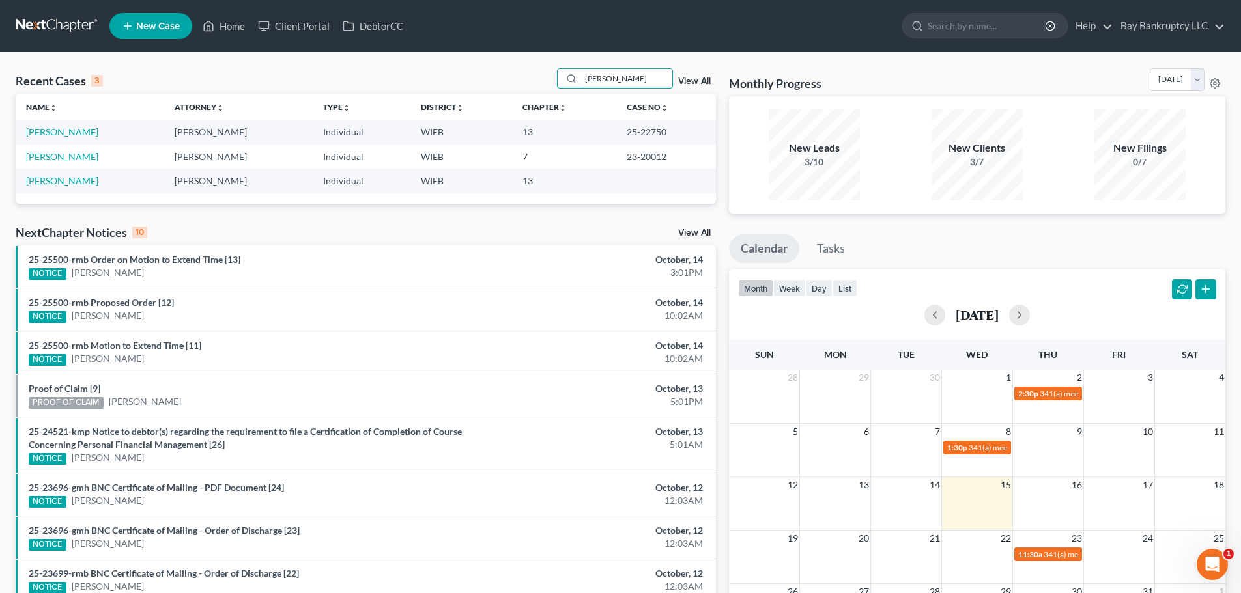
drag, startPoint x: 613, startPoint y: 75, endPoint x: 530, endPoint y: 92, distance: 84.6
click at [530, 92] on div "Recent Cases 3 [PERSON_NAME] View All" at bounding box center [366, 80] width 700 height 25
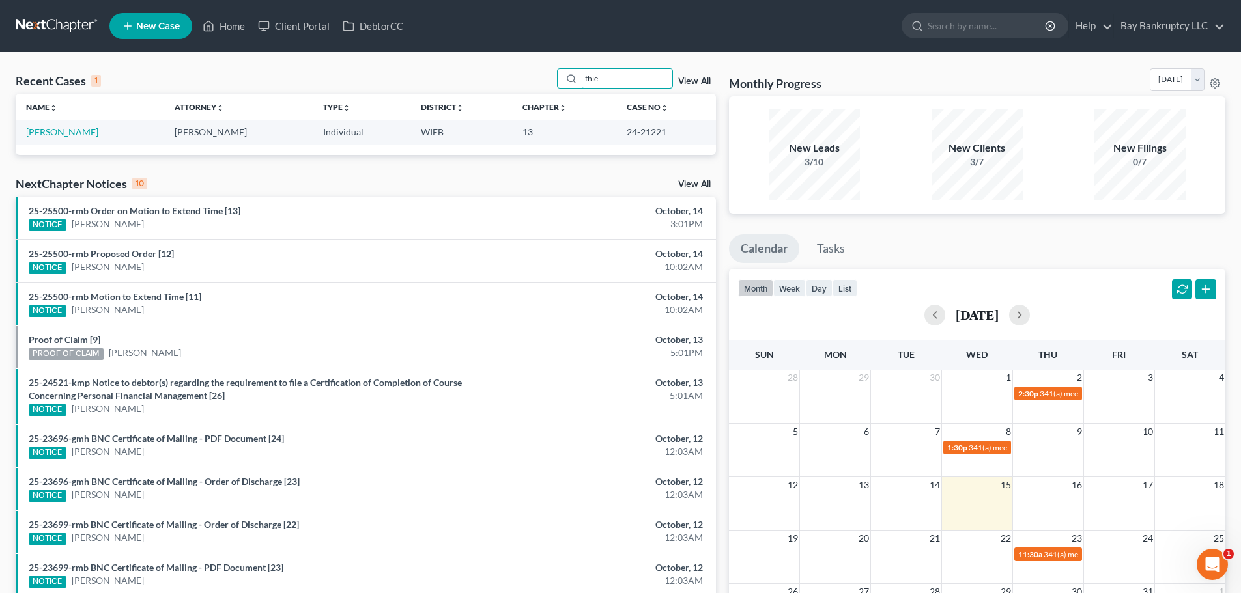
drag, startPoint x: 613, startPoint y: 80, endPoint x: 535, endPoint y: 92, distance: 79.0
click at [535, 92] on div "Recent Cases 1 thie View All" at bounding box center [366, 80] width 700 height 25
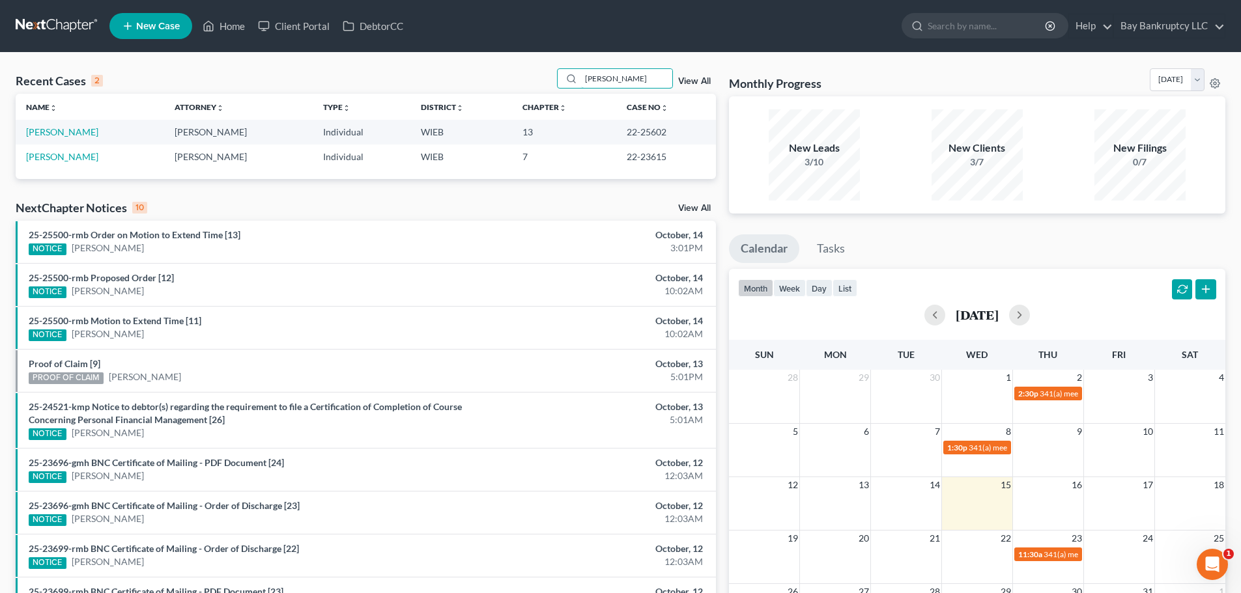
drag, startPoint x: 627, startPoint y: 76, endPoint x: 507, endPoint y: 93, distance: 121.1
click at [507, 93] on div "Recent Cases 2 [PERSON_NAME] View All" at bounding box center [366, 80] width 700 height 25
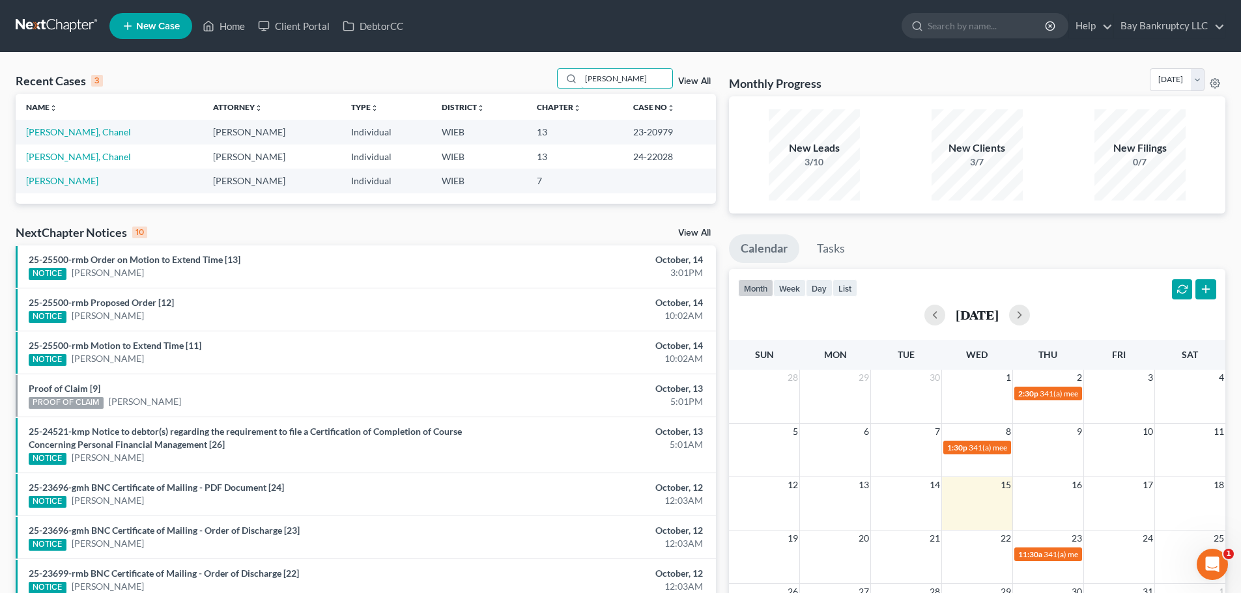
drag, startPoint x: 610, startPoint y: 79, endPoint x: 540, endPoint y: 90, distance: 71.1
click at [540, 90] on div "Recent Cases 3 [PERSON_NAME] View All" at bounding box center [366, 80] width 700 height 25
type input "[PERSON_NAME]"
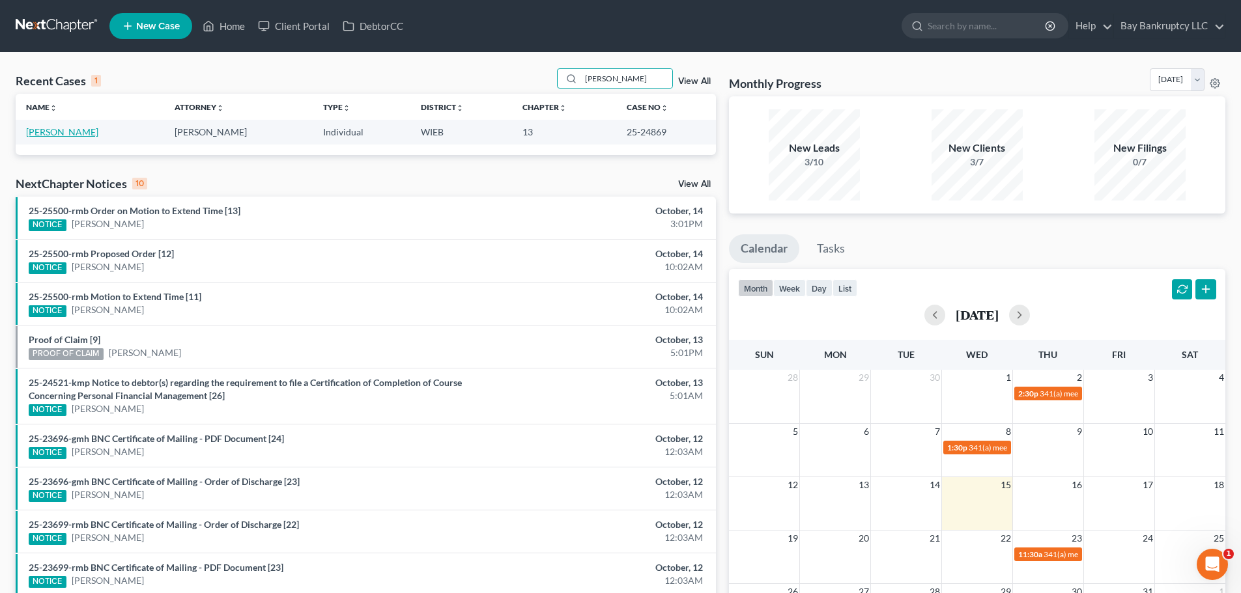
click at [53, 135] on link "[PERSON_NAME]" at bounding box center [62, 131] width 72 height 11
select select "0"
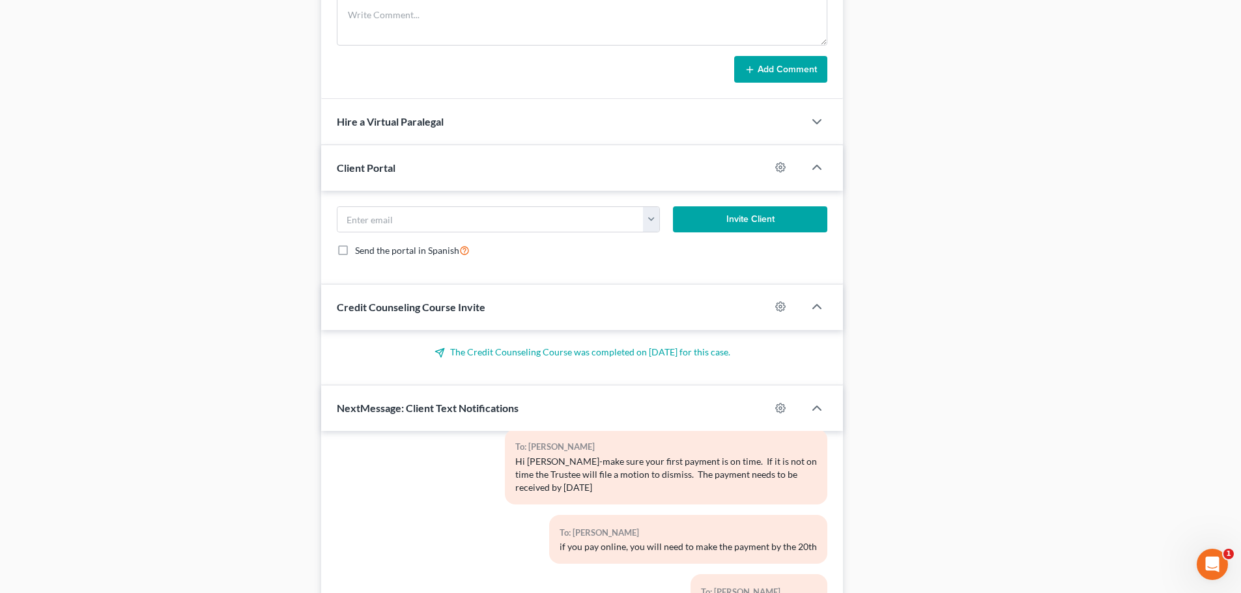
scroll to position [1110, 0]
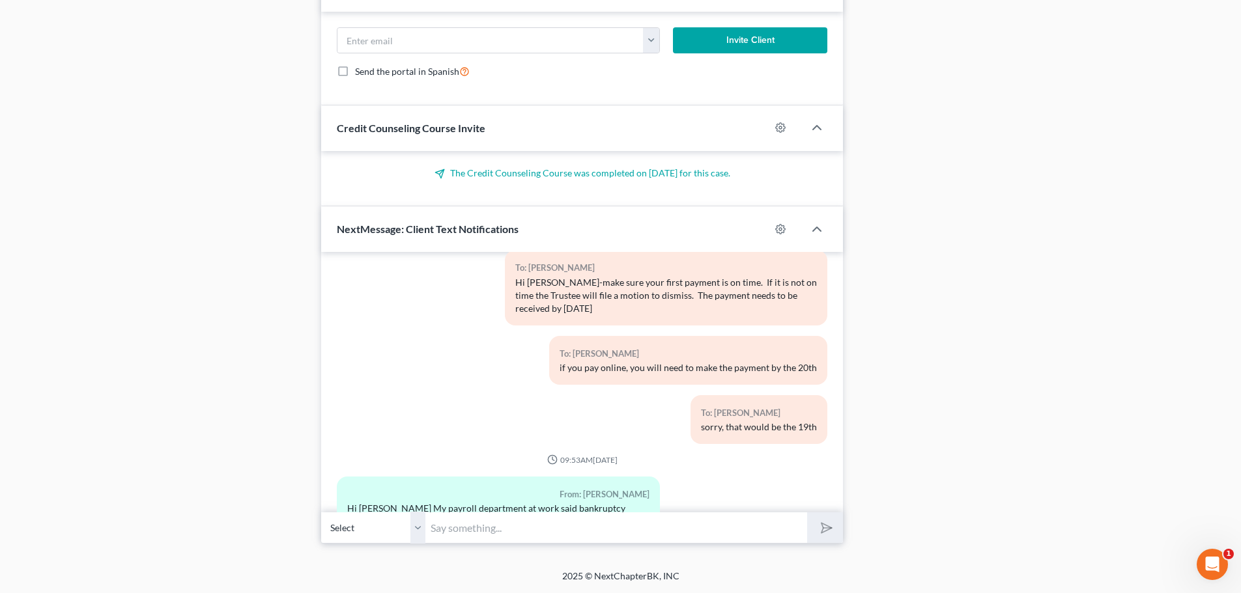
click at [477, 533] on input "text" at bounding box center [616, 528] width 382 height 32
type input "O"
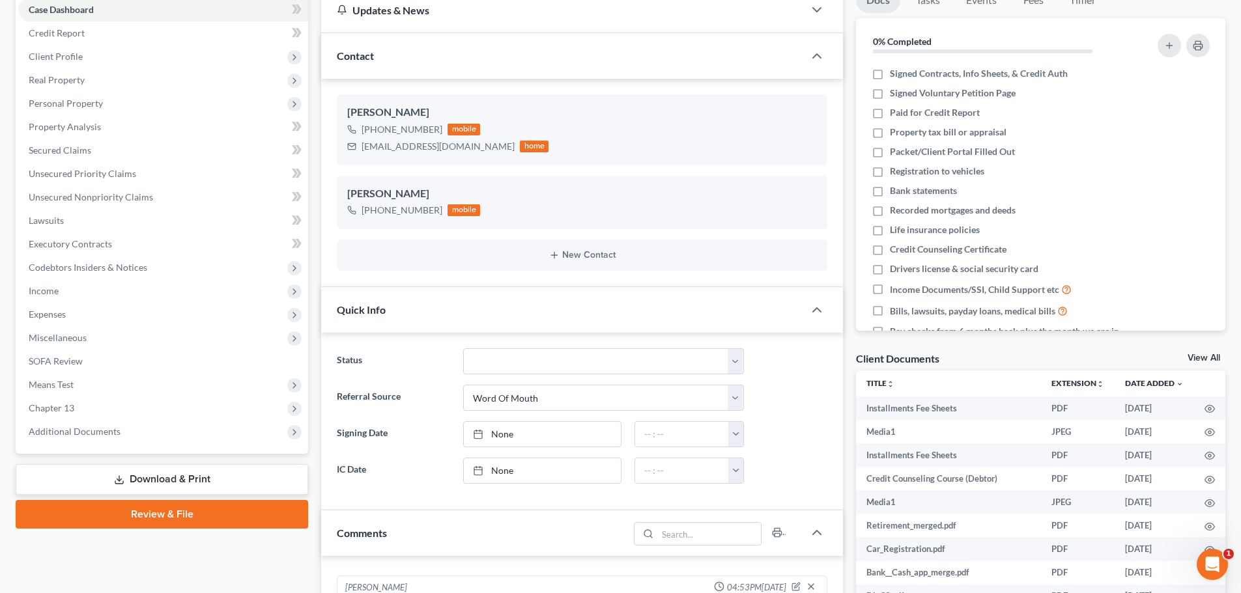
scroll to position [133, 0]
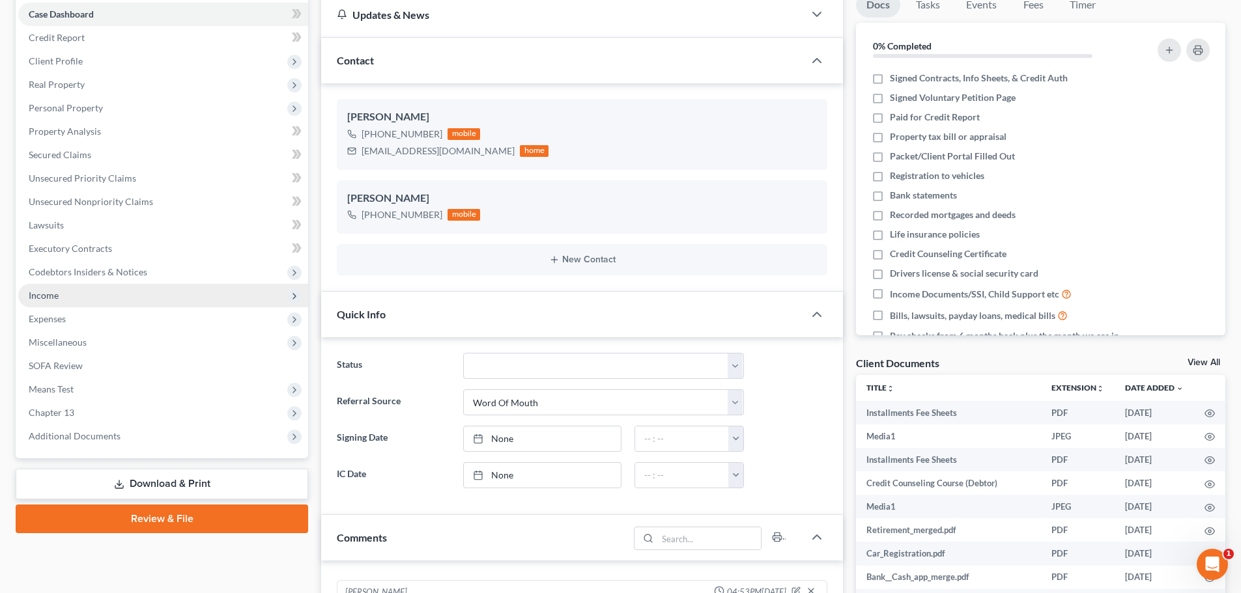
click at [38, 291] on span "Income" at bounding box center [44, 295] width 30 height 11
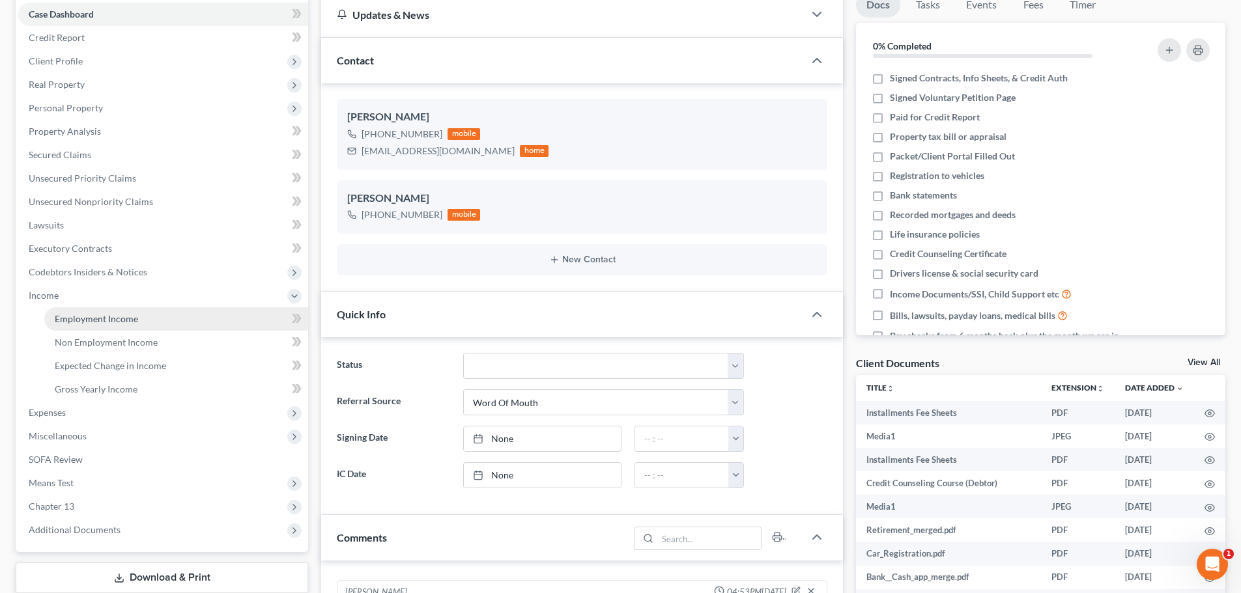
click at [104, 324] on link "Employment Income" at bounding box center [176, 318] width 264 height 23
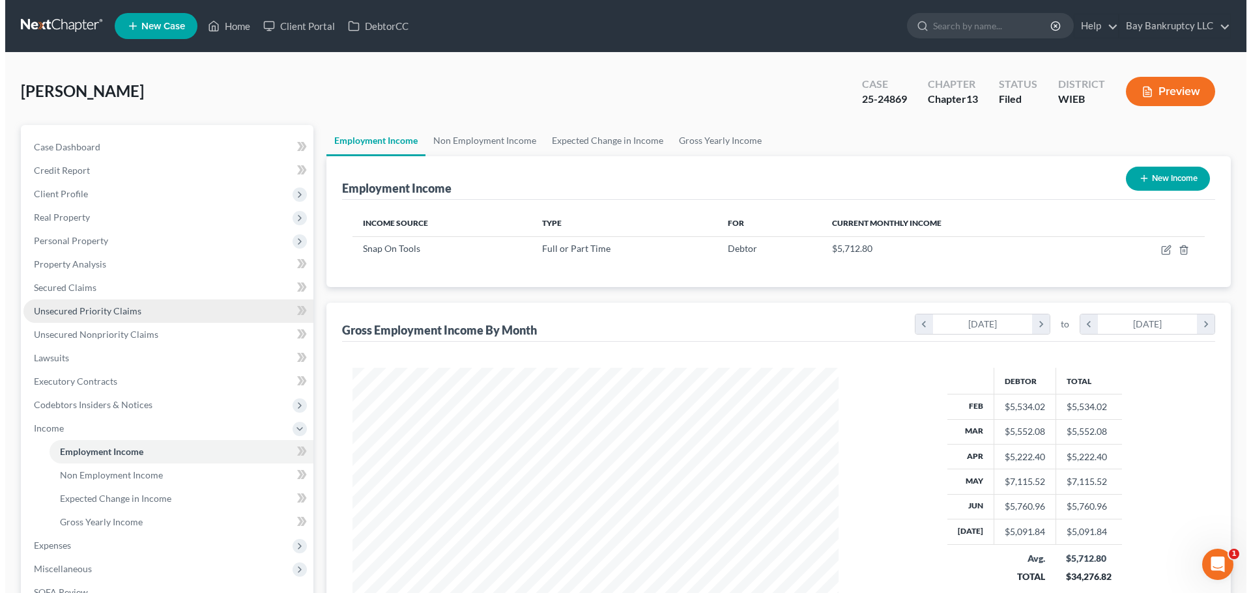
scroll to position [243, 512]
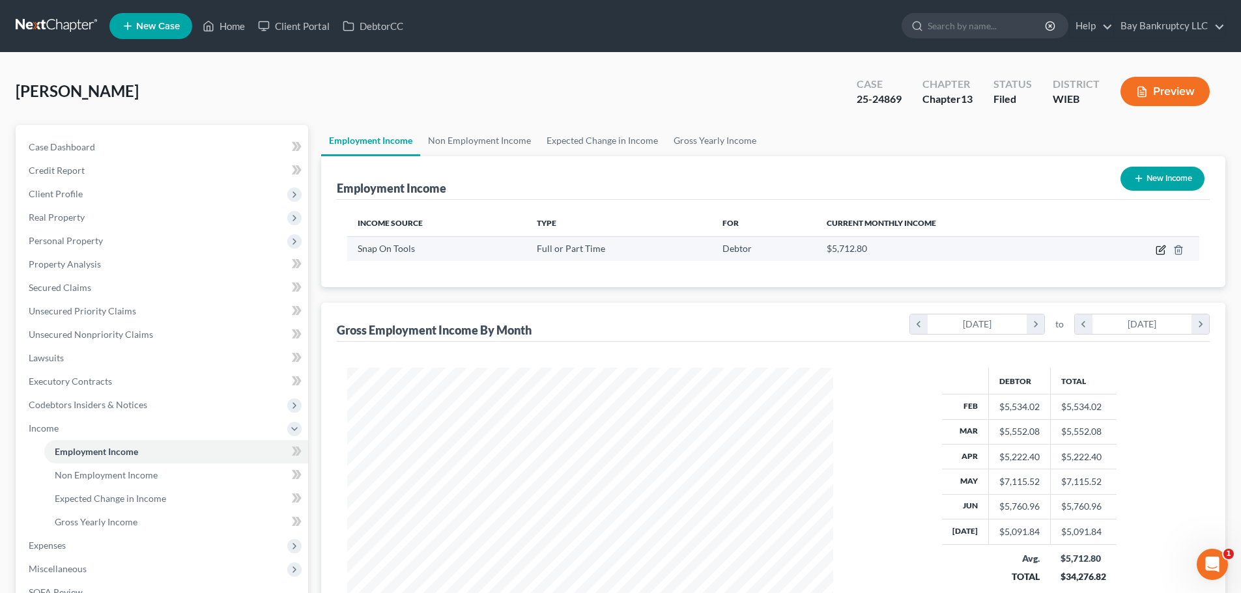
click at [1162, 247] on icon "button" at bounding box center [1162, 249] width 6 height 6
select select "0"
select select "52"
select select "3"
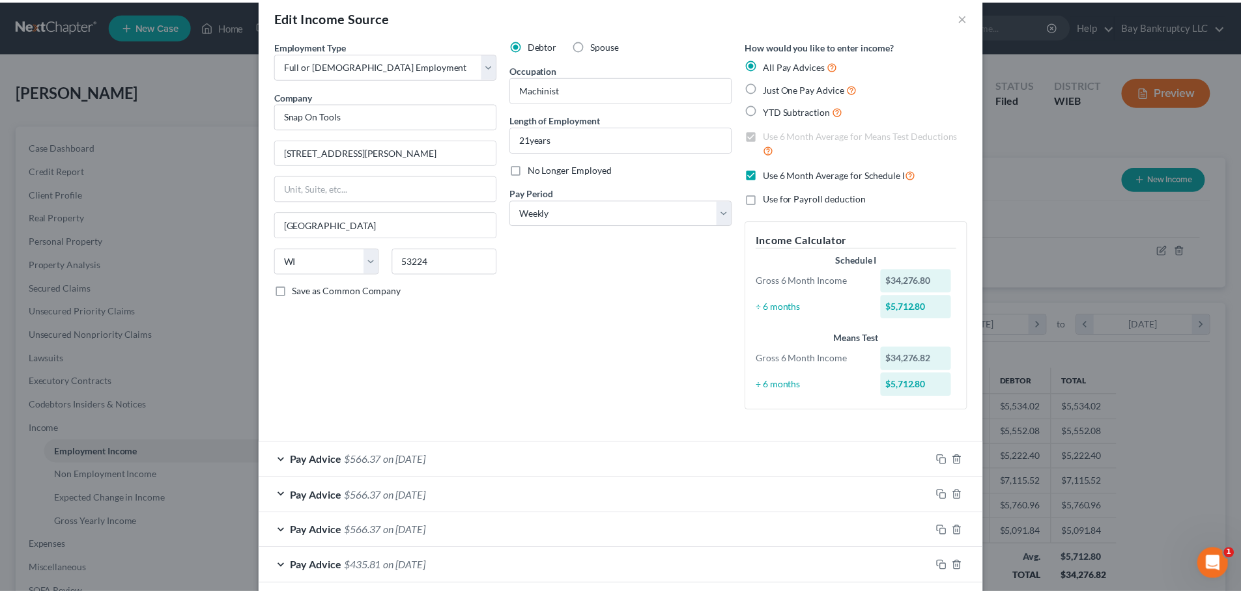
scroll to position [0, 0]
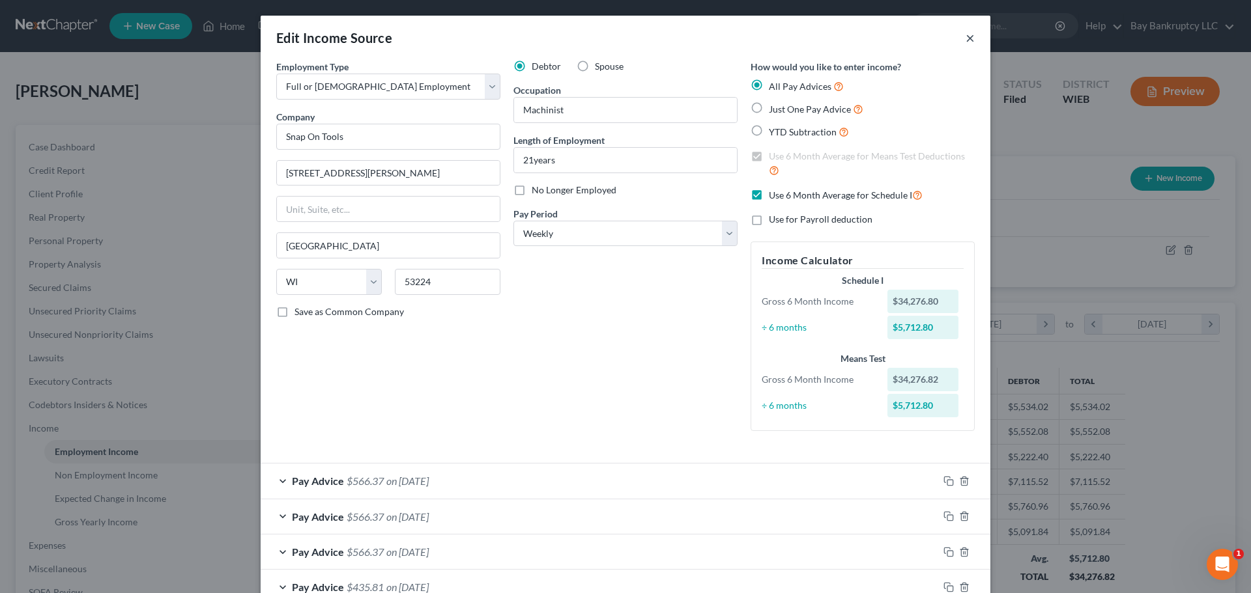
click at [967, 39] on button "×" at bounding box center [969, 38] width 9 height 16
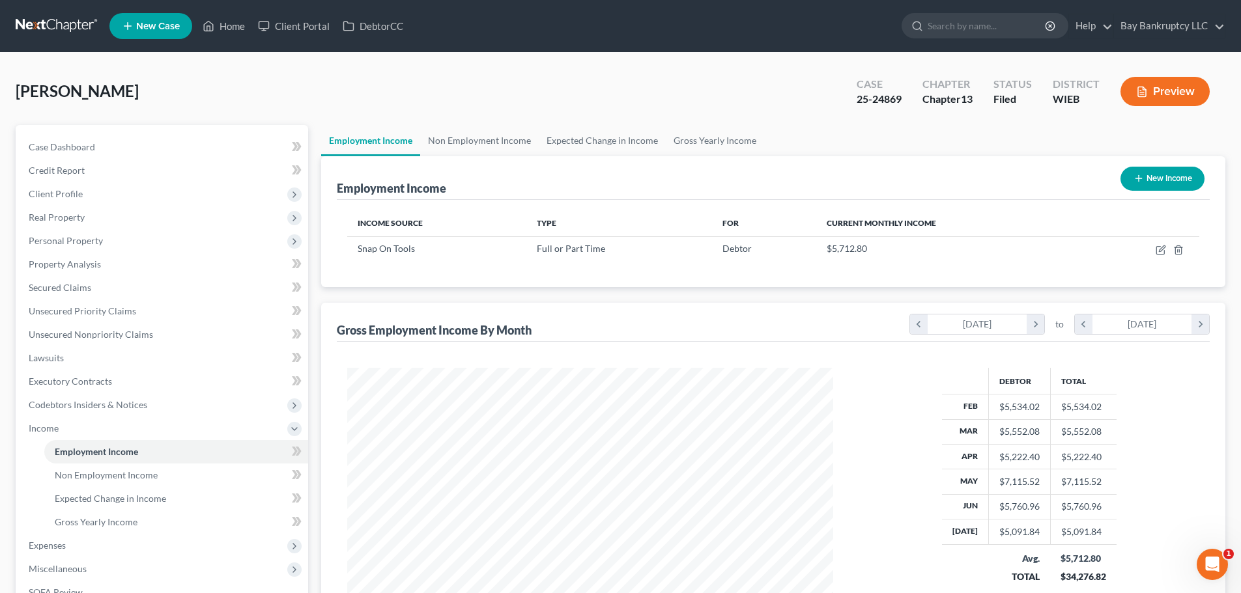
scroll to position [651060, 650791]
click at [83, 145] on span "Case Dashboard" at bounding box center [62, 146] width 66 height 11
select select "0"
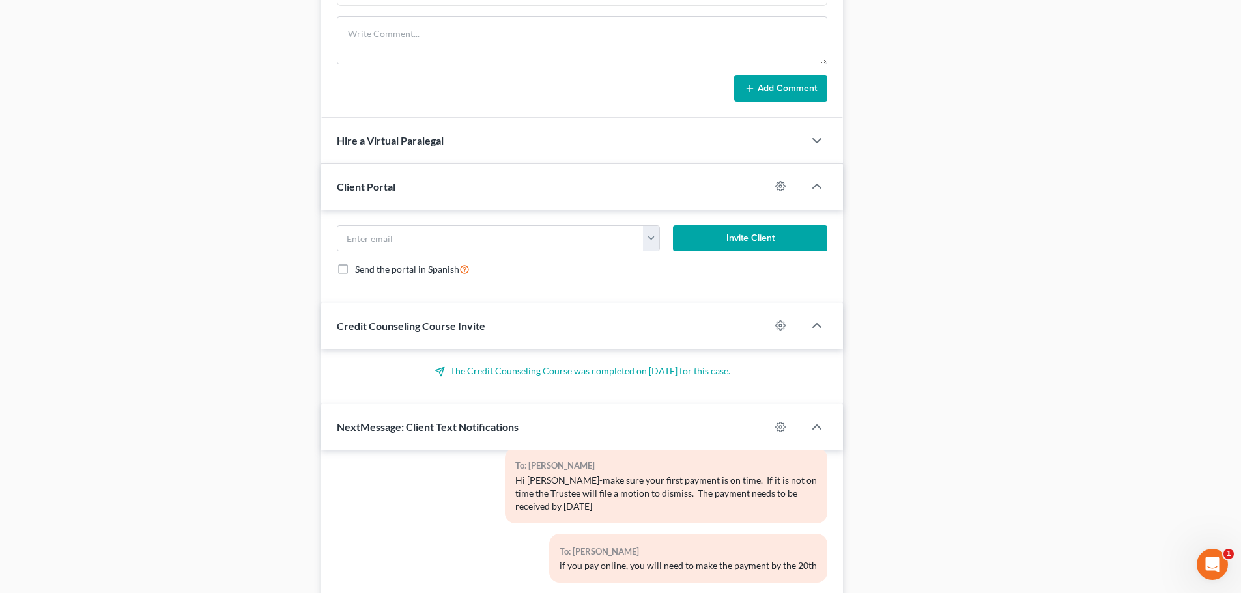
scroll to position [1110, 0]
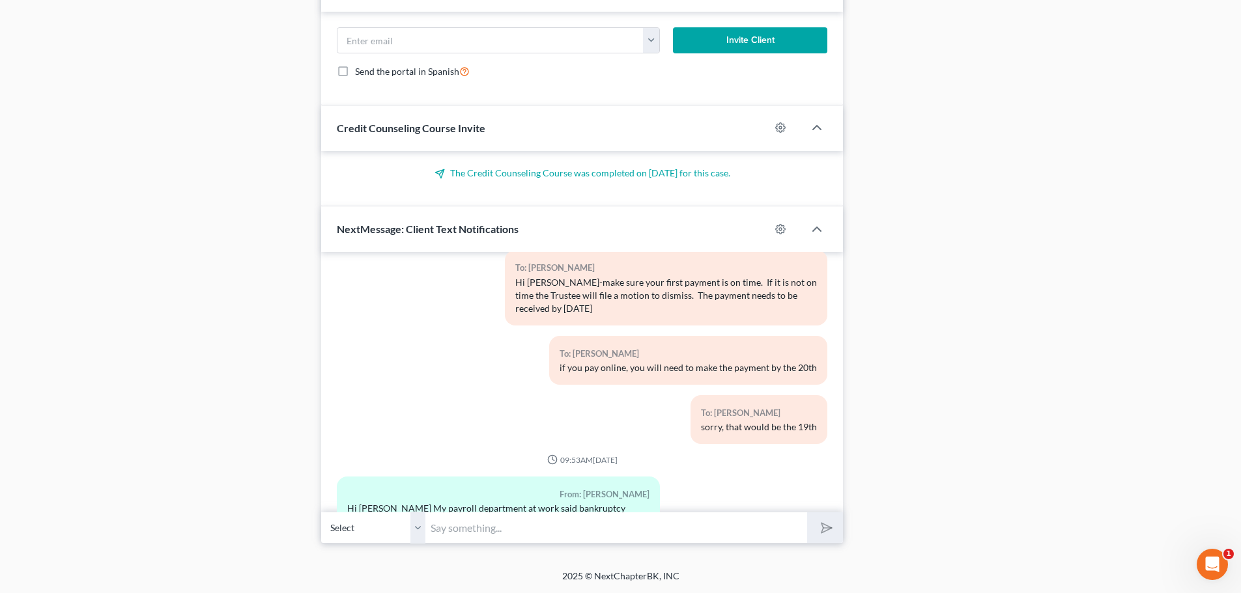
click at [475, 534] on input "text" at bounding box center [616, 528] width 382 height 32
click at [732, 530] on input "This trustee is a little more flexible so I think you should be ok." at bounding box center [616, 528] width 382 height 32
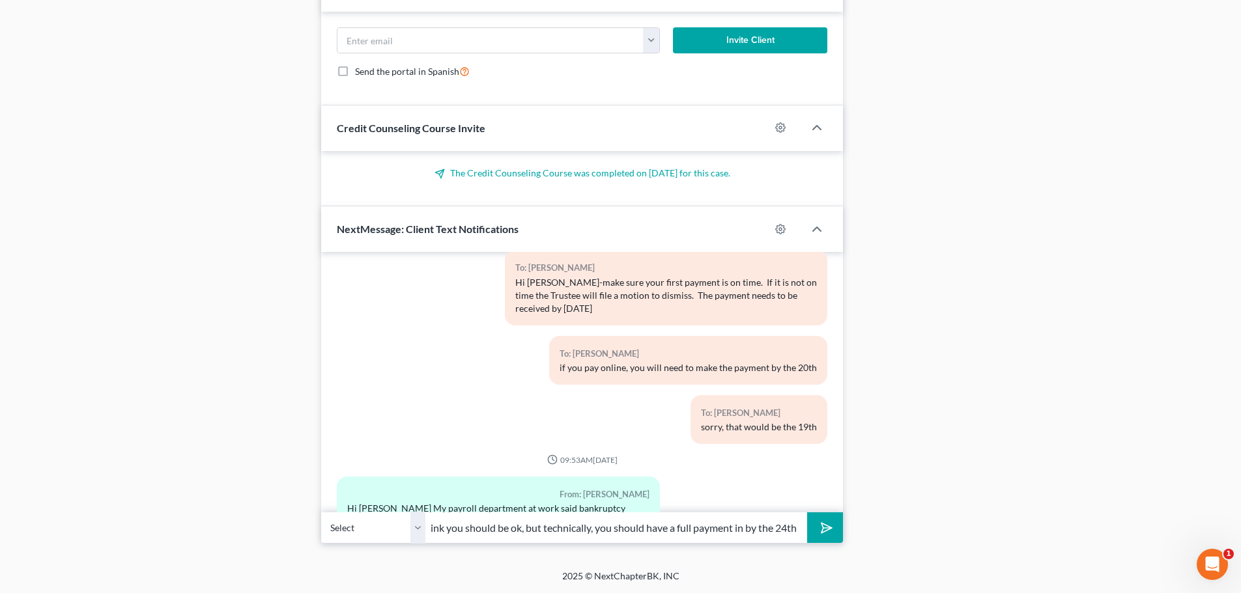
scroll to position [0, 188]
type input "This trustee is a little more flexible so I think you should be ok, but technic…"
click at [814, 526] on button "submit" at bounding box center [825, 528] width 36 height 31
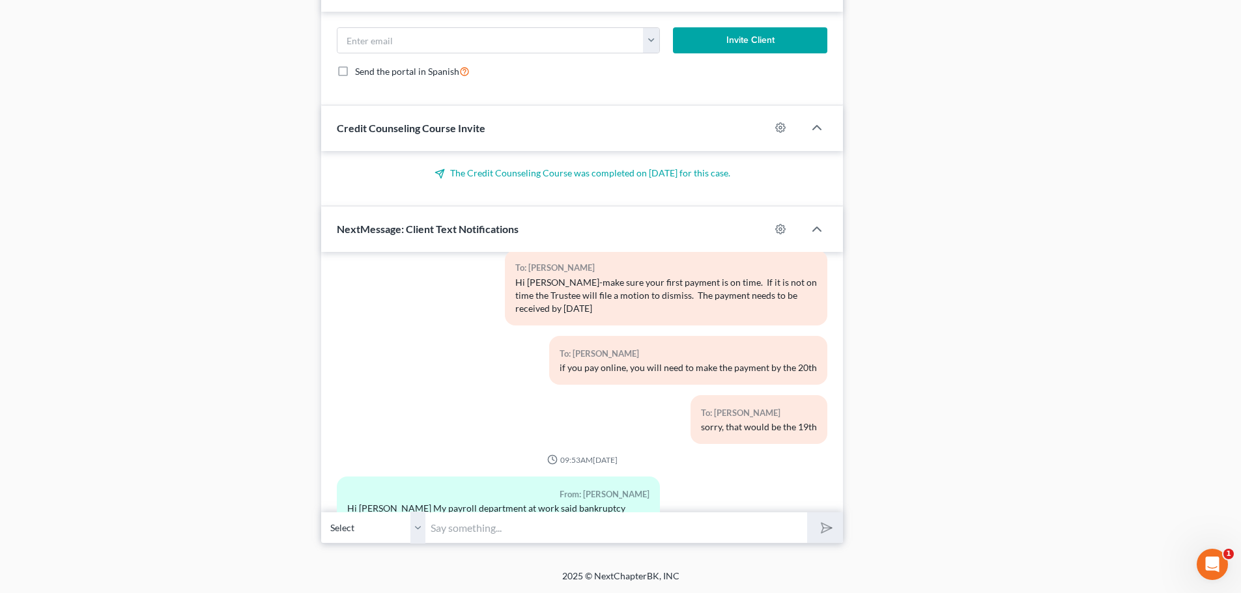
scroll to position [6465, 0]
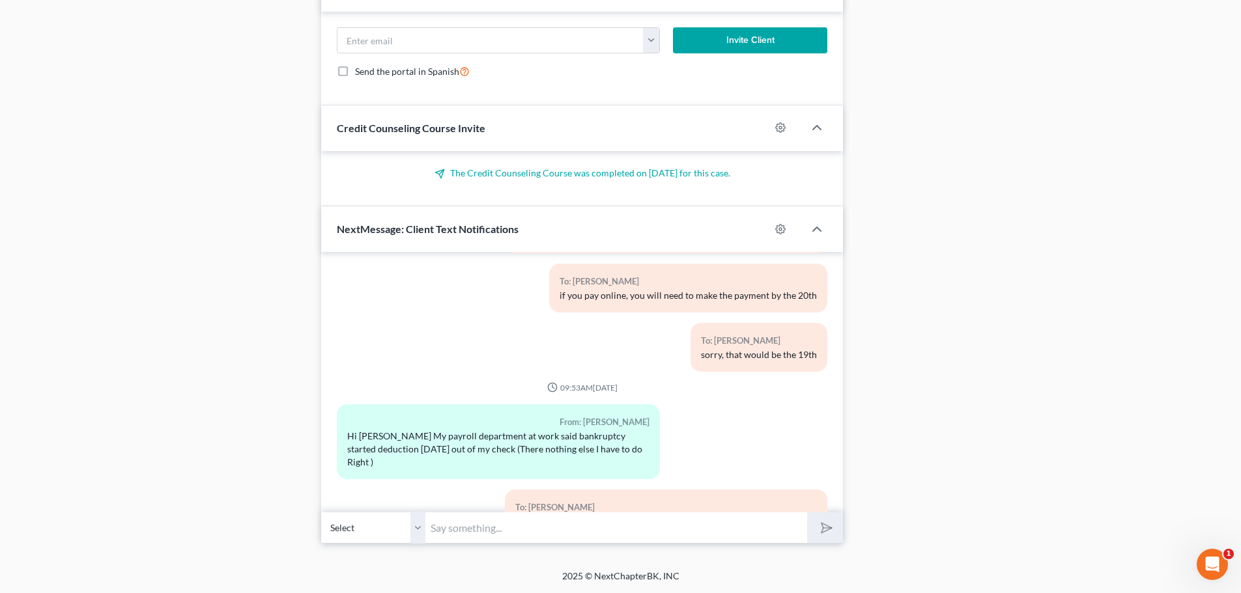
click at [767, 519] on input "text" at bounding box center [616, 528] width 382 height 32
click at [628, 535] on input "text" at bounding box center [616, 528] width 382 height 32
click at [548, 530] on input "you would need to send in 2 weekly payments to be" at bounding box center [616, 528] width 382 height 32
click at [693, 529] on input "you would need to make 2 weekly payments to be" at bounding box center [616, 528] width 382 height 32
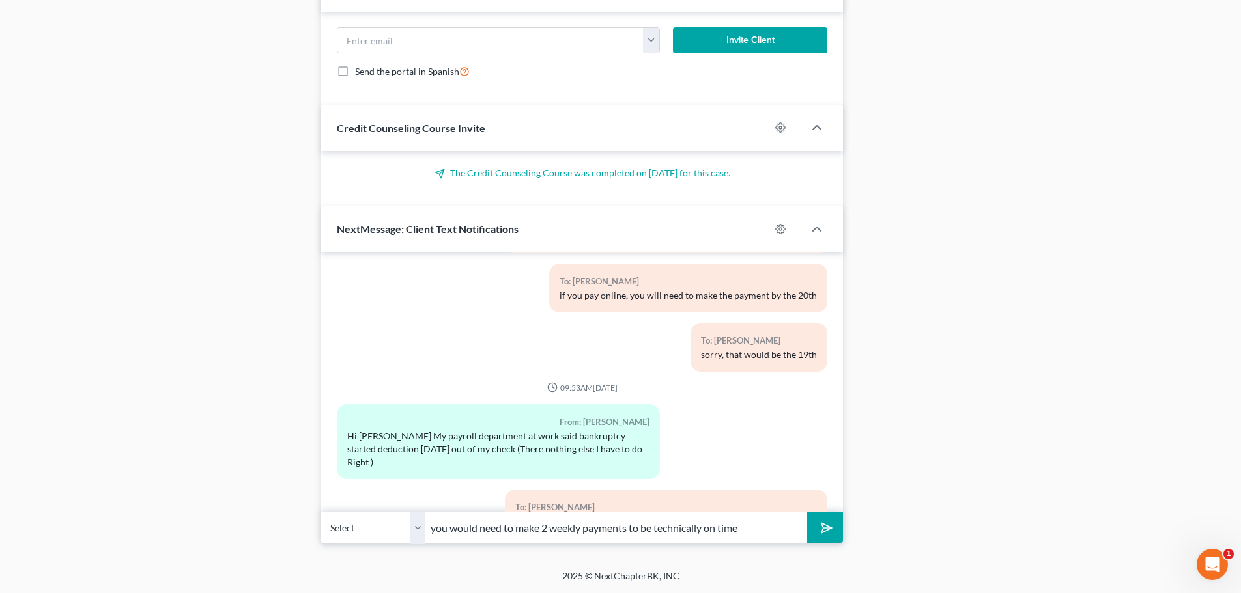
type input "you would need to make 2 weekly payments to be technically on time"
click at [815, 530] on button "submit" at bounding box center [825, 528] width 36 height 31
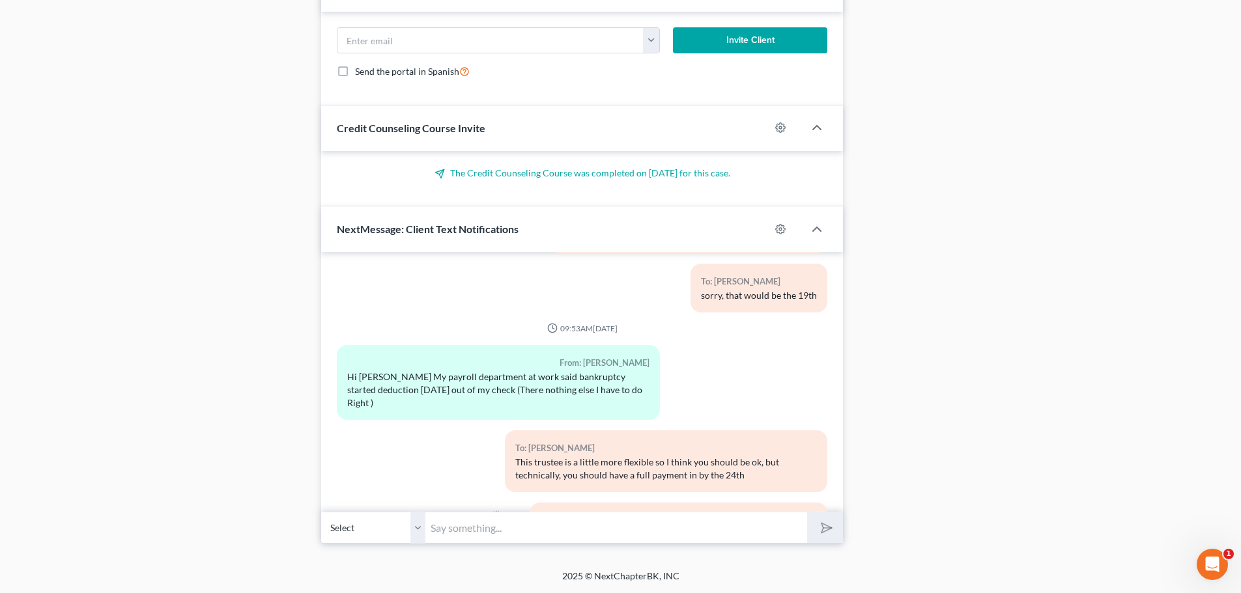
click at [690, 533] on input "text" at bounding box center [616, 528] width 382 height 32
type input "a"
type input "in addition to the payroll-then after that you should be fine"
click at [825, 528] on icon "submit" at bounding box center [824, 528] width 18 height 18
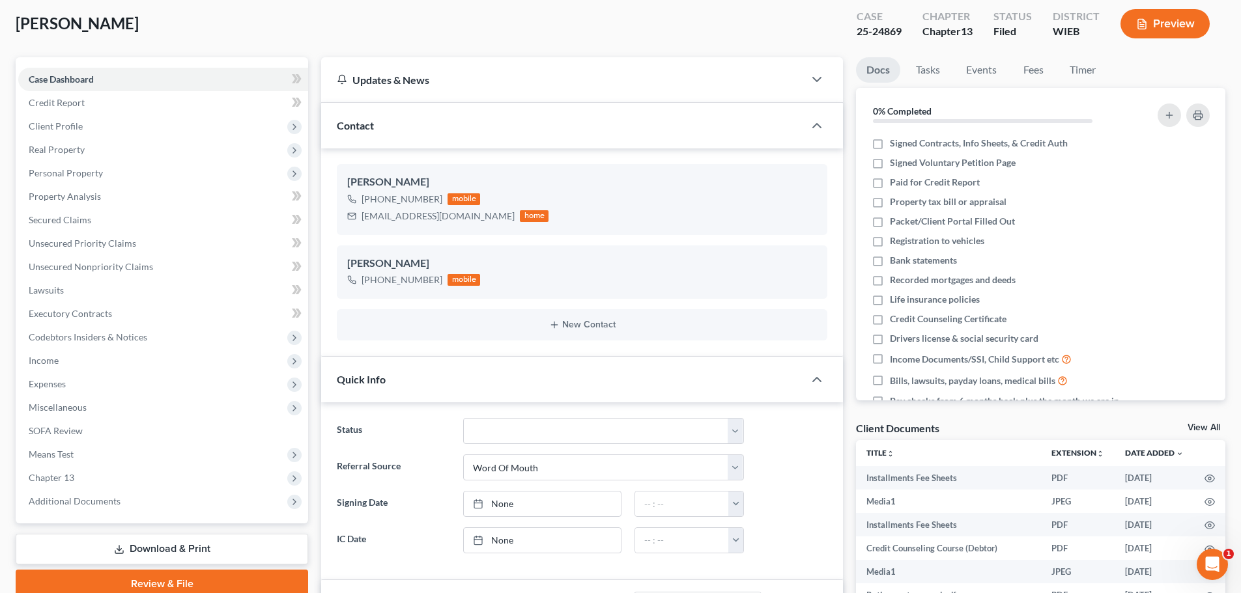
scroll to position [0, 0]
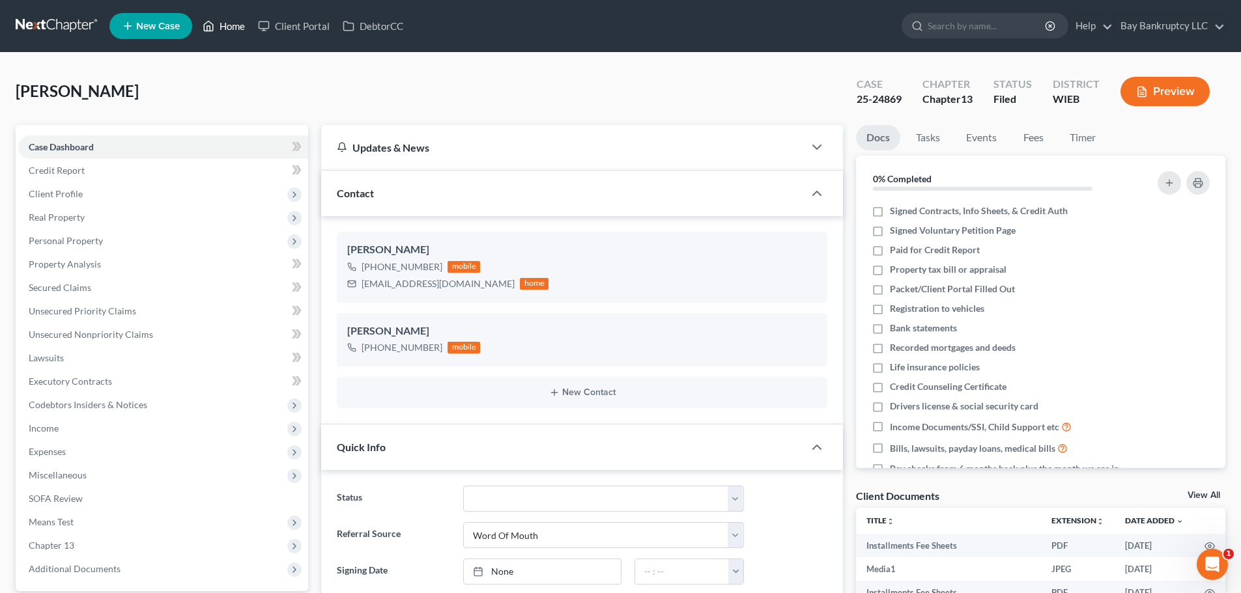
drag, startPoint x: 227, startPoint y: 26, endPoint x: 610, endPoint y: 83, distance: 387.2
click at [227, 26] on link "Home" at bounding box center [223, 25] width 55 height 23
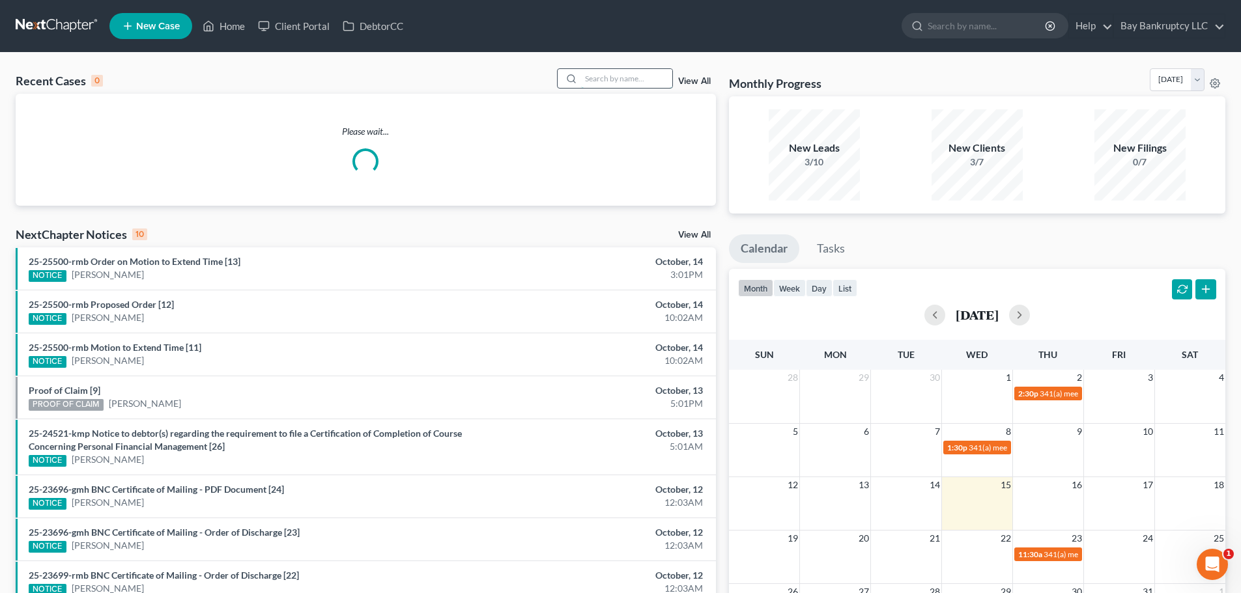
click at [612, 80] on input "search" at bounding box center [626, 78] width 91 height 19
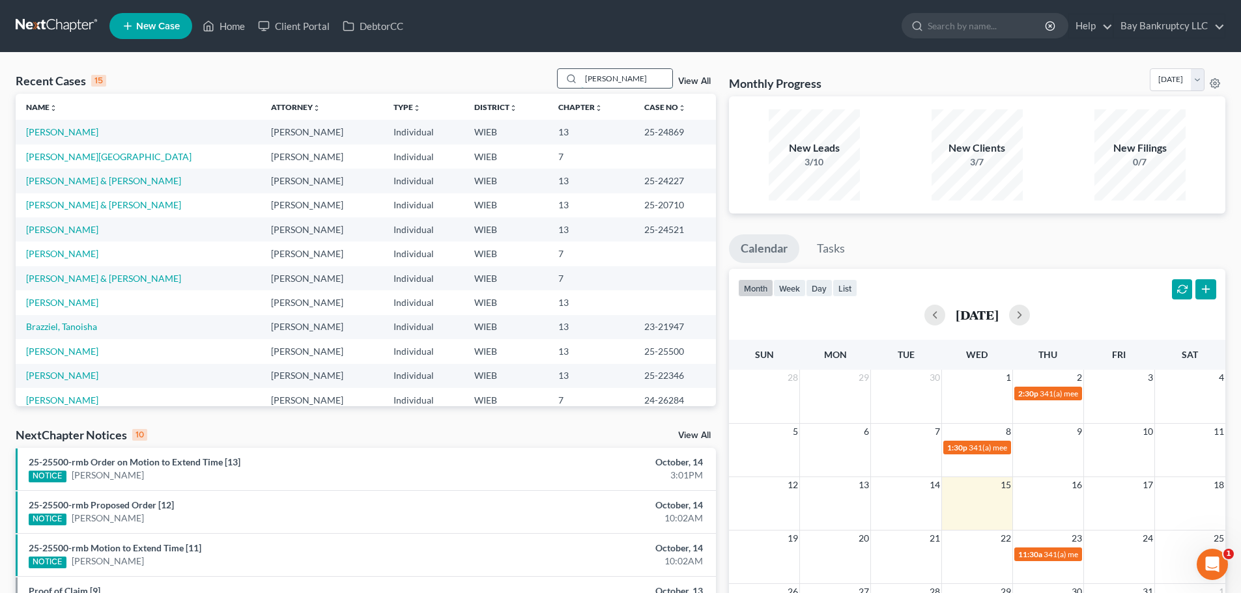
type input "[PERSON_NAME]"
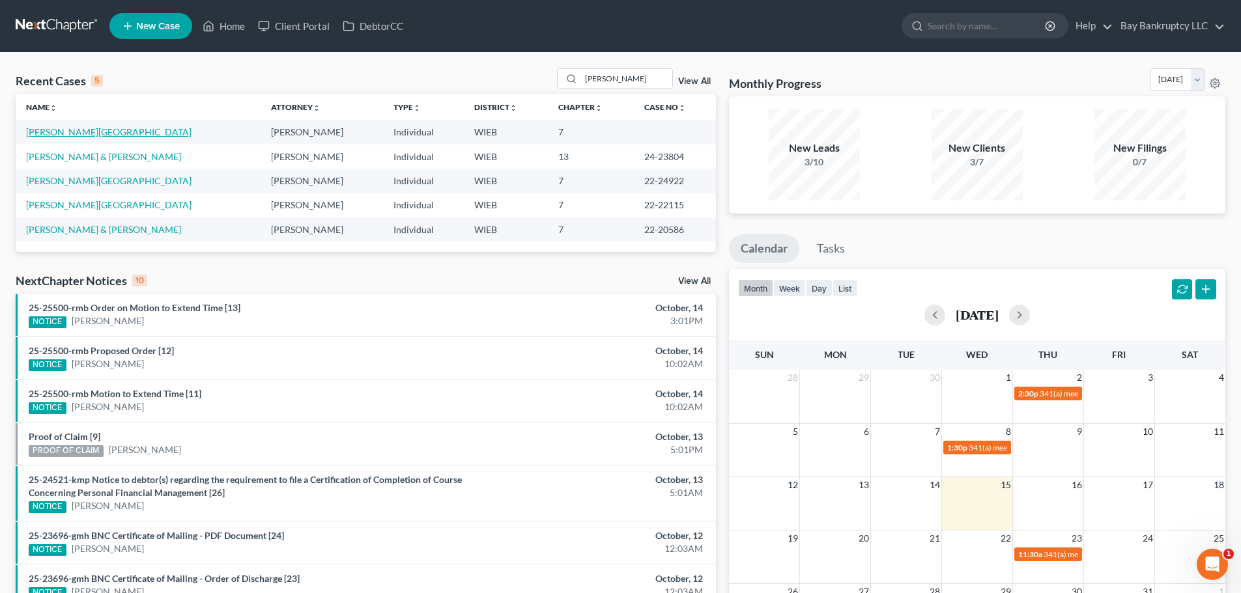
click at [92, 133] on link "[PERSON_NAME][GEOGRAPHIC_DATA]" at bounding box center [108, 131] width 165 height 11
select select "1"
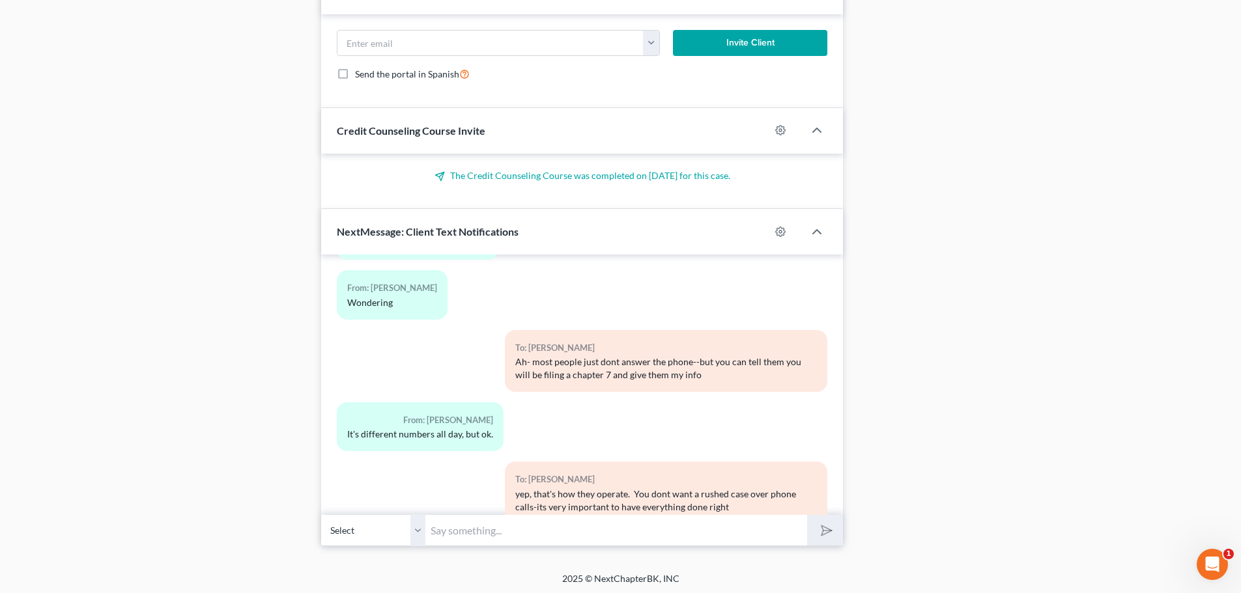
scroll to position [1454, 0]
